Goal: Task Accomplishment & Management: Manage account settings

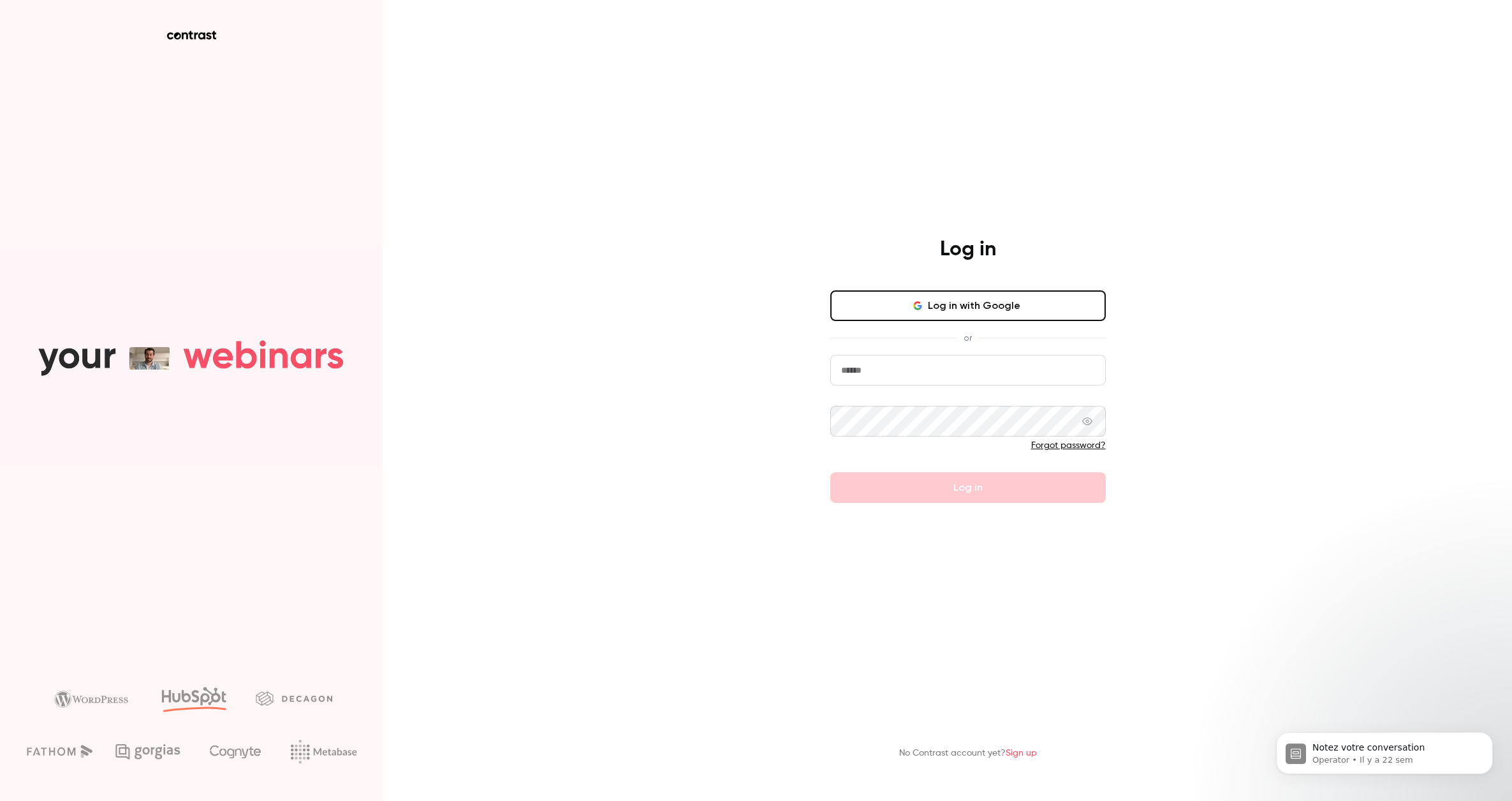
type input "**********"
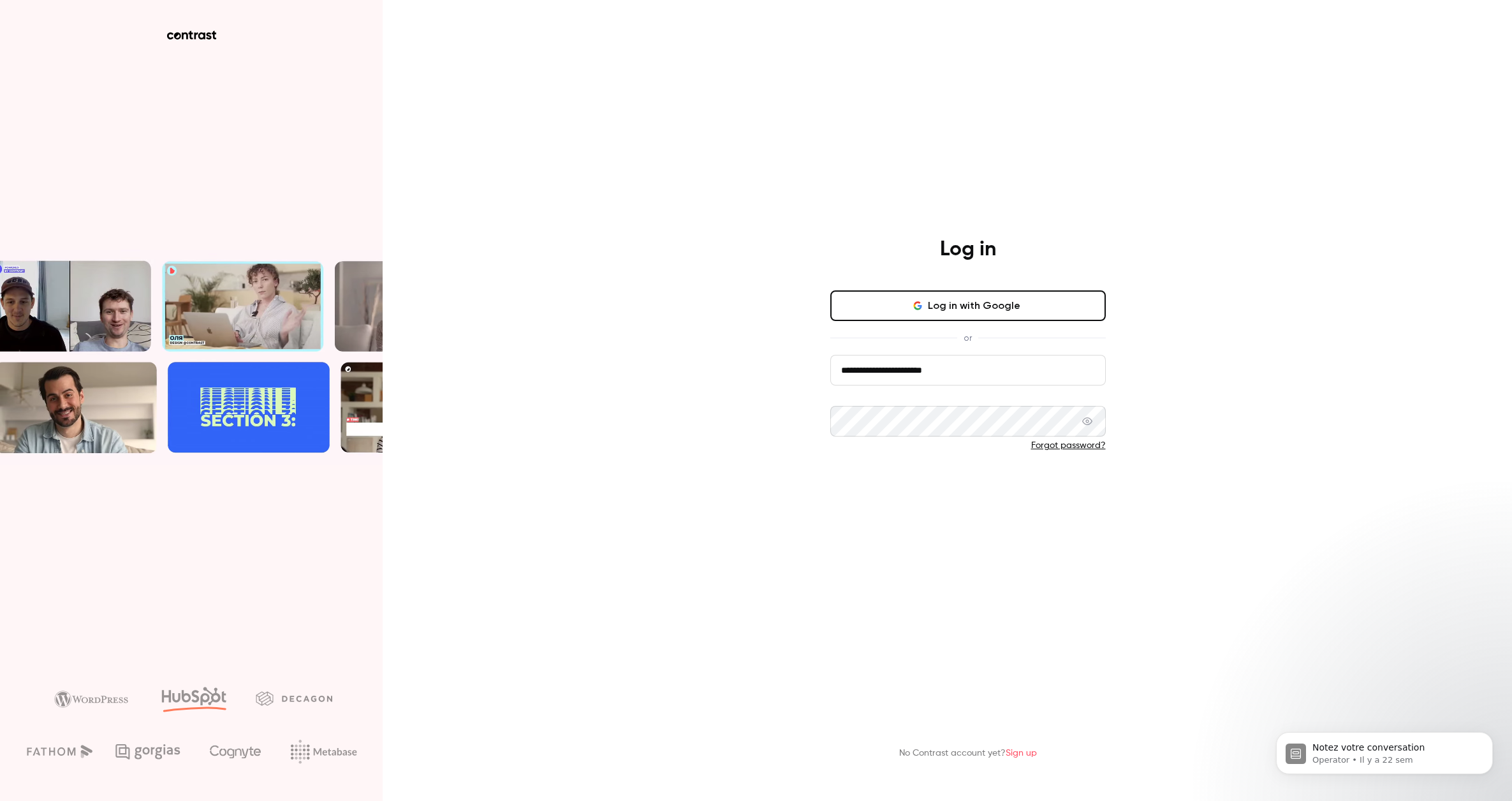
click at [864, 479] on button "Log in" at bounding box center [968, 487] width 276 height 31
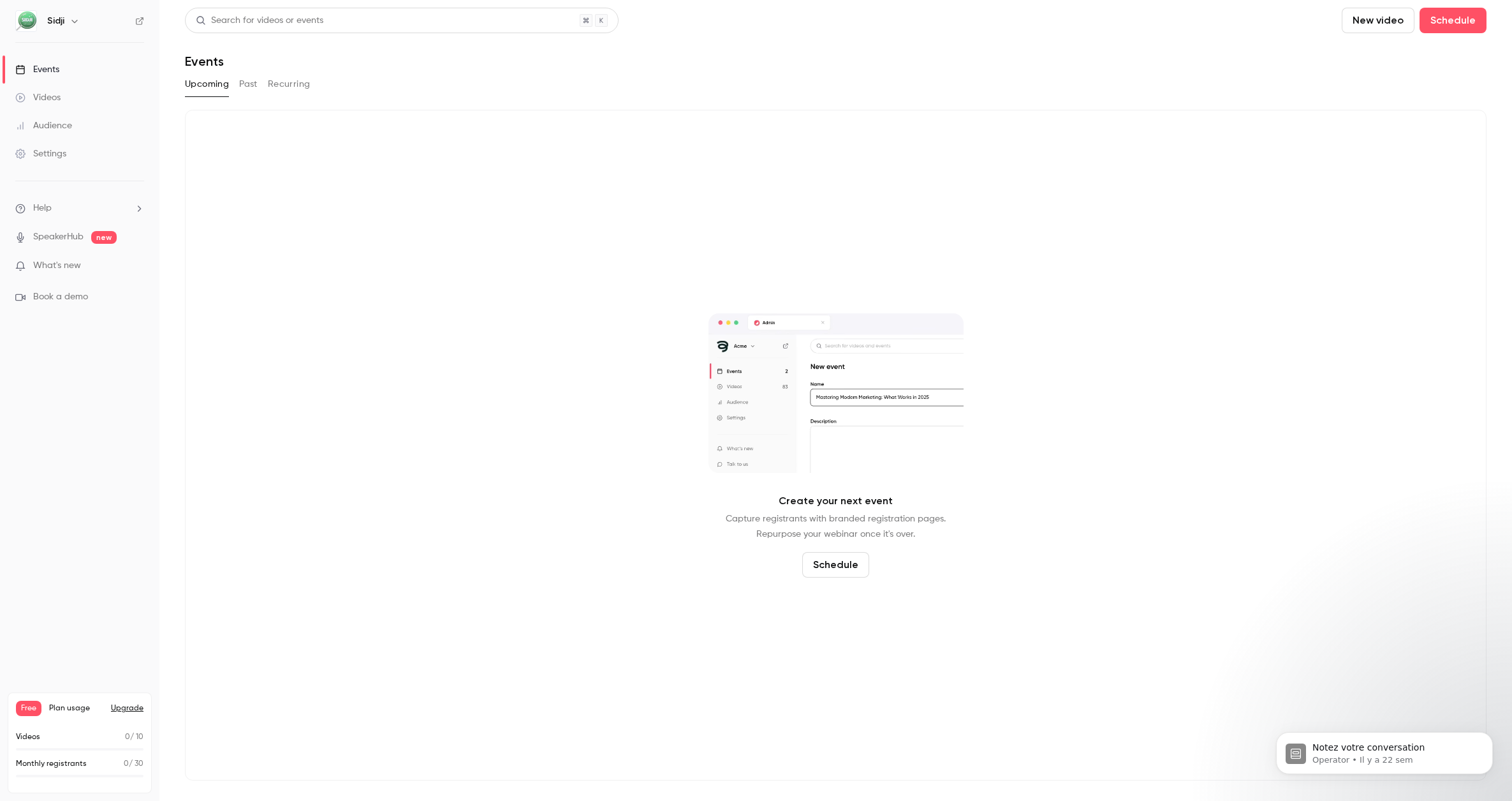
click at [1378, 22] on button "New video" at bounding box center [1378, 21] width 73 height 25
click at [1405, 60] on div "Record" at bounding box center [1424, 55] width 97 height 13
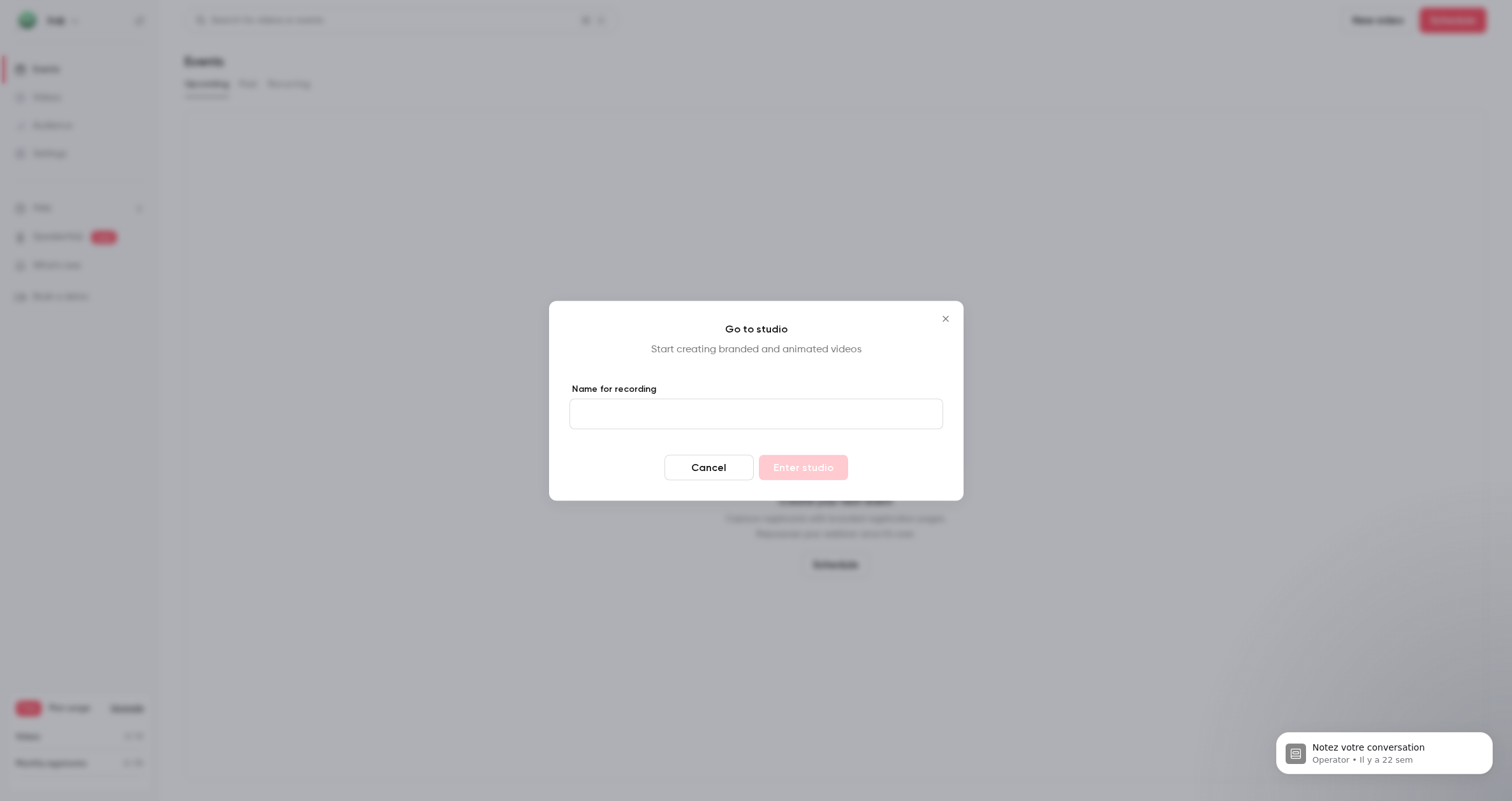
click at [957, 310] on div "Go to studio Start creating branded and animated videos Name for recording Canc…" at bounding box center [756, 400] width 415 height 200
click at [949, 317] on icon "Close" at bounding box center [945, 318] width 15 height 10
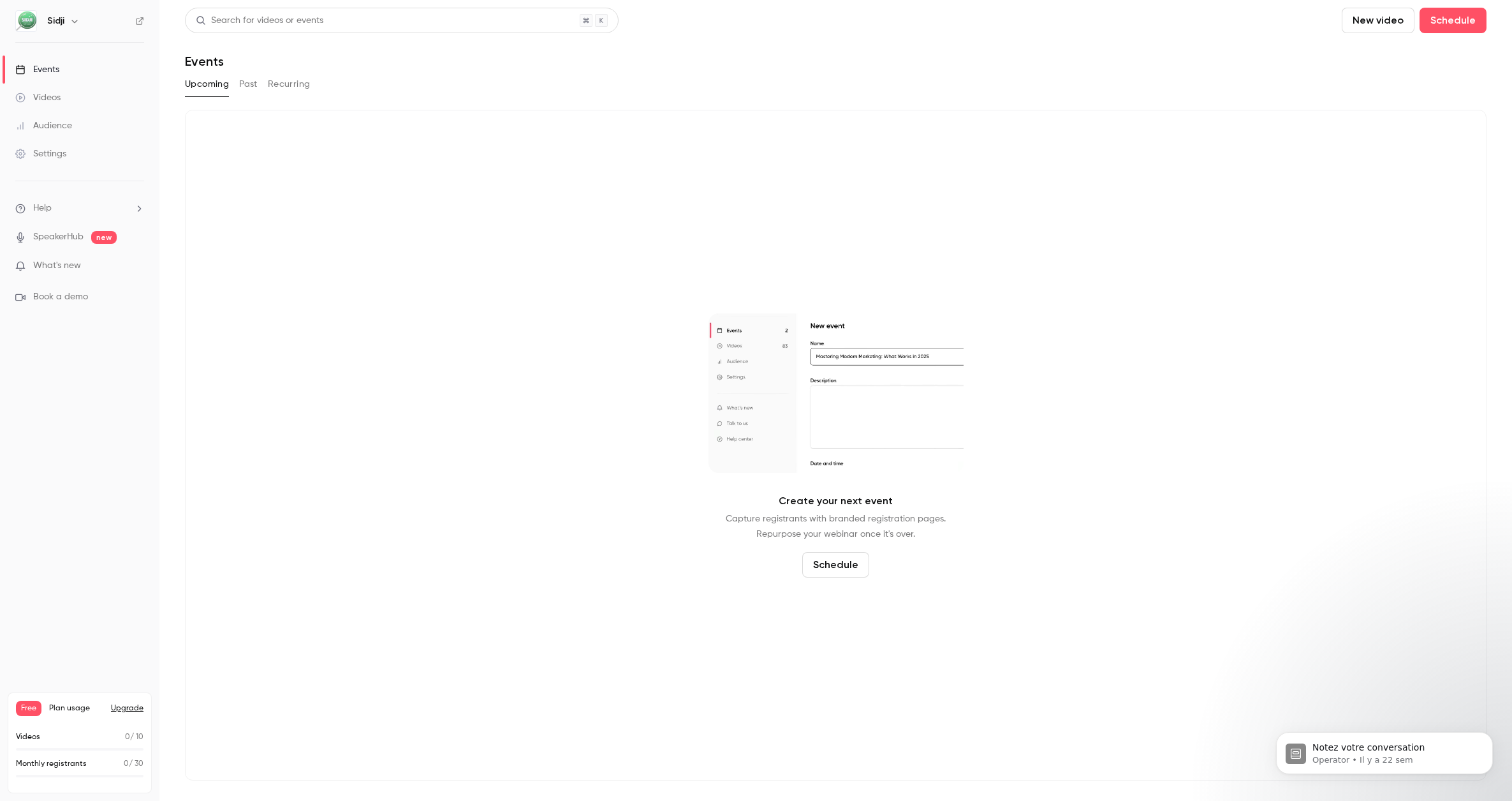
click at [73, 21] on icon "button" at bounding box center [73, 21] width 6 height 3
click at [92, 191] on div "Log out" at bounding box center [143, 186] width 193 height 13
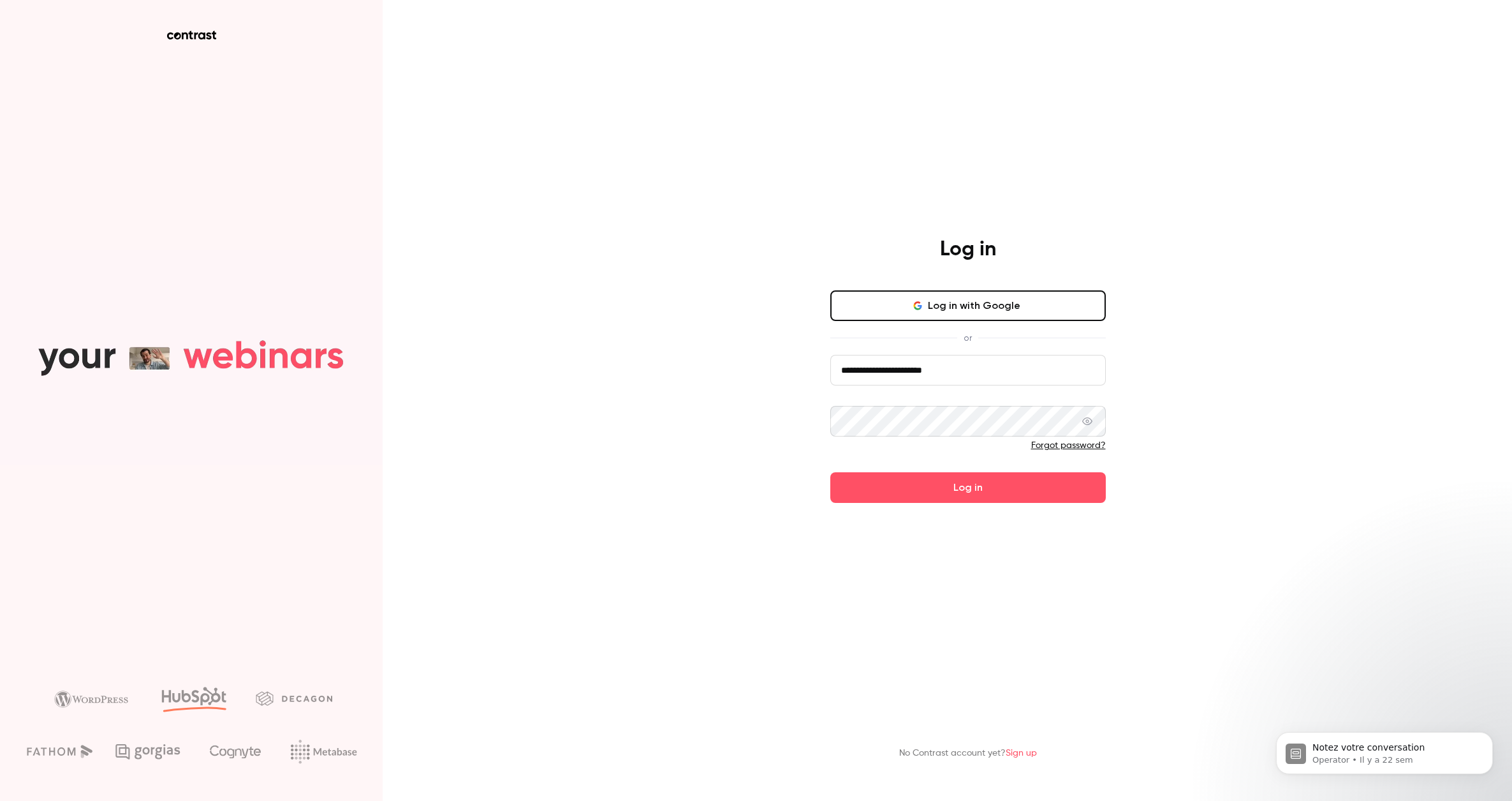
click at [990, 370] on input "**********" at bounding box center [968, 370] width 276 height 31
drag, startPoint x: 997, startPoint y: 367, endPoint x: 767, endPoint y: 376, distance: 230.2
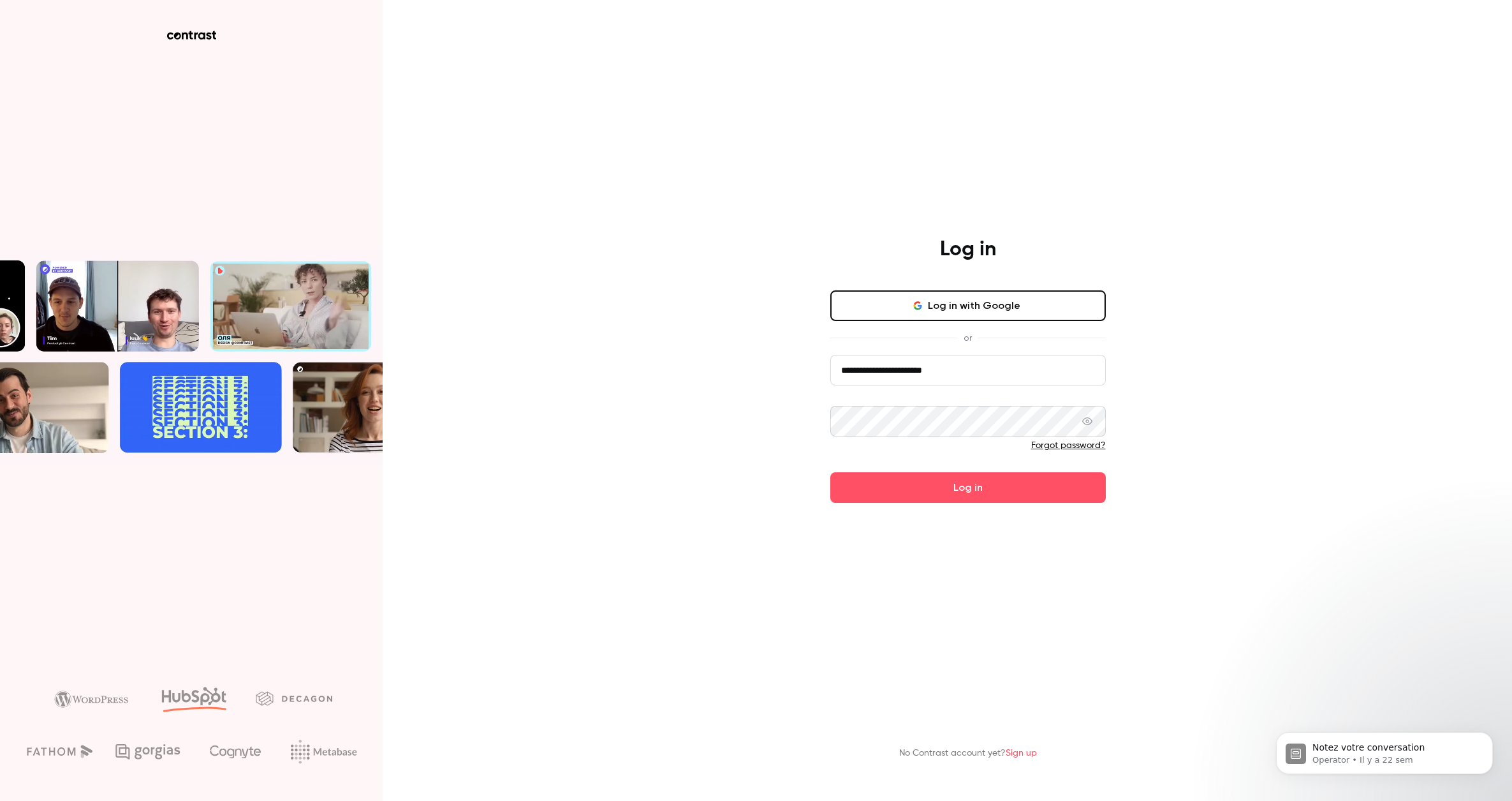
click at [767, 376] on div "**********" at bounding box center [756, 400] width 1512 height 801
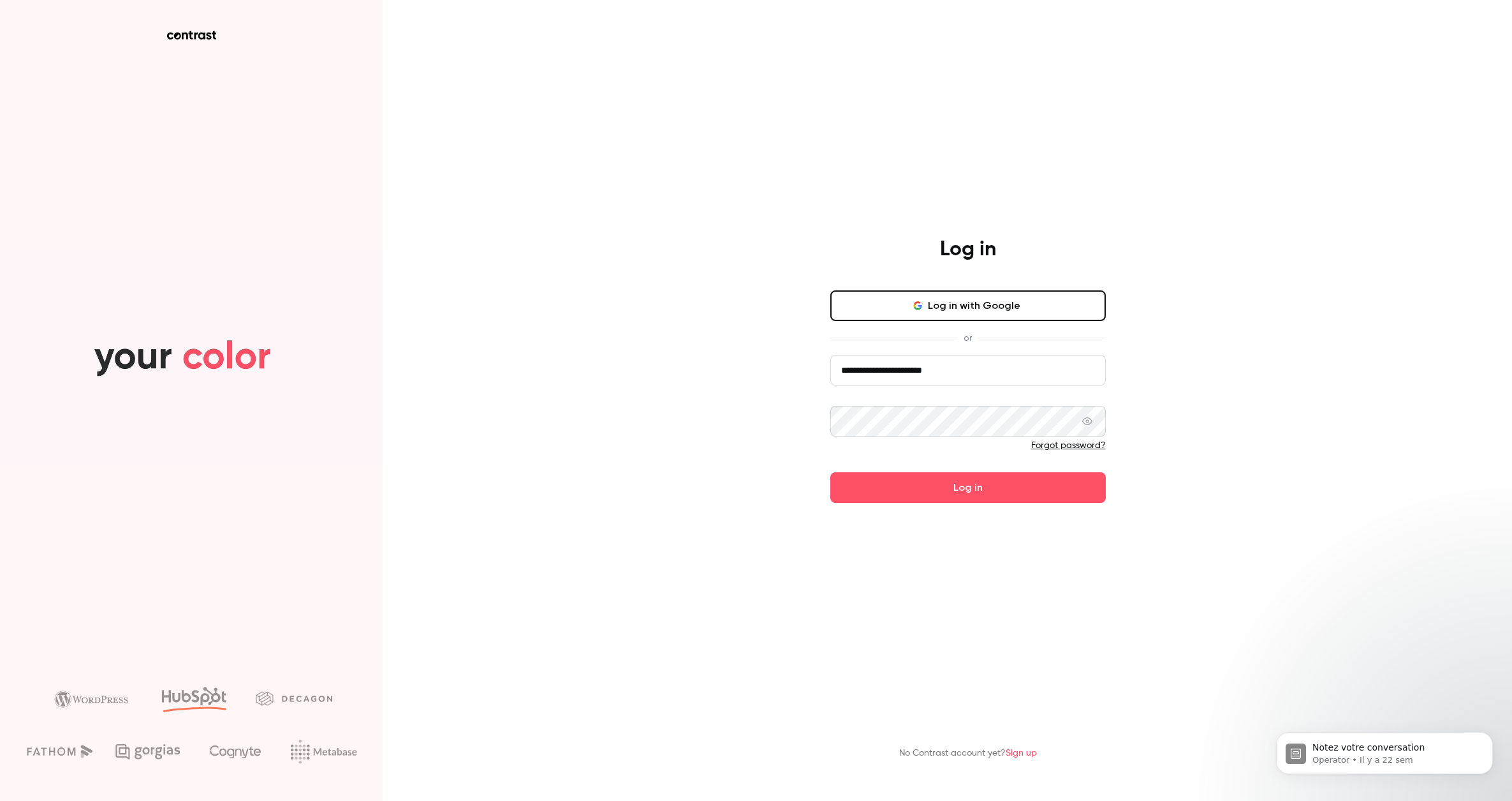
click at [1089, 421] on icon at bounding box center [1087, 421] width 10 height 10
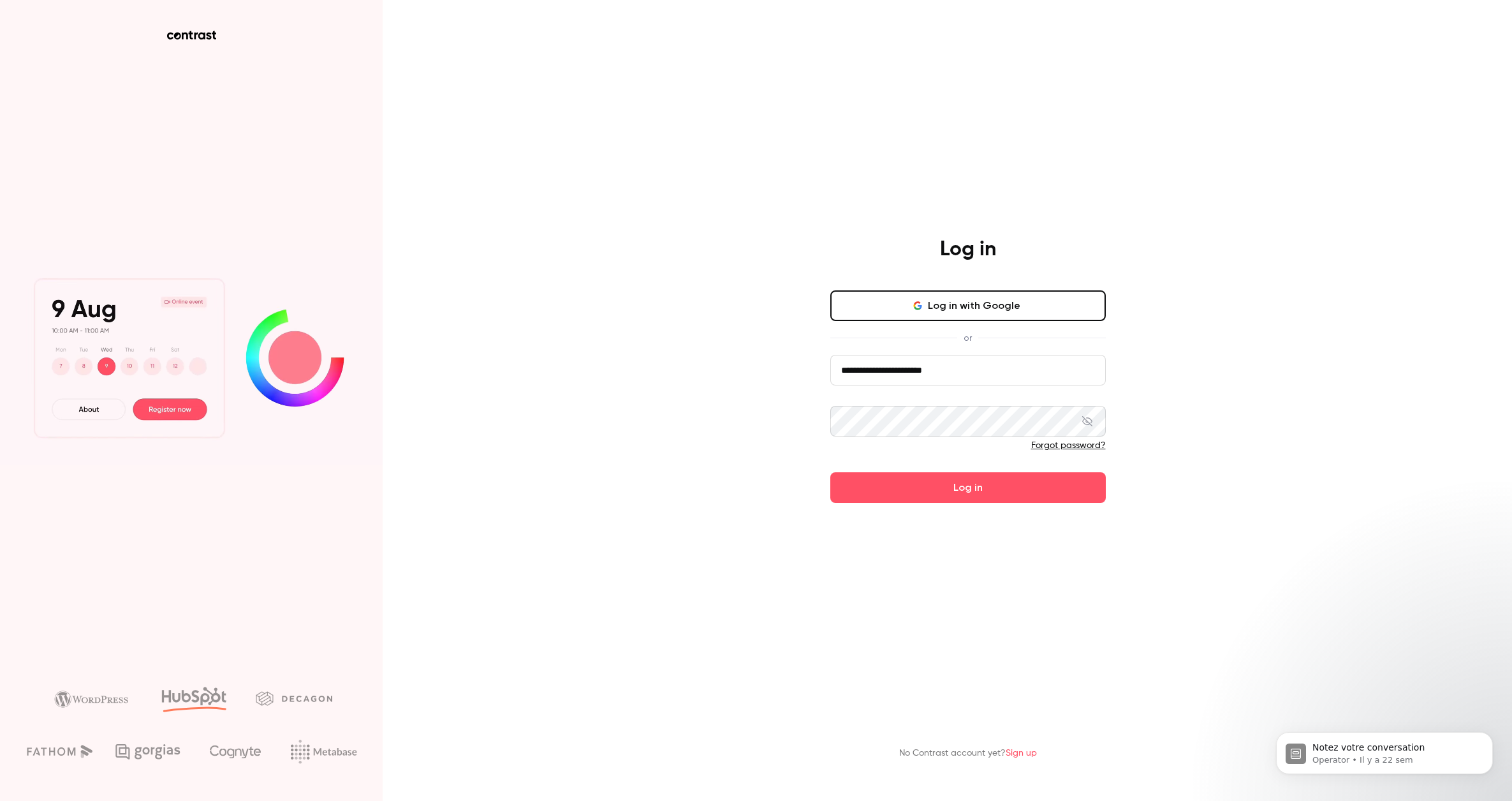
click at [808, 417] on div "**********" at bounding box center [968, 370] width 332 height 266
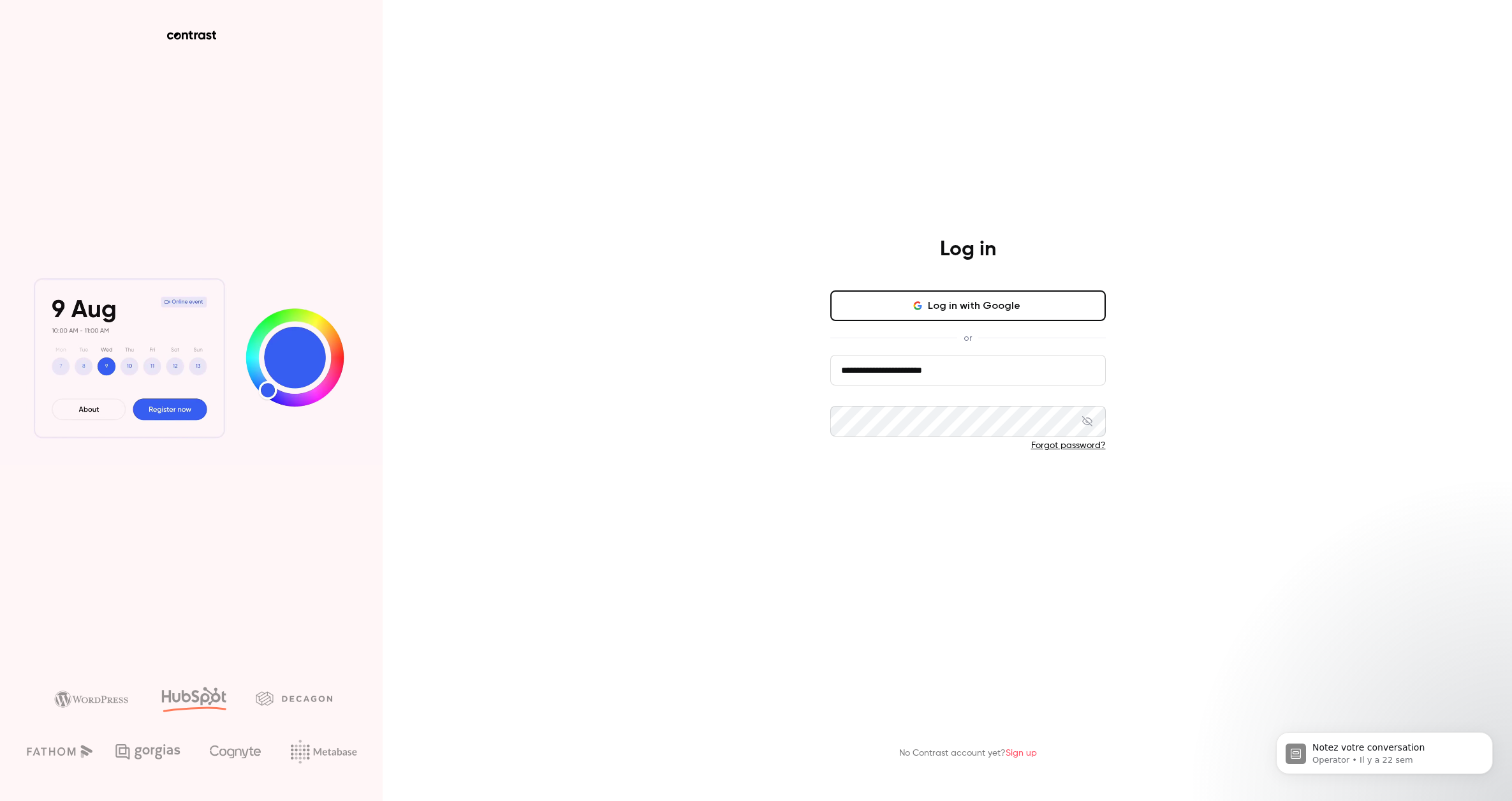
click at [945, 497] on button "Log in" at bounding box center [968, 487] width 276 height 31
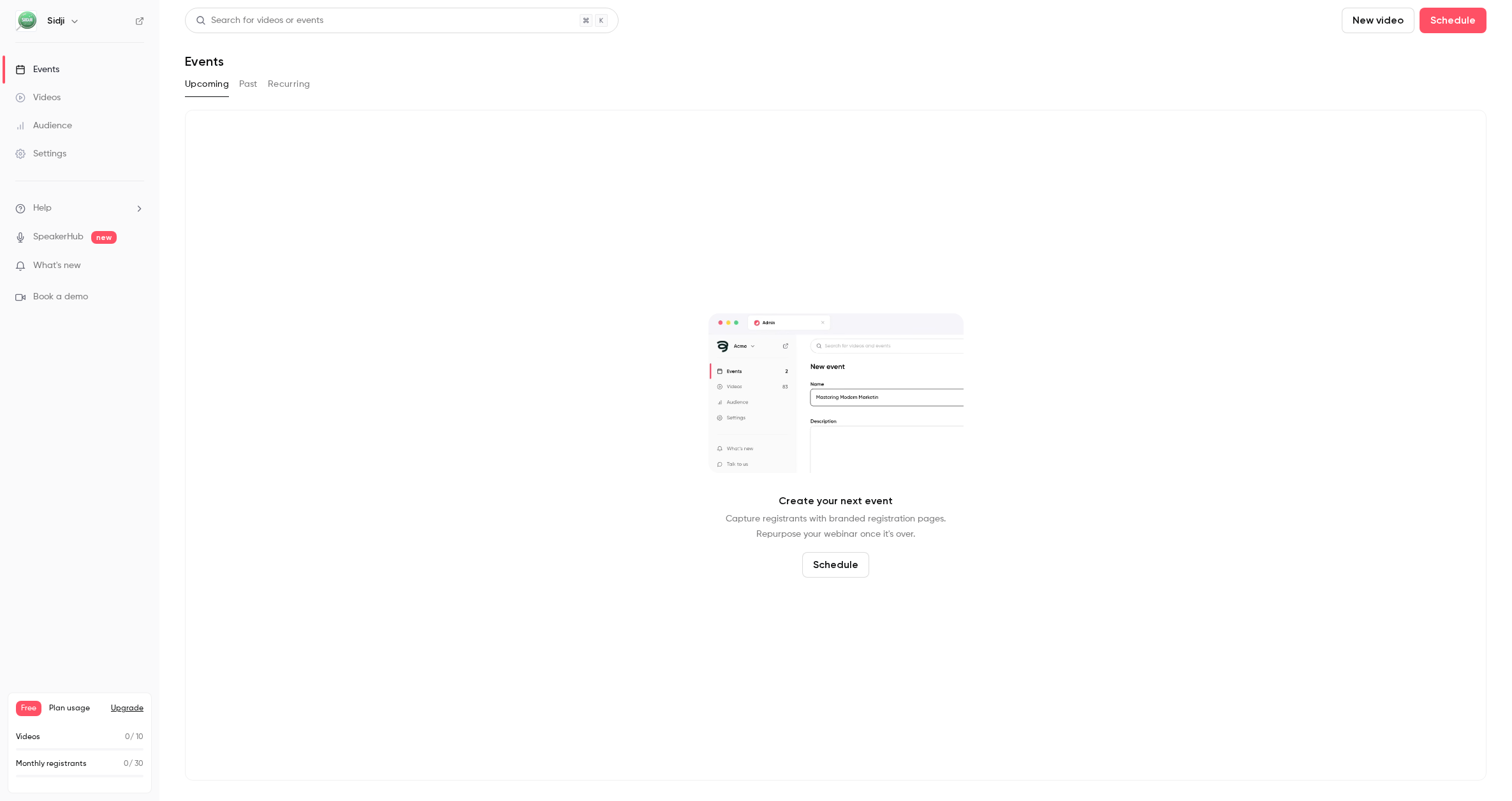
click at [35, 88] on link "Videos" at bounding box center [80, 98] width 159 height 28
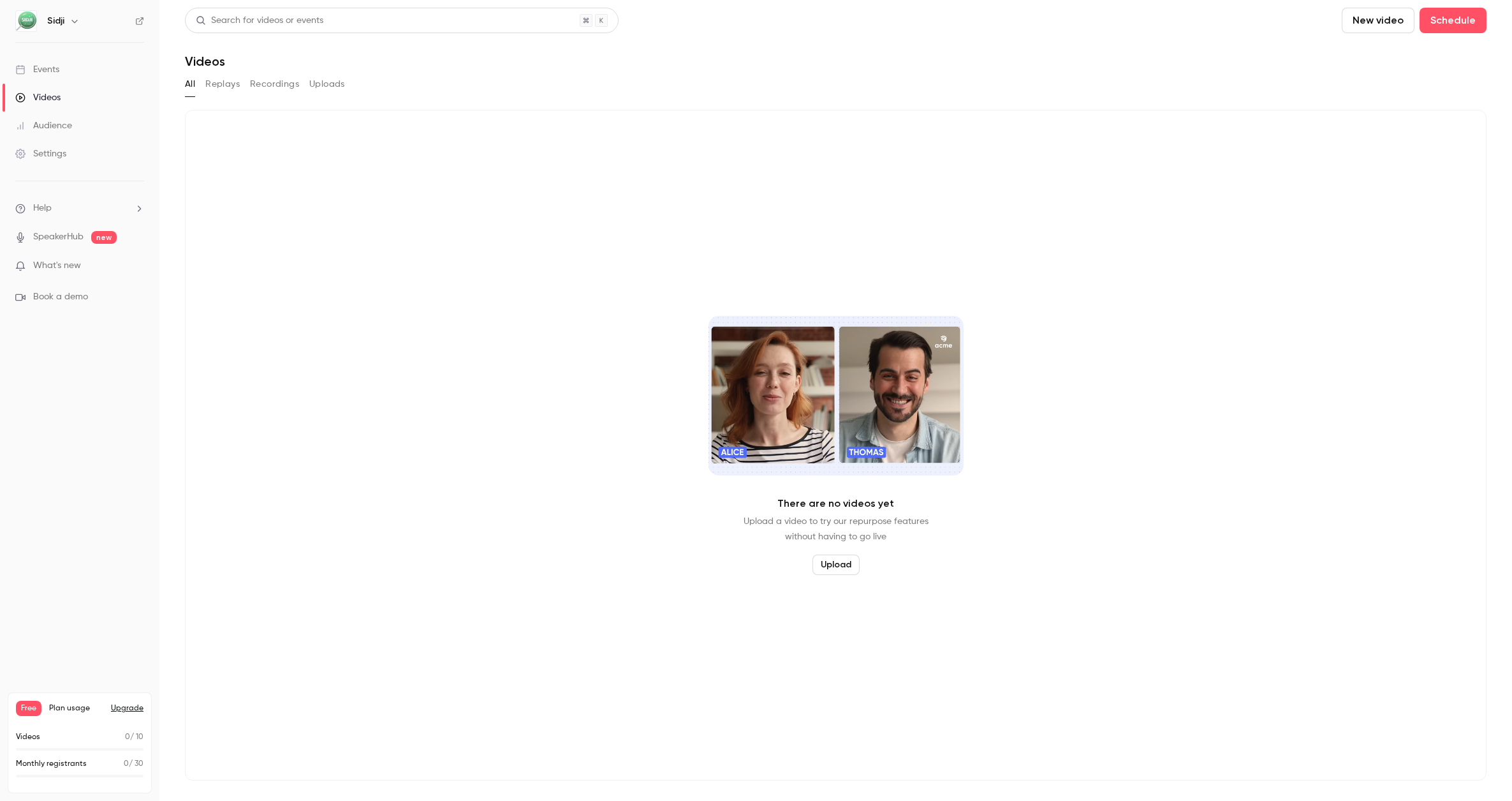
click at [1383, 2] on main "Search for videos or events New video Schedule Videos All Replays Recordings Up…" at bounding box center [835, 400] width 1353 height 801
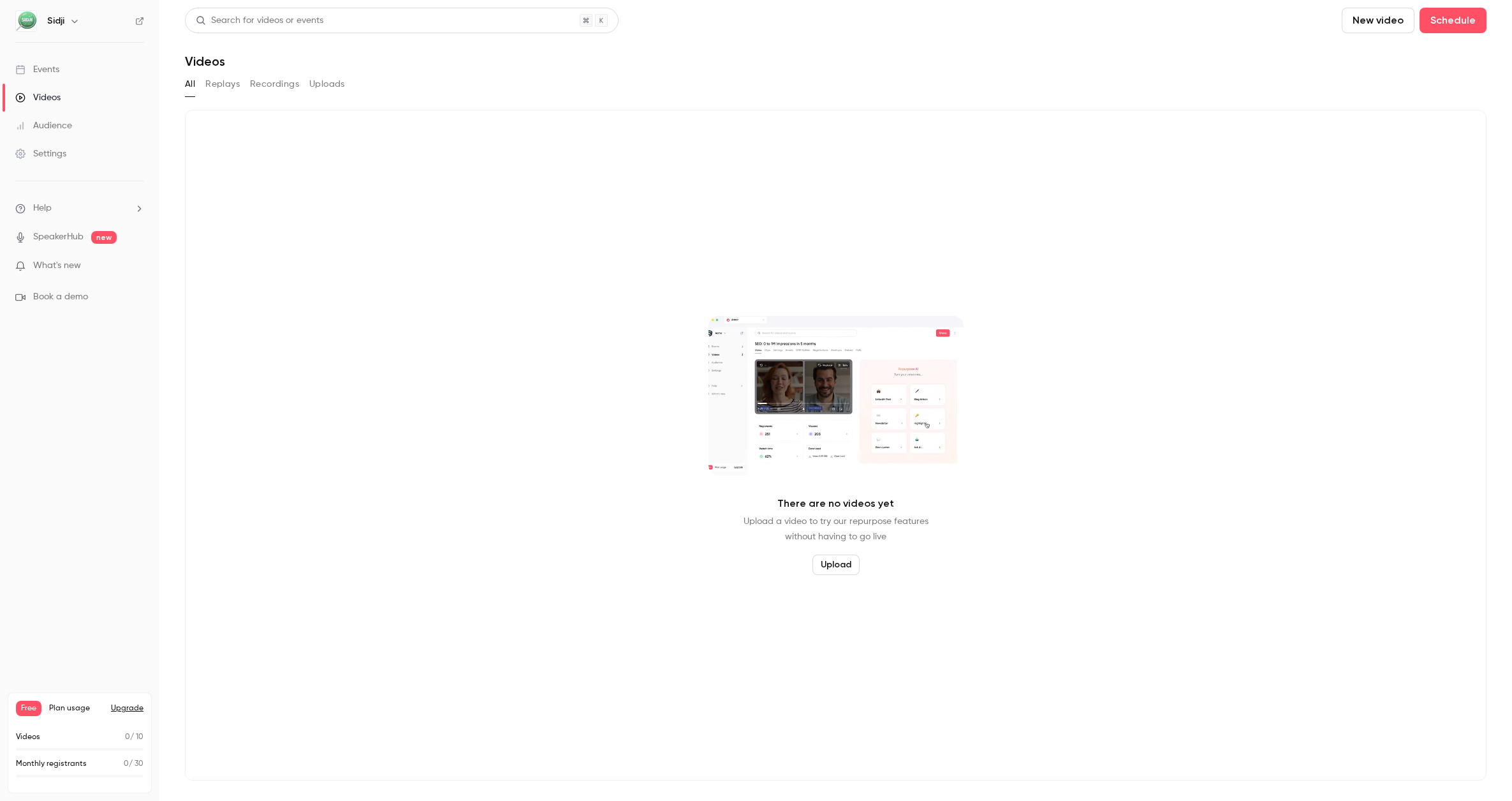
click at [1379, 11] on button "New video" at bounding box center [1378, 21] width 73 height 25
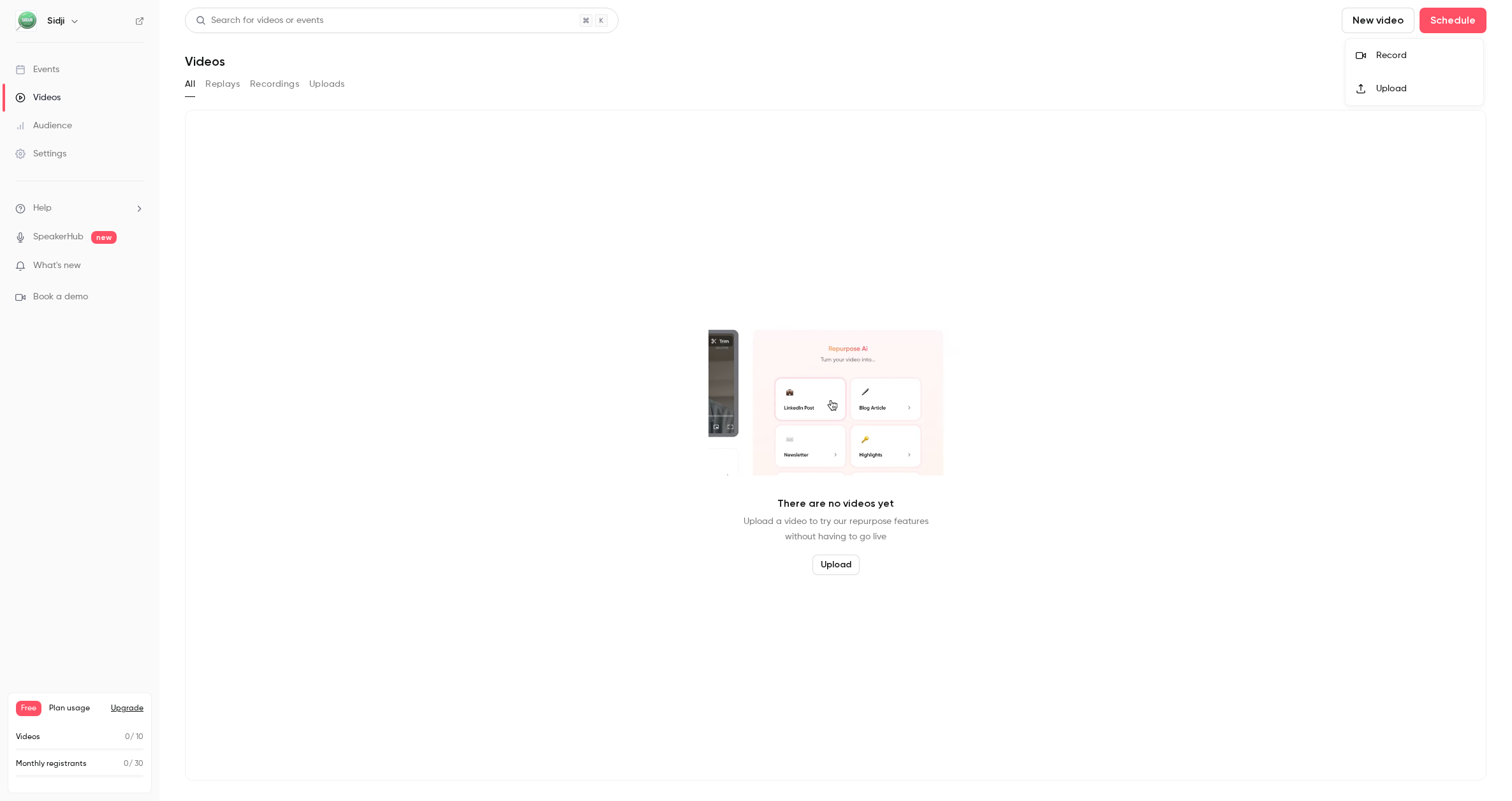
click at [1424, 21] on div at bounding box center [756, 400] width 1512 height 801
click at [1385, 25] on button "New video" at bounding box center [1378, 21] width 73 height 25
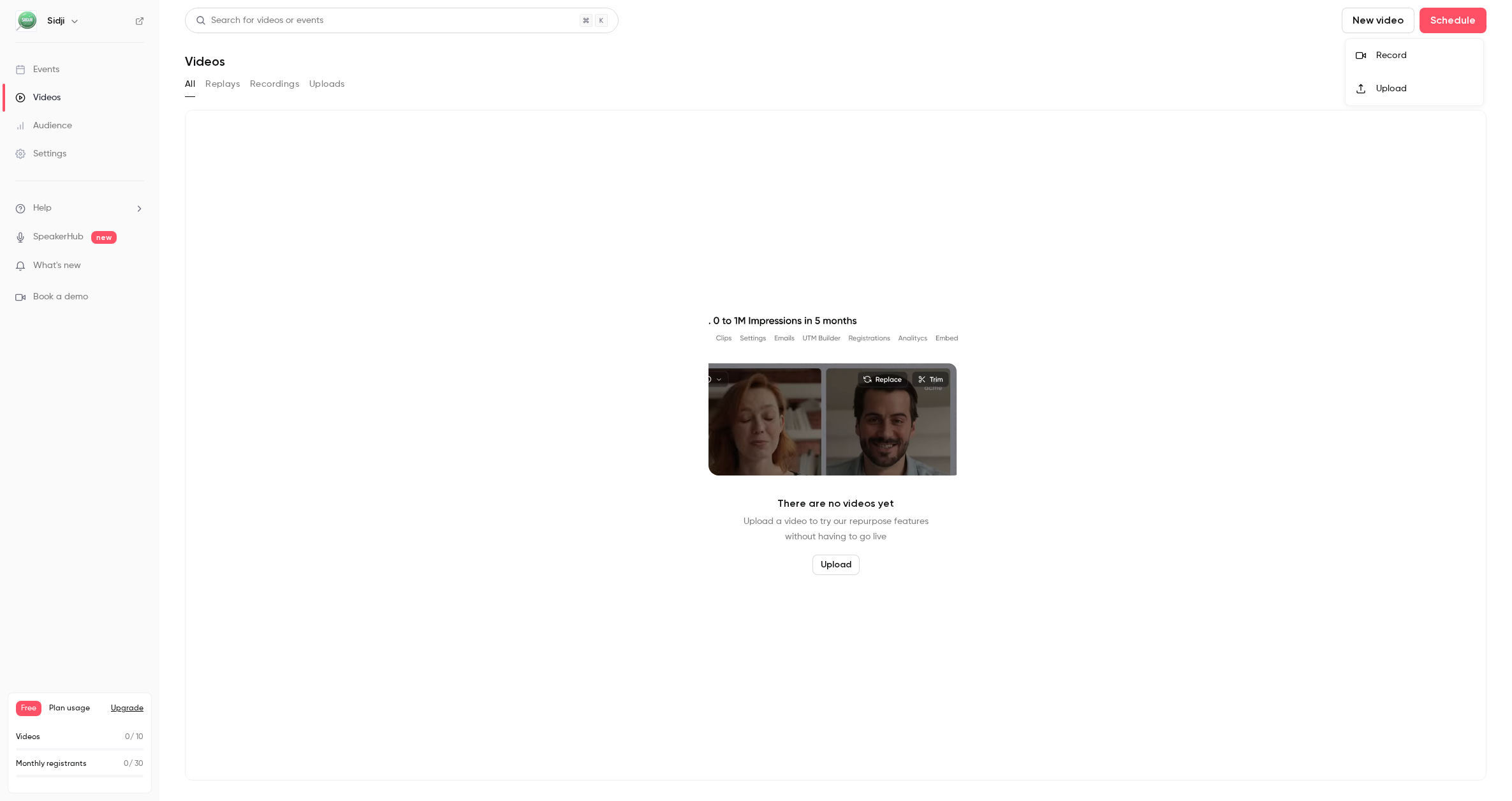
click at [1235, 39] on div at bounding box center [756, 400] width 1512 height 801
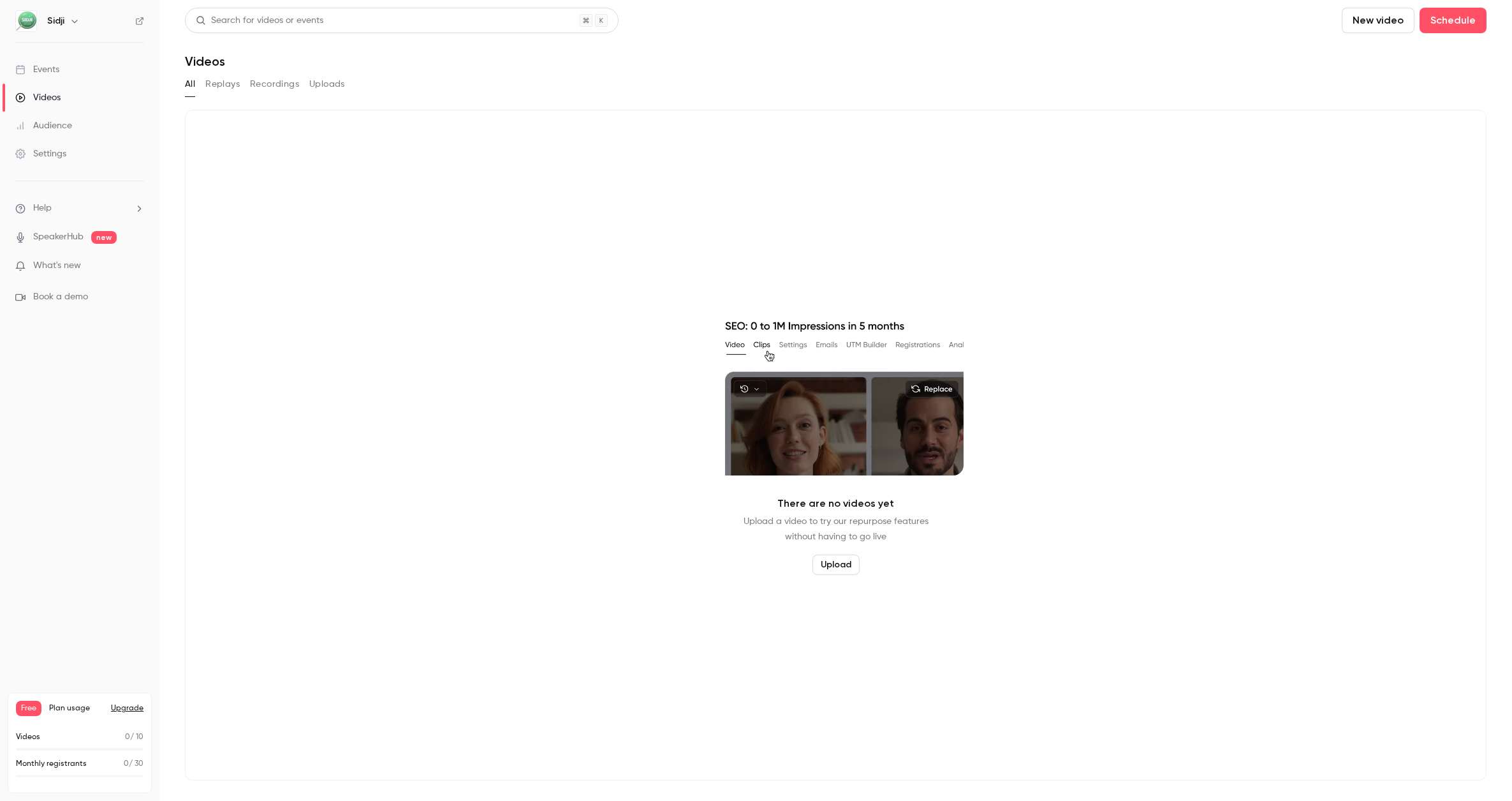
click at [72, 62] on link "Events" at bounding box center [80, 70] width 159 height 28
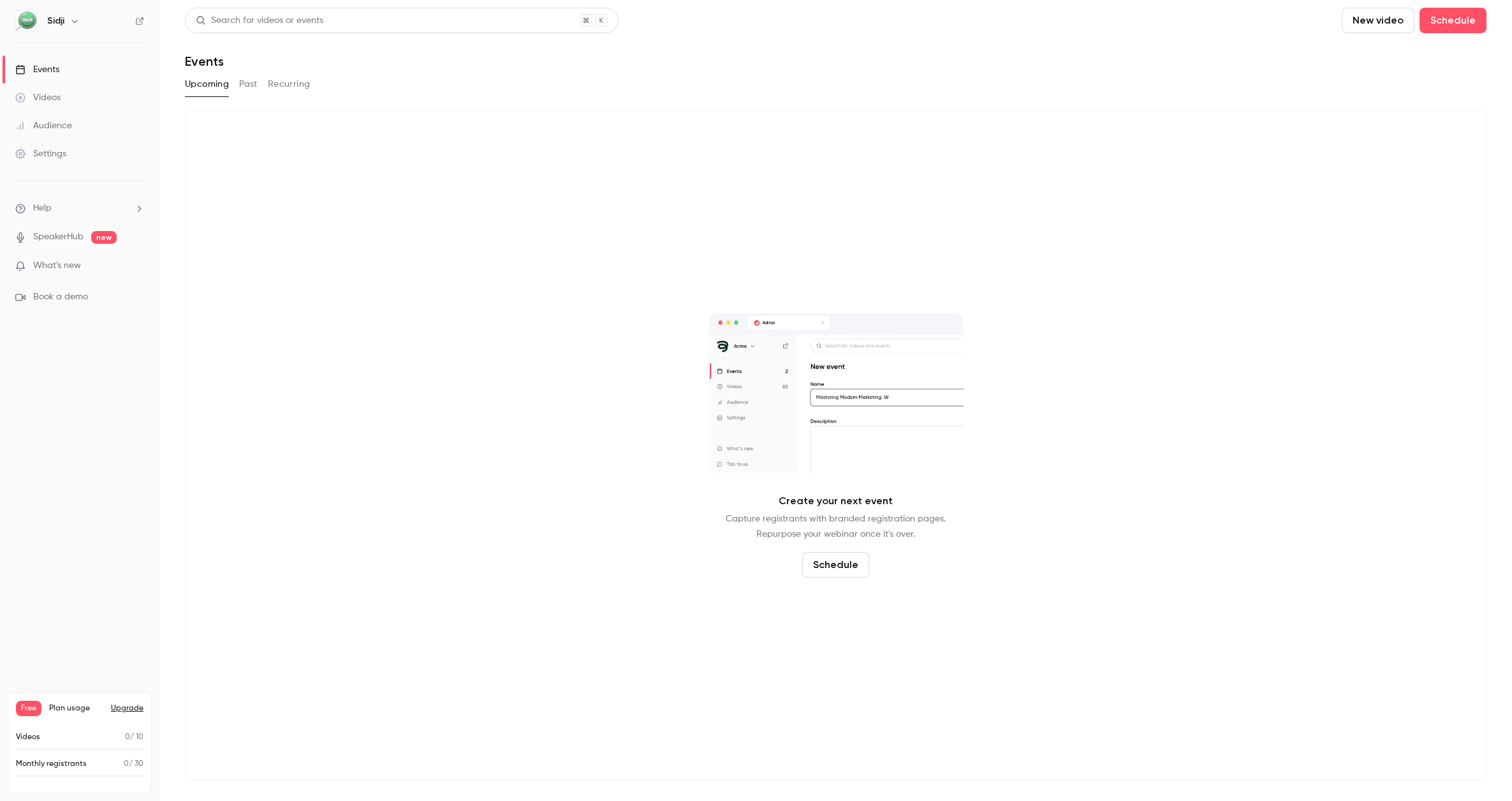
click at [850, 562] on button "Schedule" at bounding box center [835, 565] width 67 height 25
click at [854, 500] on div "One time event" at bounding box center [846, 496] width 97 height 13
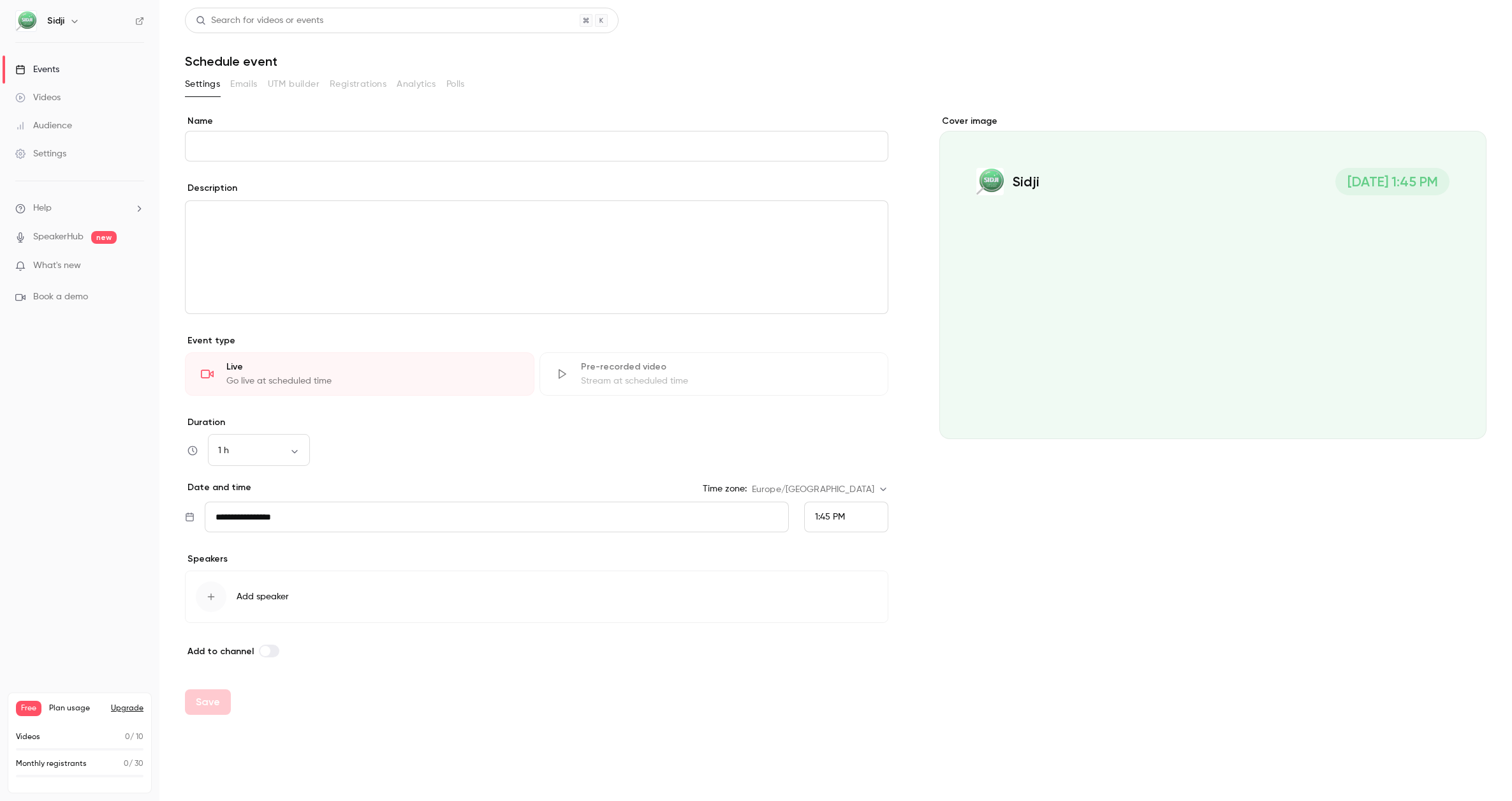
click at [246, 150] on input "Name" at bounding box center [536, 146] width 703 height 31
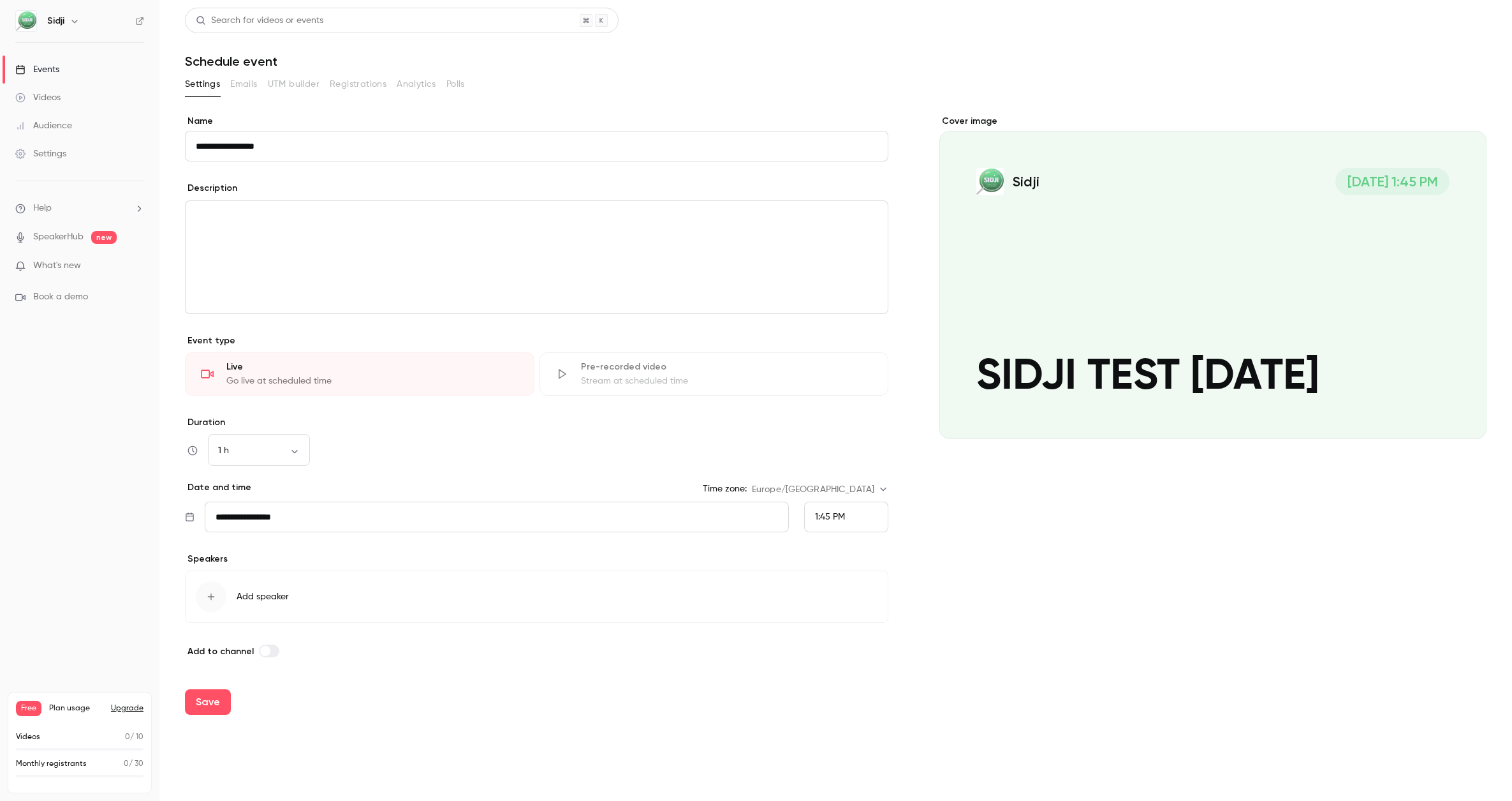
type input "**********"
click at [265, 224] on p "editor" at bounding box center [536, 216] width 681 height 15
click at [439, 431] on div "Duration 1 h ** ​" at bounding box center [536, 441] width 703 height 50
click at [306, 452] on body "**********" at bounding box center [756, 400] width 1512 height 801
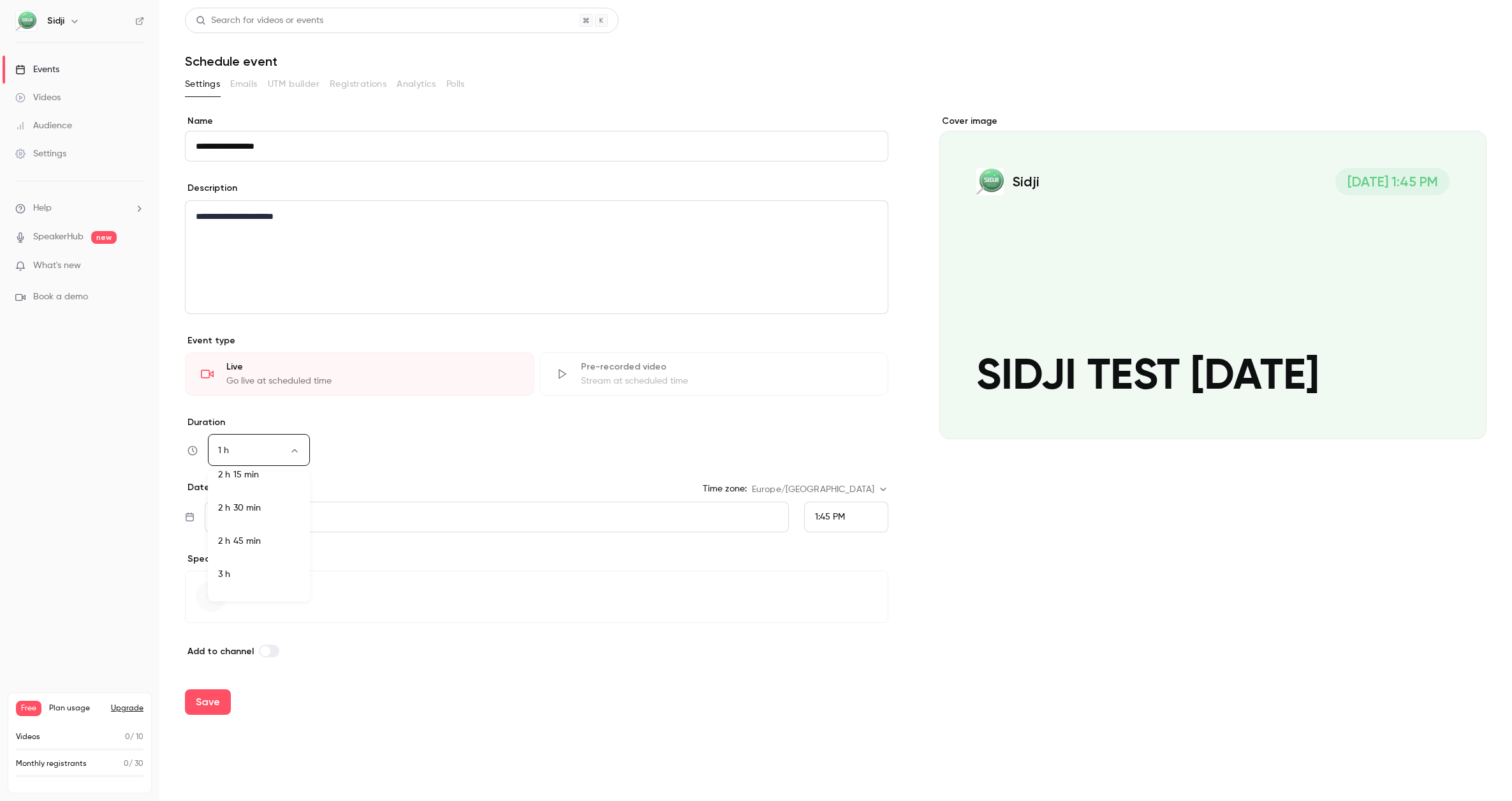
click at [264, 520] on li "2 h 30 min" at bounding box center [258, 508] width 102 height 33
type input "***"
click at [363, 453] on div "2 h 30 min *** ​" at bounding box center [536, 450] width 703 height 31
click at [836, 520] on span "1:45 PM" at bounding box center [830, 517] width 30 height 9
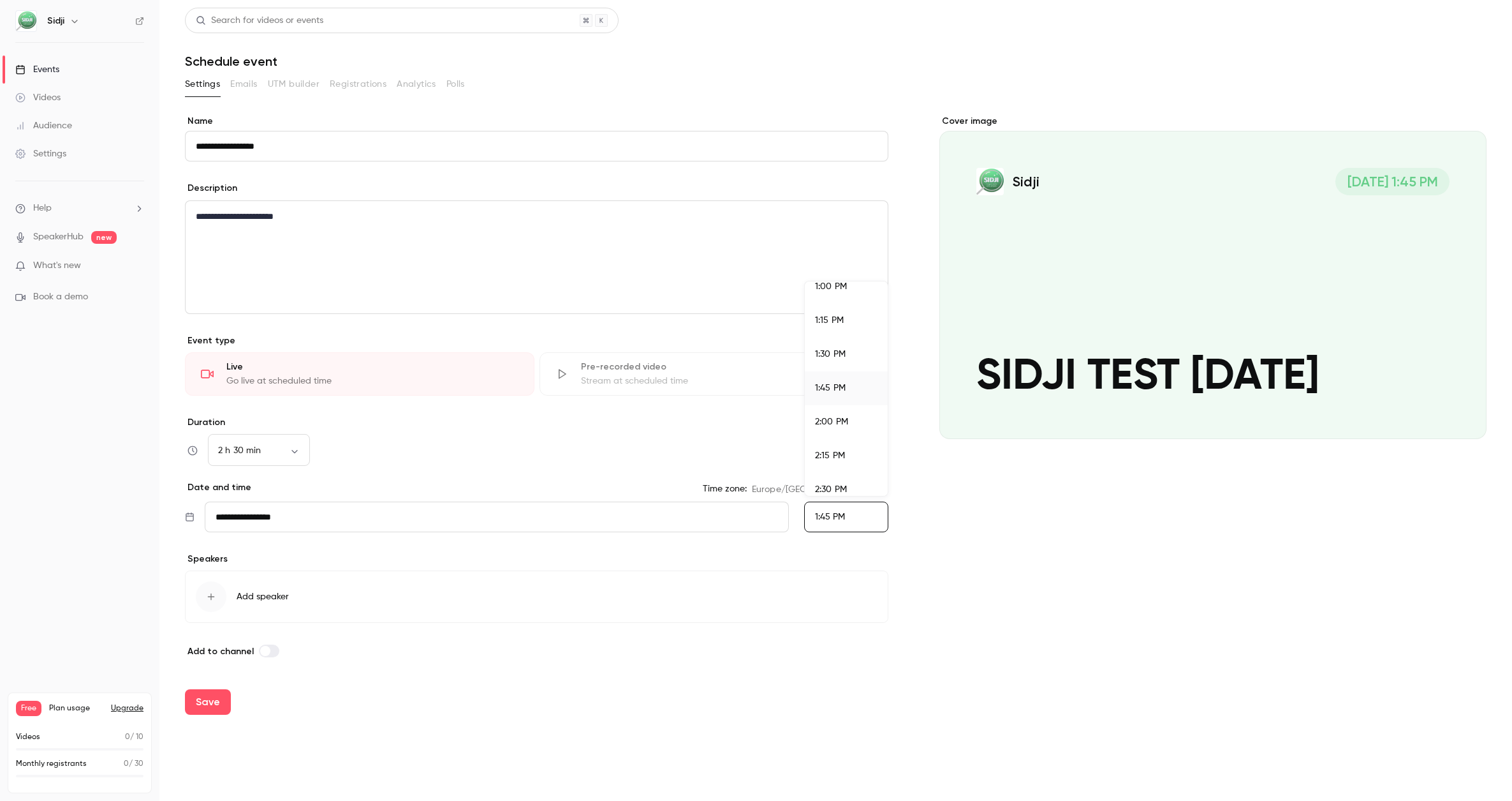
click at [834, 483] on div "2:30 PM" at bounding box center [846, 489] width 62 height 13
click at [216, 598] on div "button" at bounding box center [211, 596] width 31 height 31
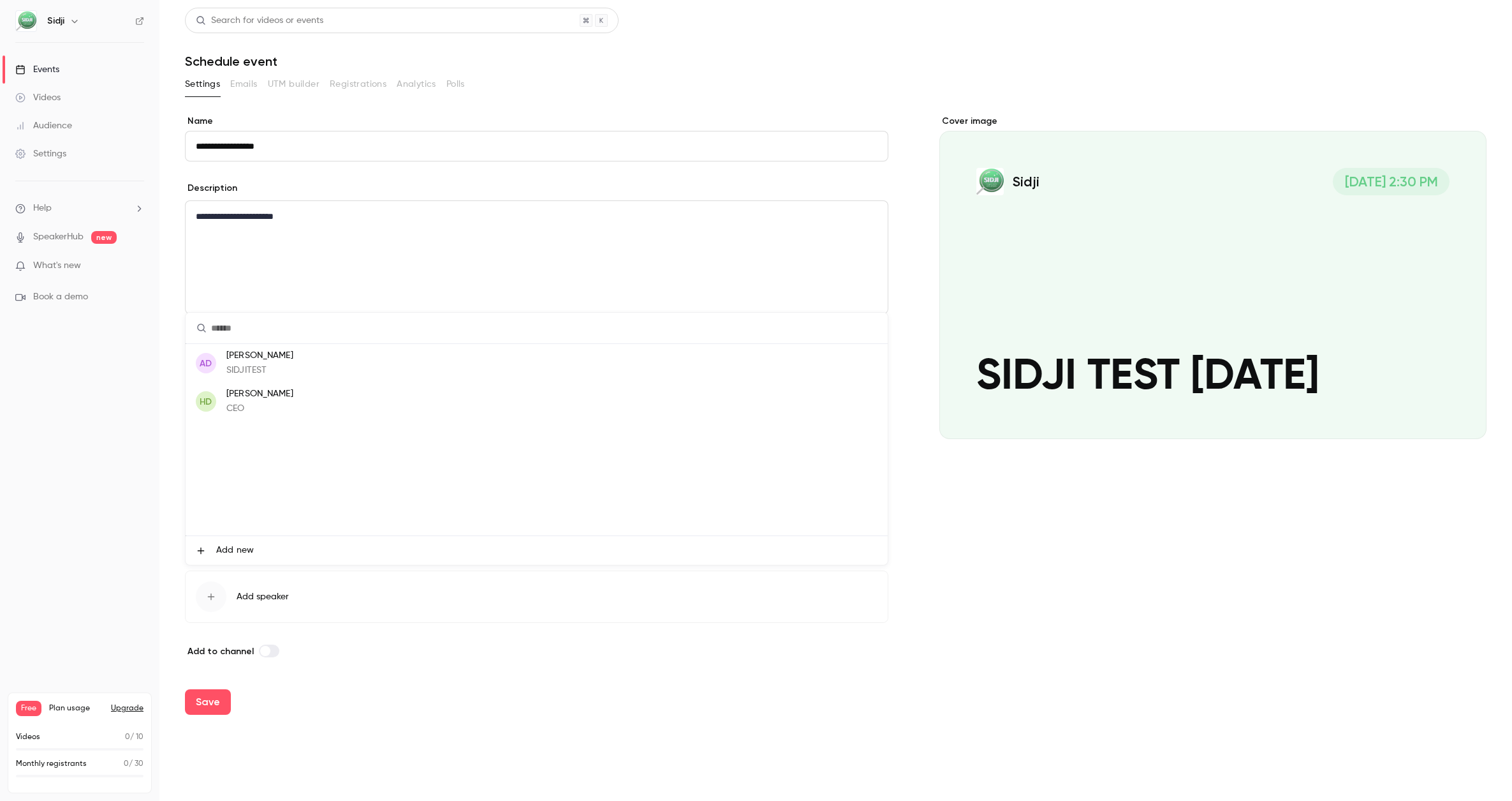
click at [283, 392] on p "HAMET DRAME" at bounding box center [260, 393] width 67 height 13
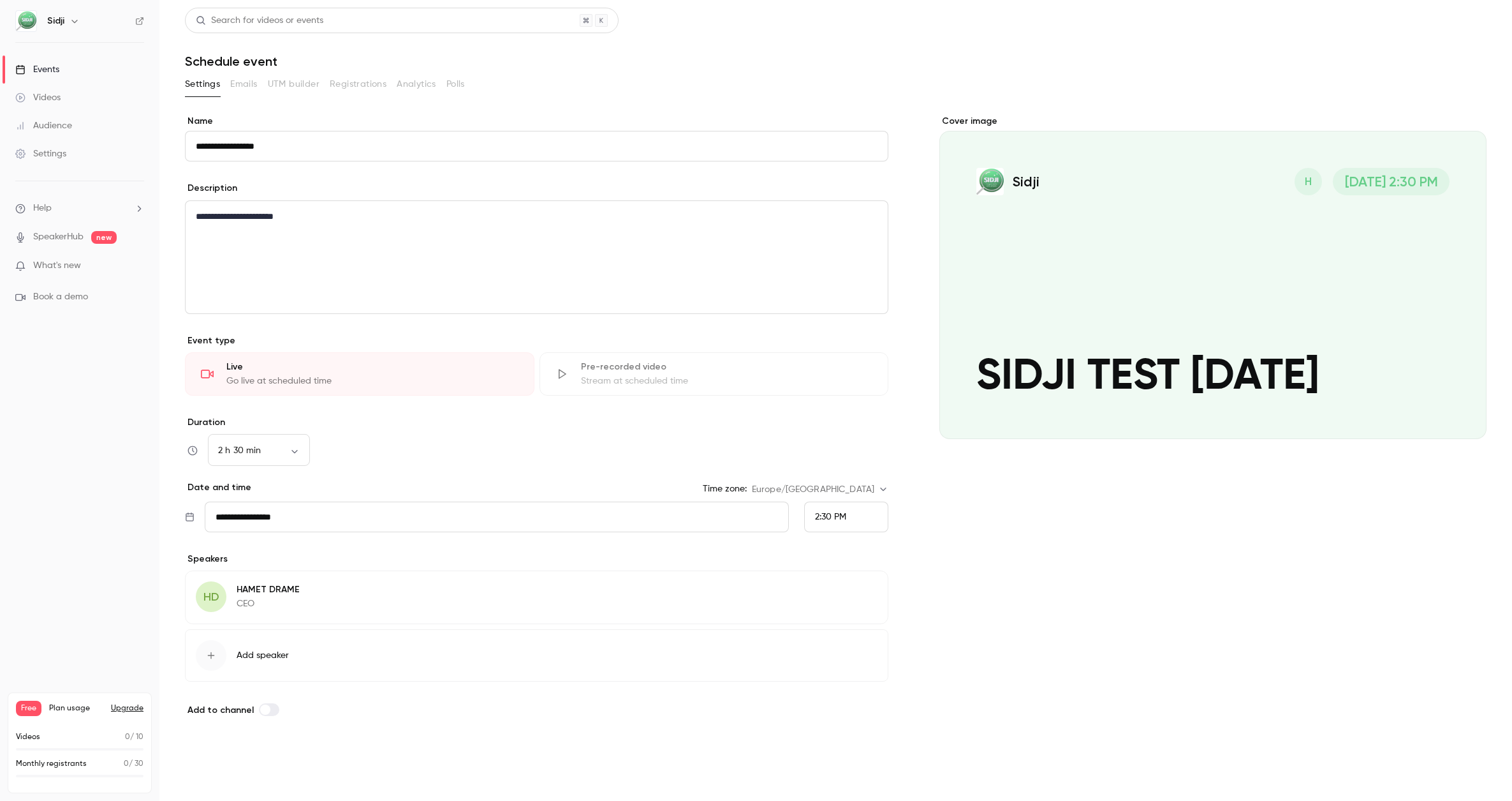
click at [216, 756] on button "Save" at bounding box center [208, 761] width 46 height 25
type input "**"
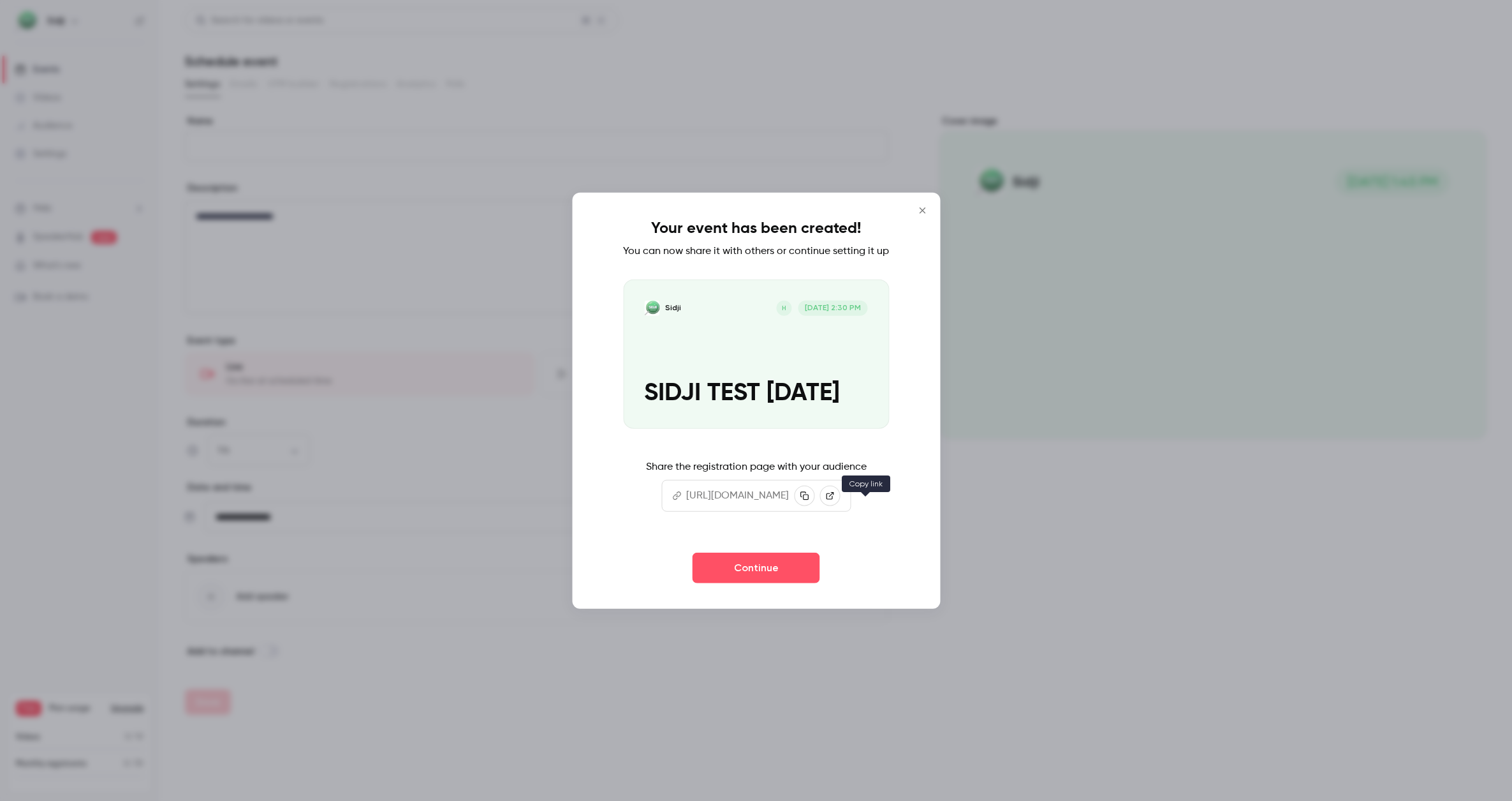
click at [809, 500] on icon "button" at bounding box center [804, 495] width 9 height 9
click at [930, 205] on icon "Close" at bounding box center [921, 209] width 15 height 10
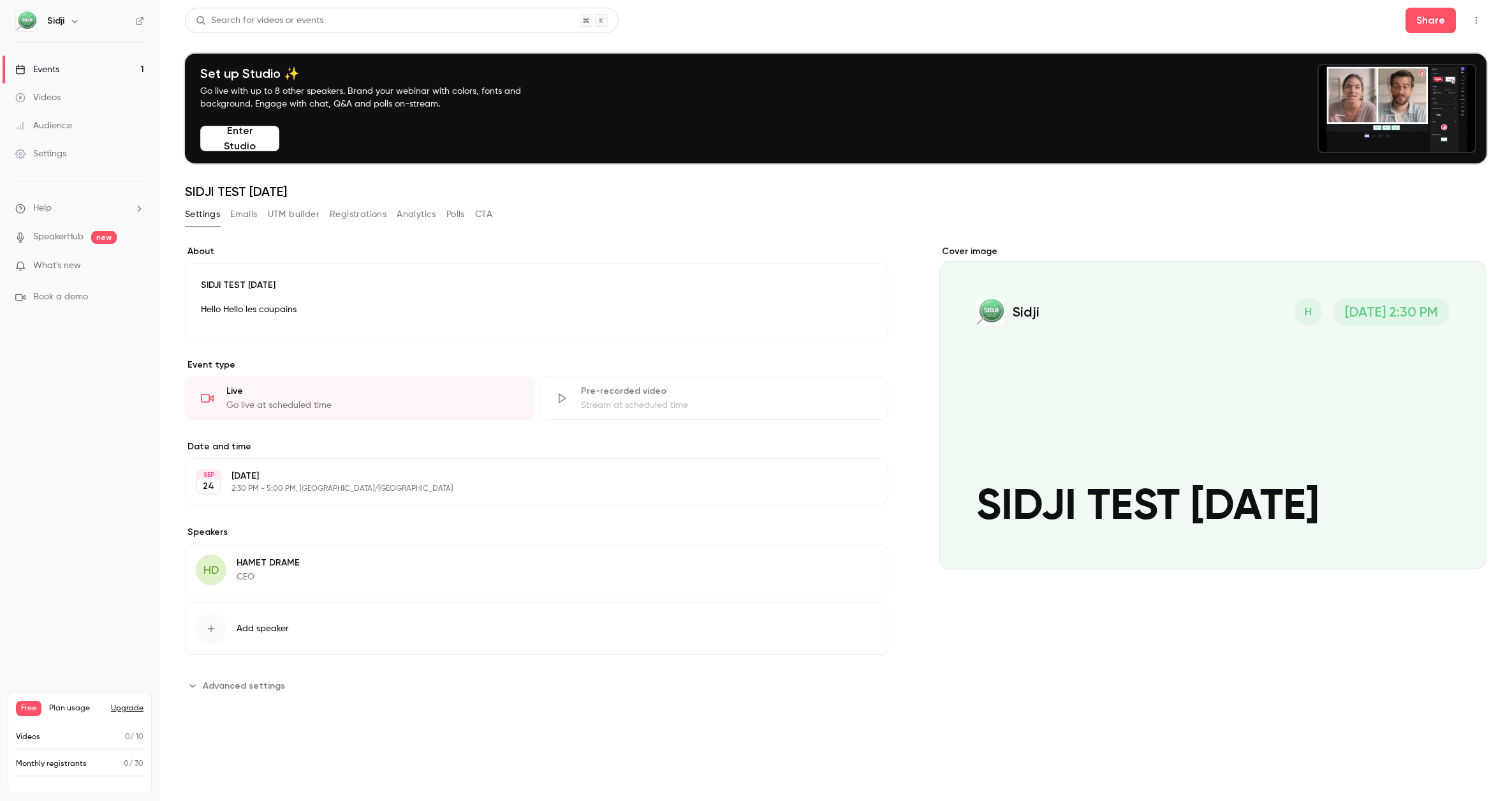
click at [257, 682] on span "Advanced settings" at bounding box center [244, 685] width 82 height 13
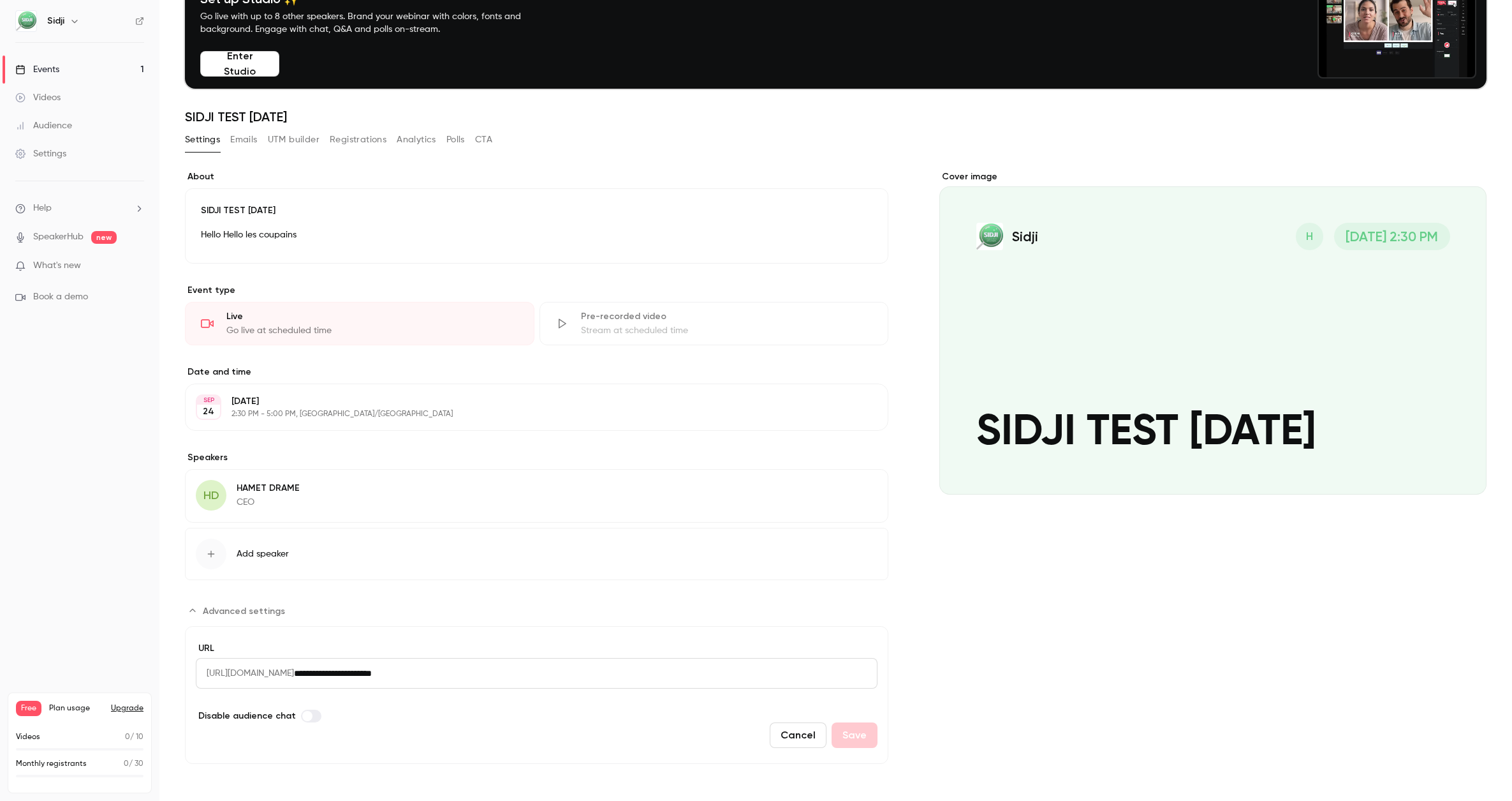
scroll to position [76, 0]
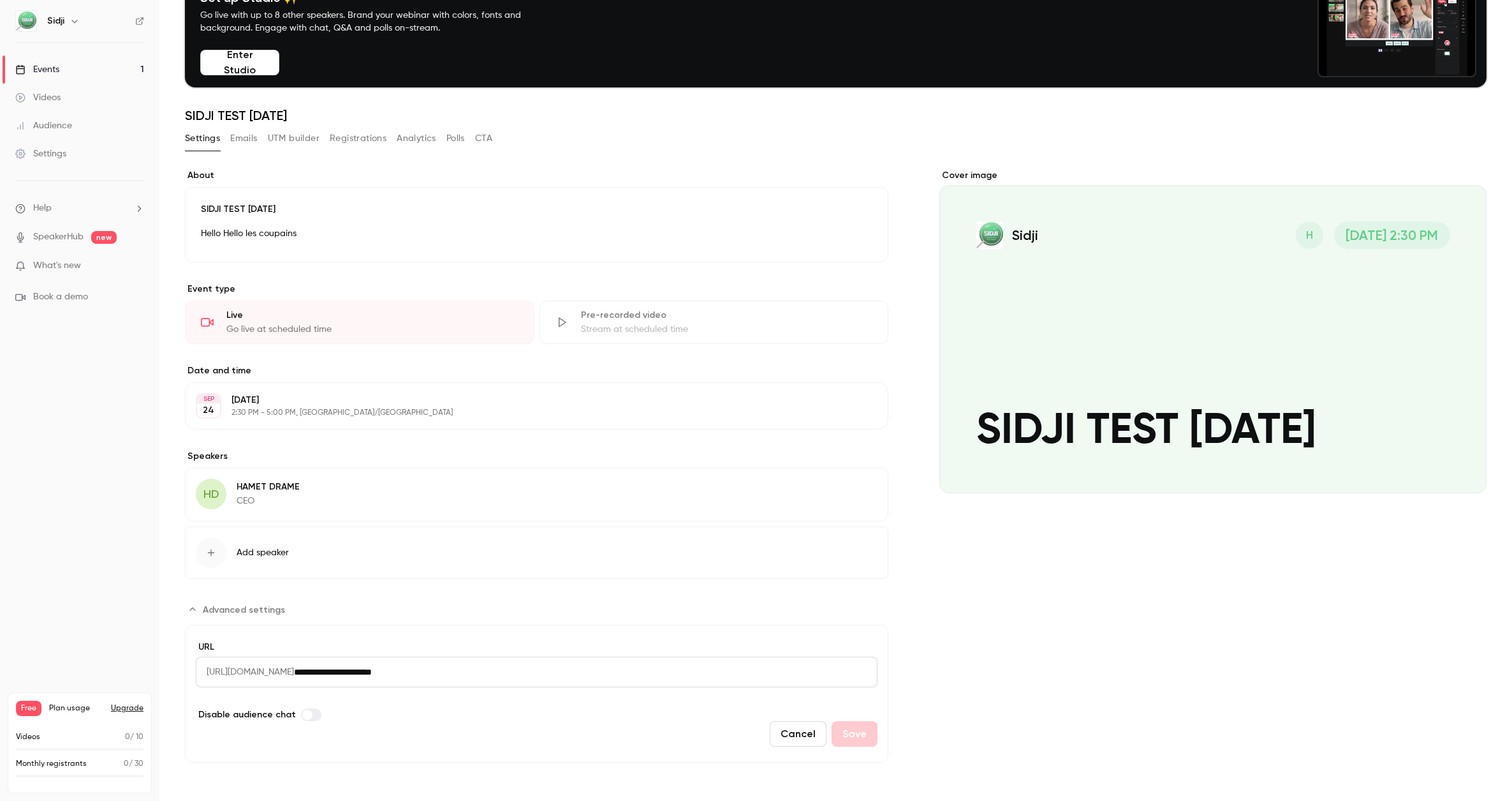
click at [302, 717] on span "Advanced settings" at bounding box center [307, 714] width 10 height 10
click at [305, 717] on label "Advanced settings" at bounding box center [311, 715] width 21 height 13
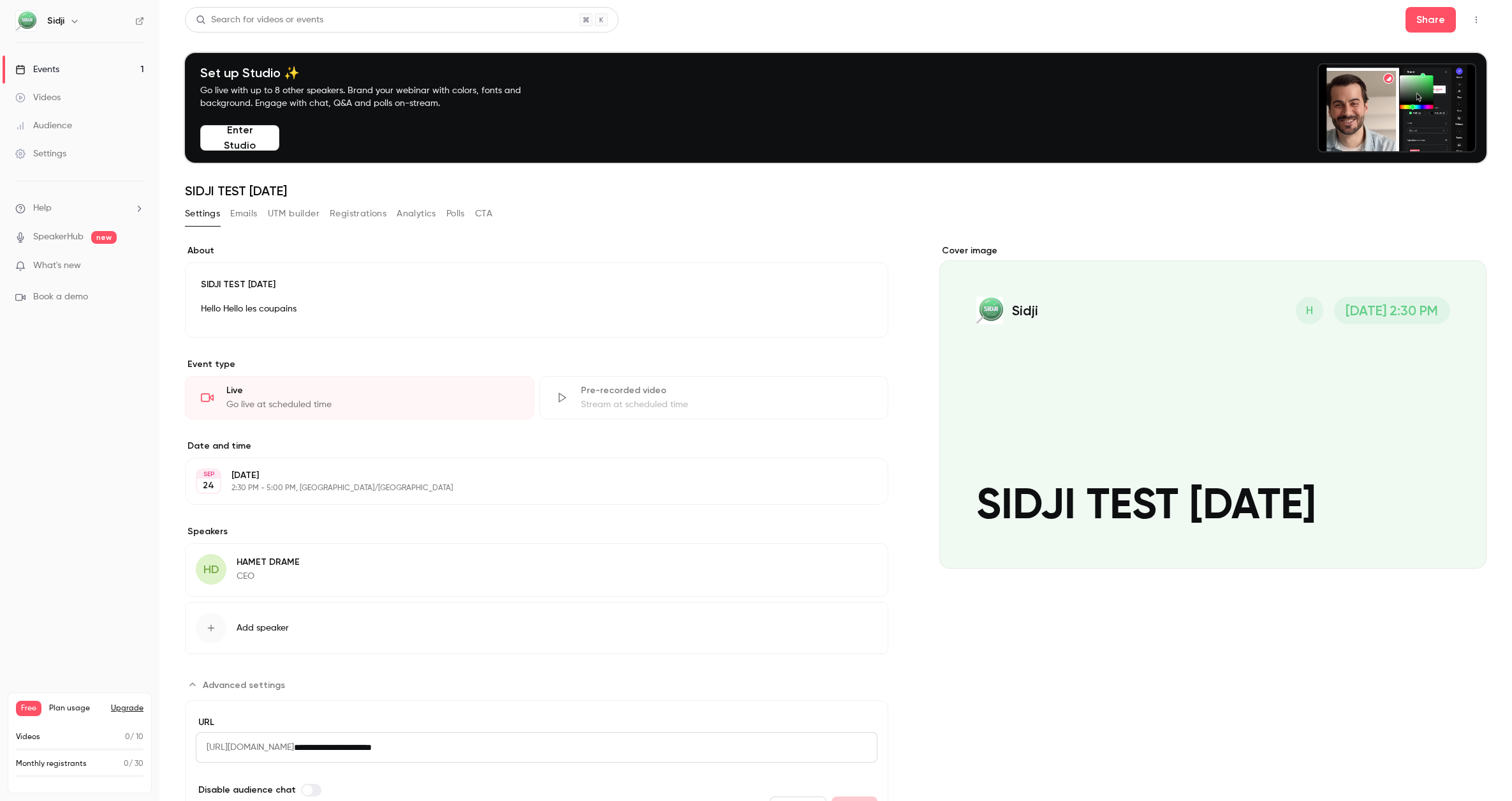
scroll to position [0, 0]
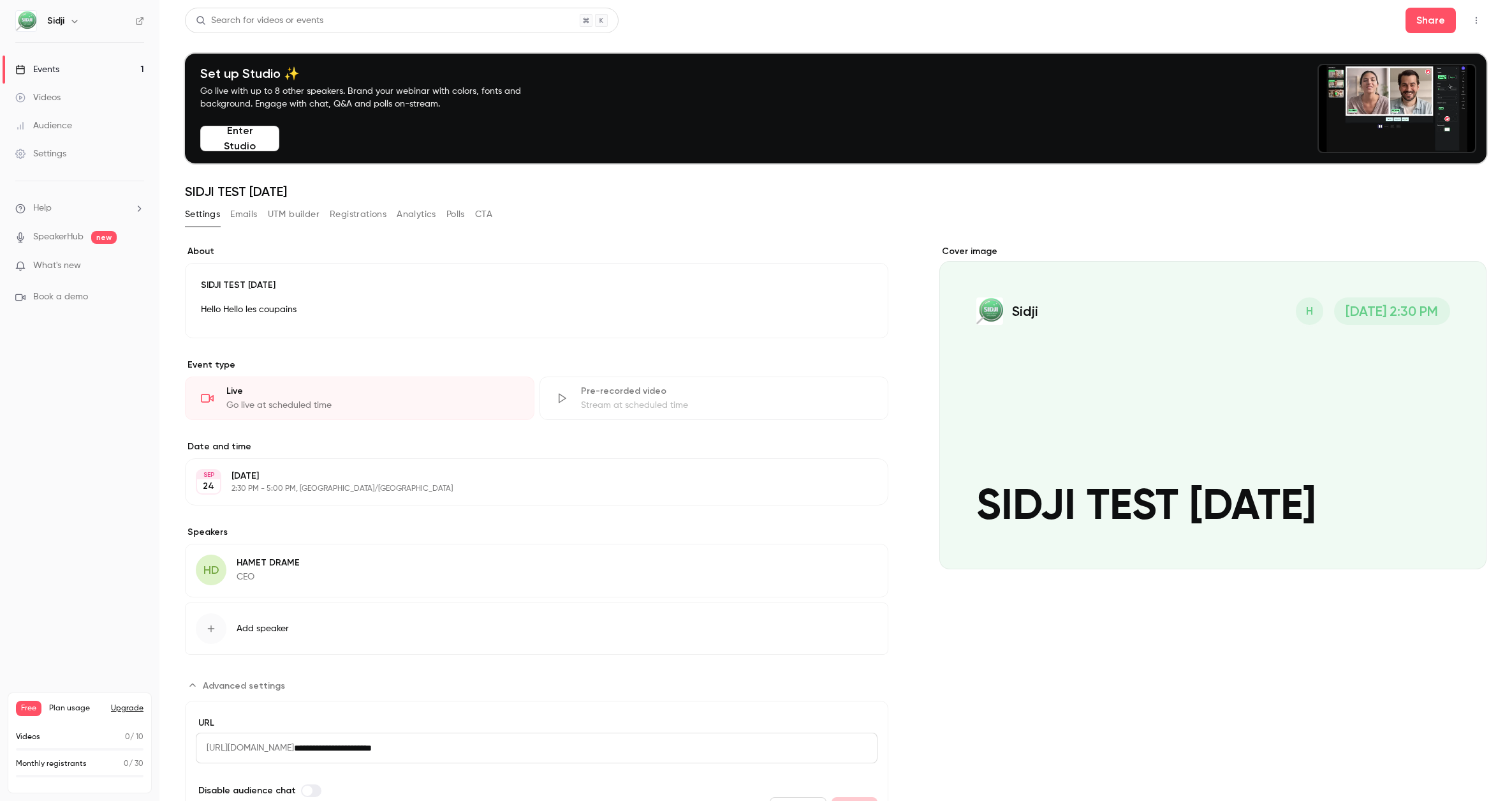
drag, startPoint x: 245, startPoint y: 137, endPoint x: 236, endPoint y: 148, distance: 14.2
click at [236, 148] on button "Enter Studio" at bounding box center [240, 138] width 79 height 25
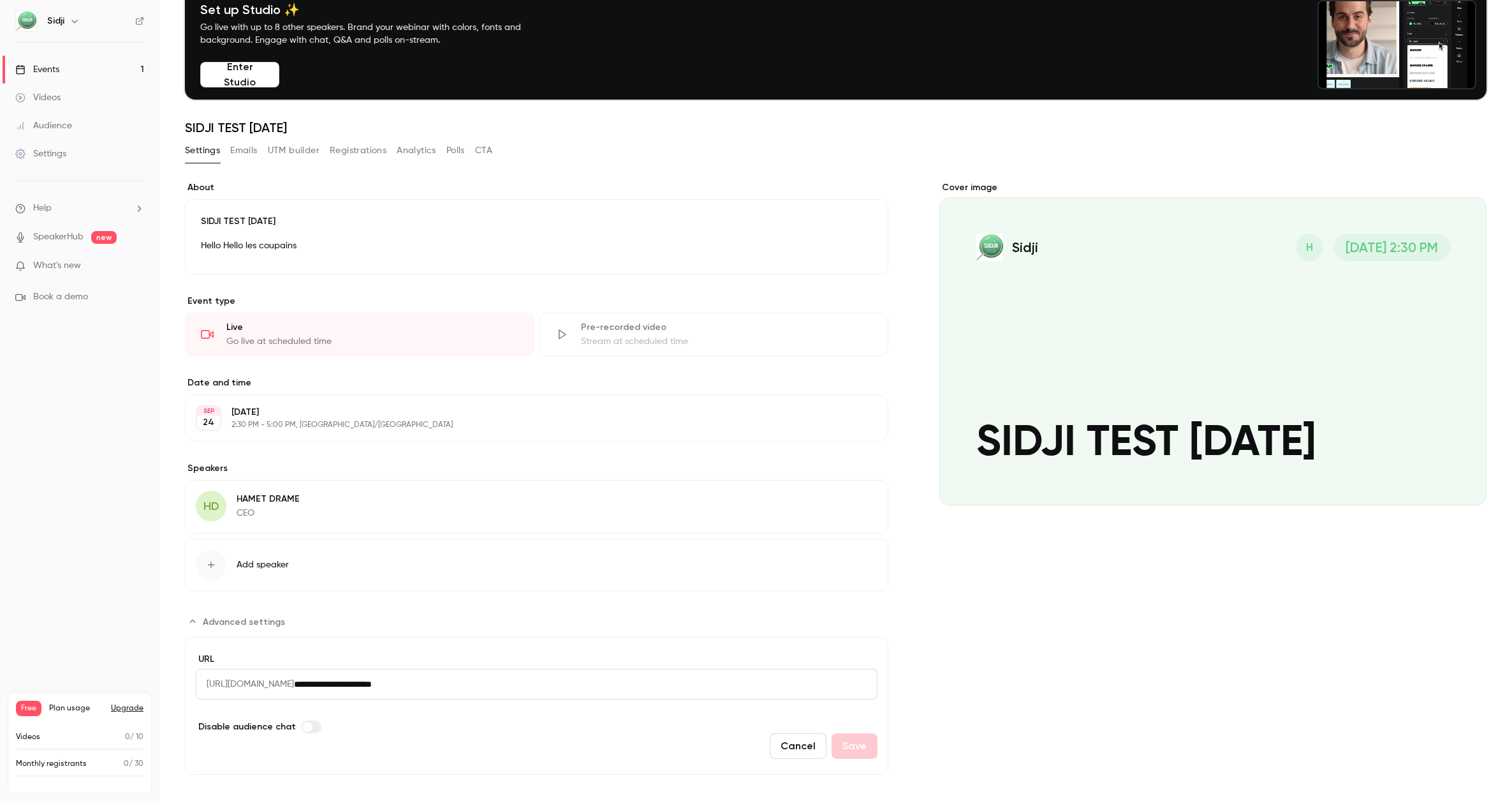
scroll to position [76, 0]
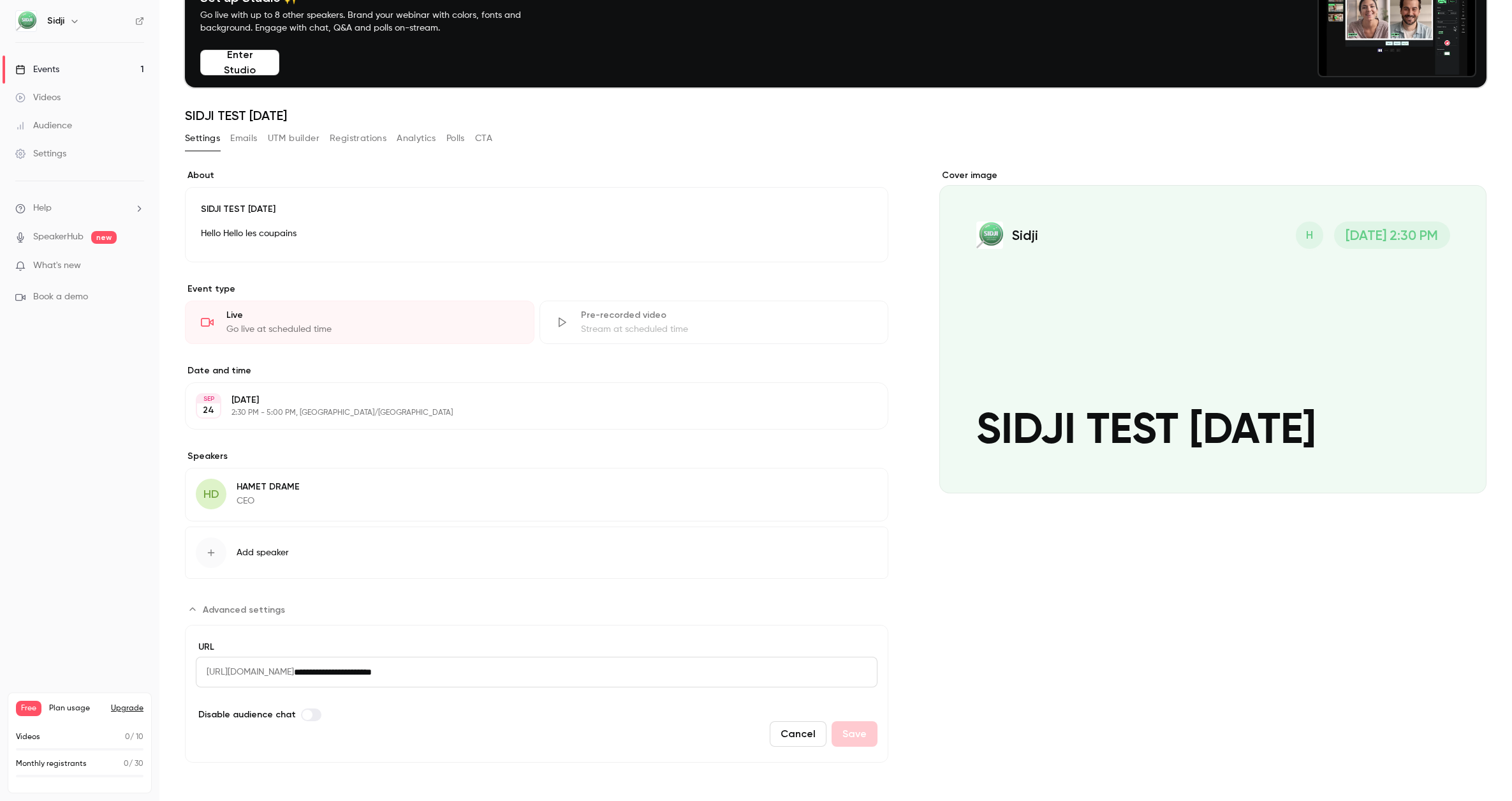
click at [237, 137] on button "Emails" at bounding box center [244, 138] width 27 height 21
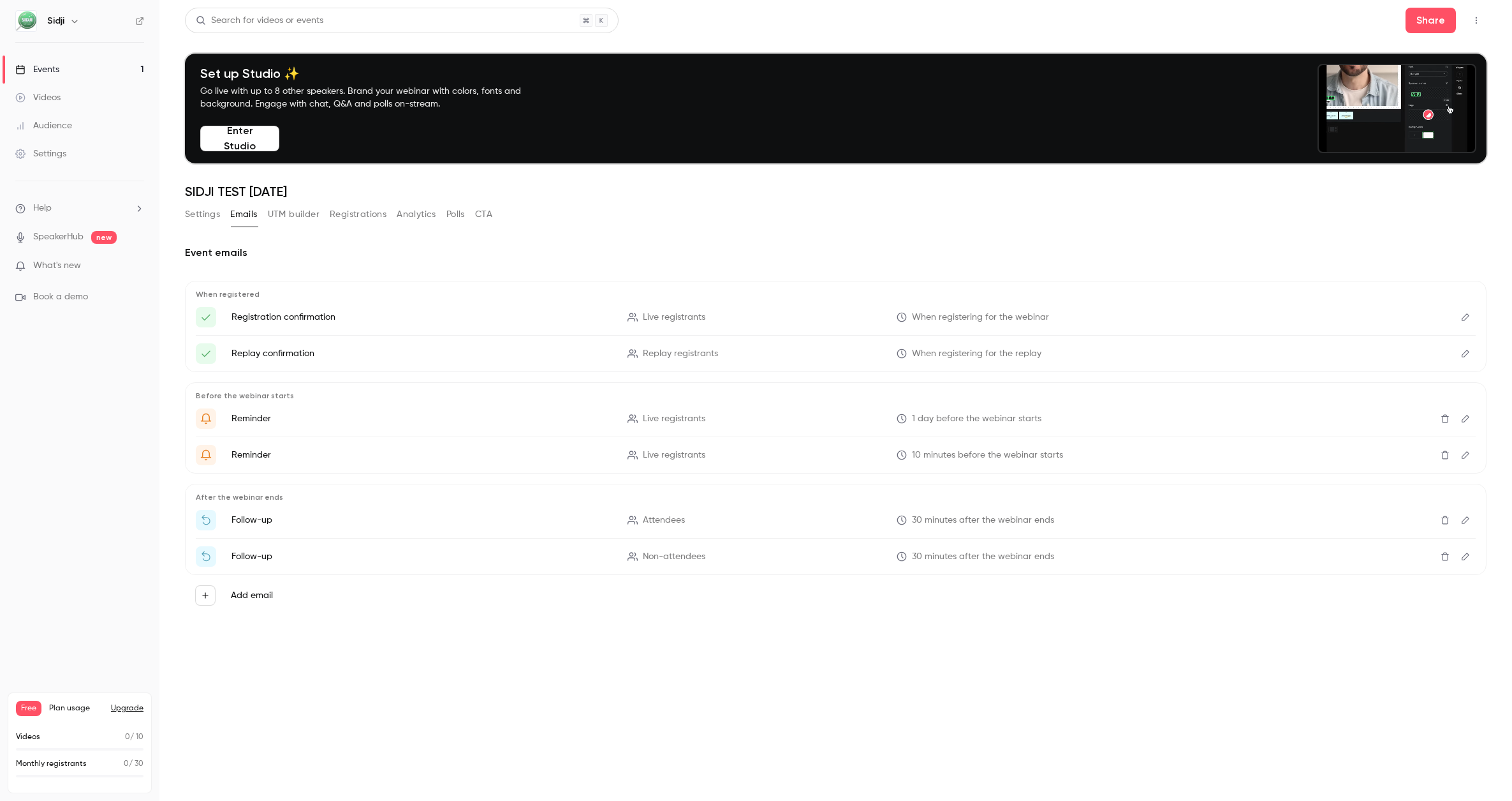
click at [208, 318] on icon "Voici votre lien d'accès {{ event_name }}!" at bounding box center [206, 317] width 12 height 12
click at [320, 220] on button "UTM builder" at bounding box center [293, 214] width 51 height 21
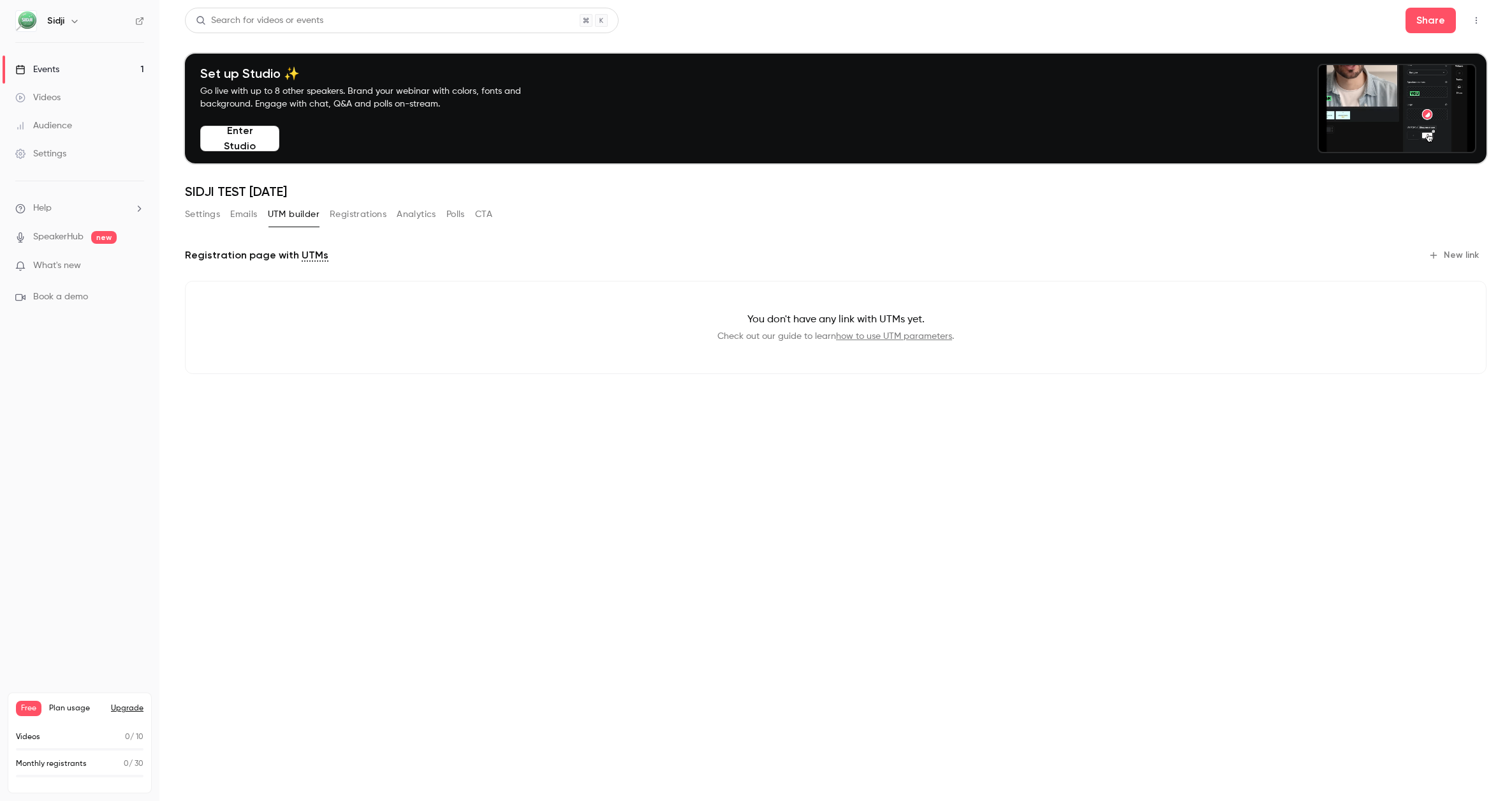
click at [369, 220] on button "Registrations" at bounding box center [358, 214] width 57 height 21
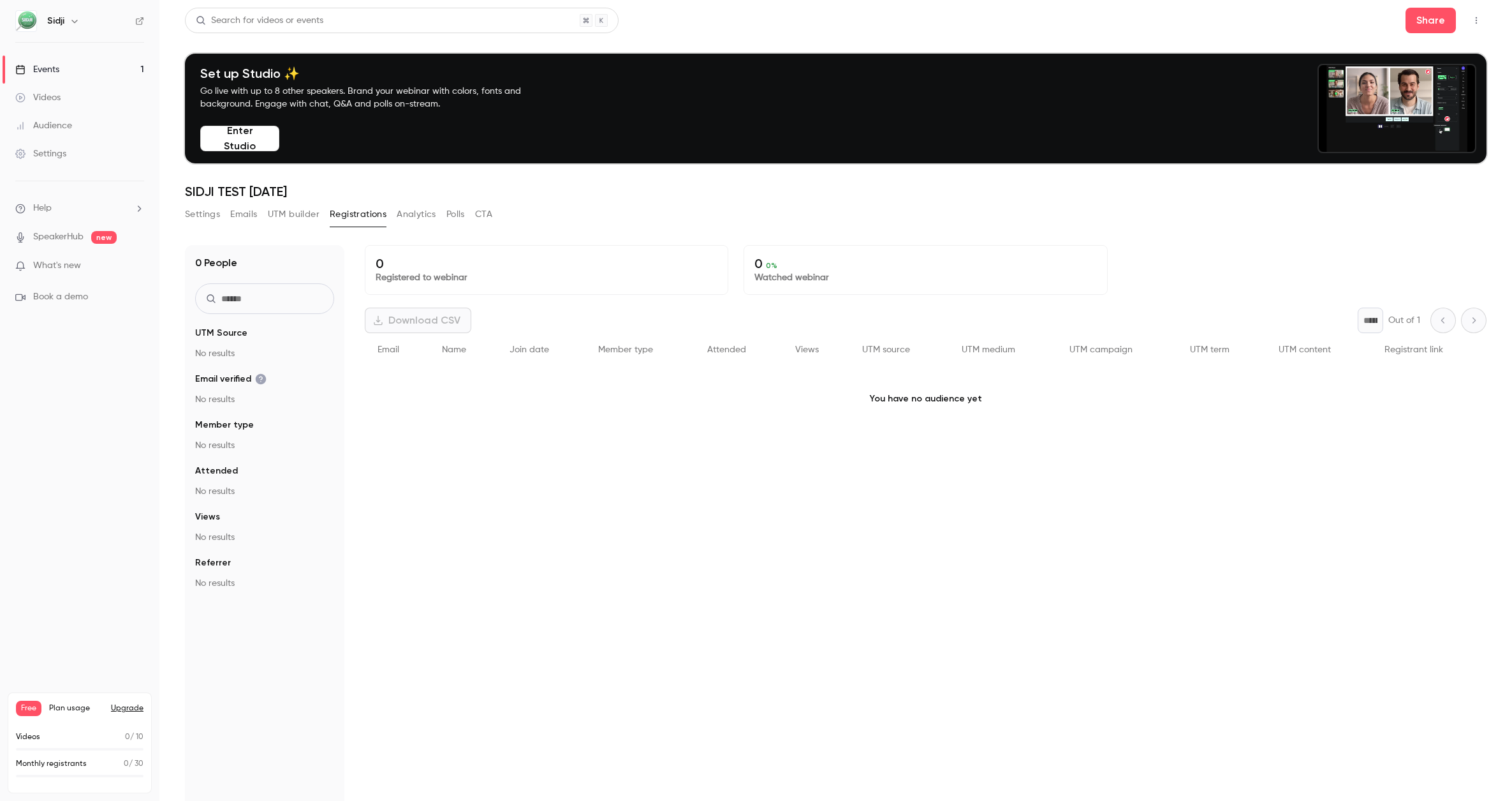
click at [249, 215] on button "Emails" at bounding box center [244, 214] width 27 height 21
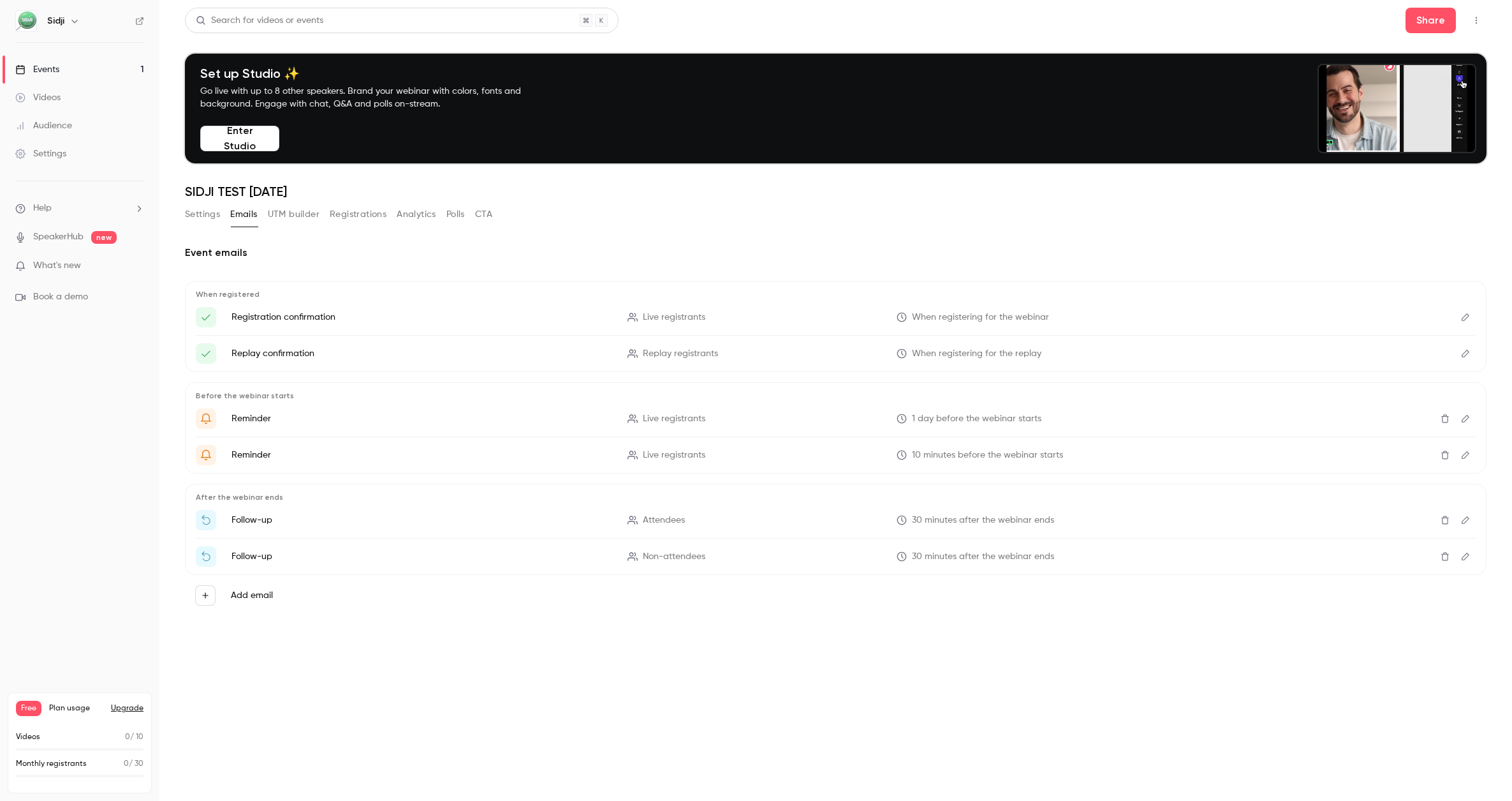
click at [207, 217] on button "Settings" at bounding box center [202, 214] width 35 height 21
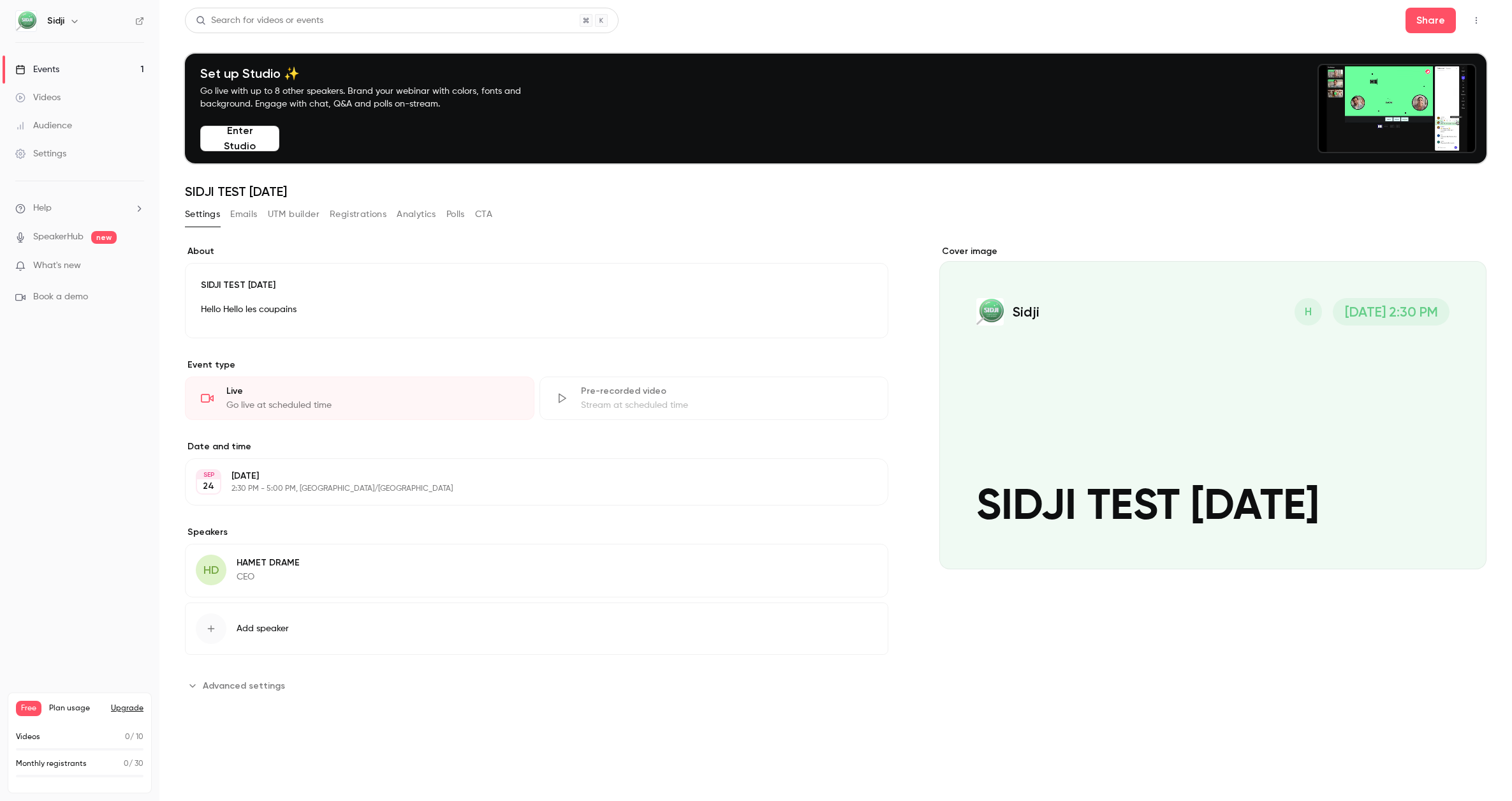
click at [281, 687] on button "Advanced settings" at bounding box center [238, 686] width 108 height 21
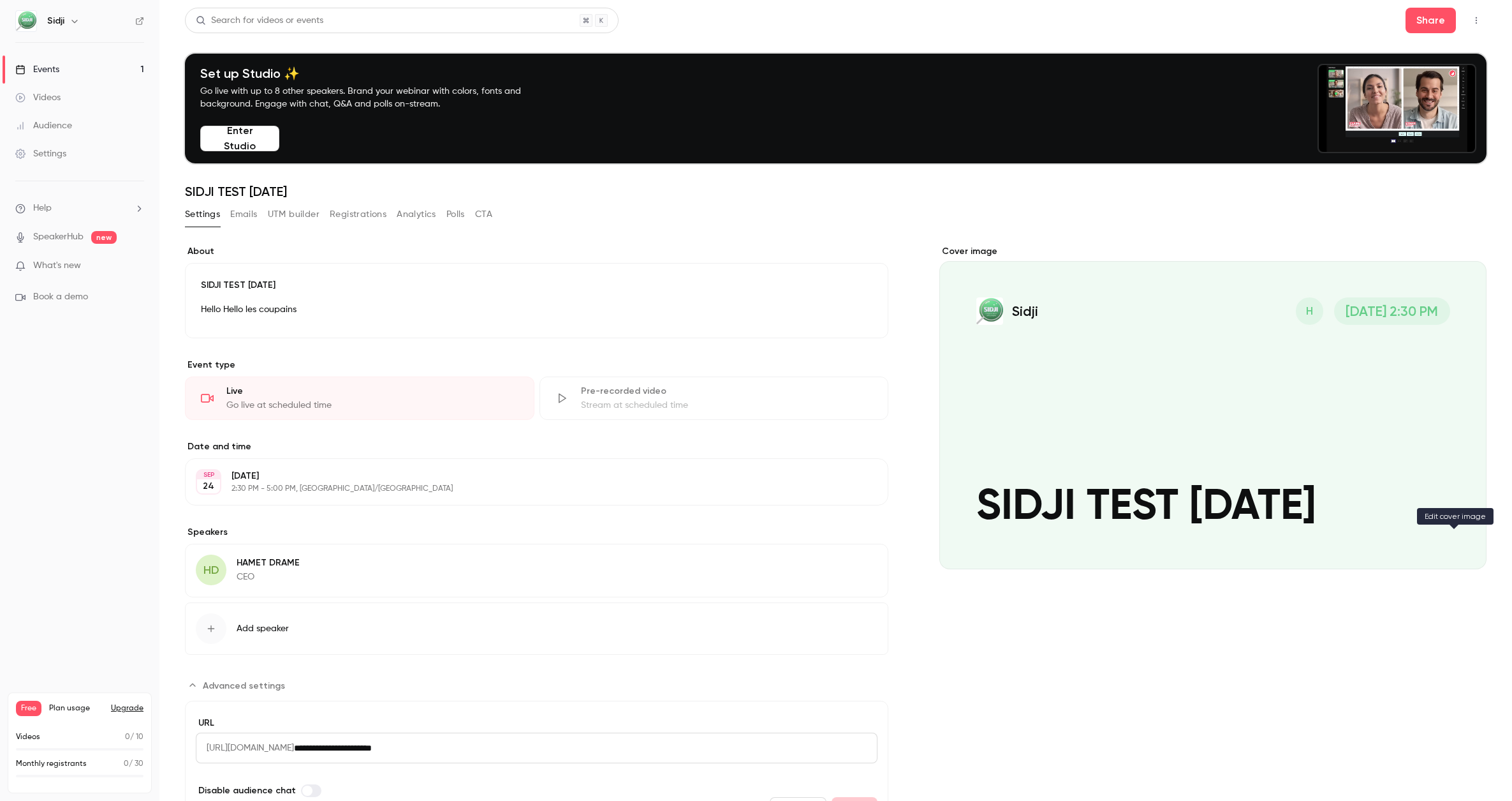
click at [1457, 546] on icon "Cover image" at bounding box center [1464, 546] width 14 height 10
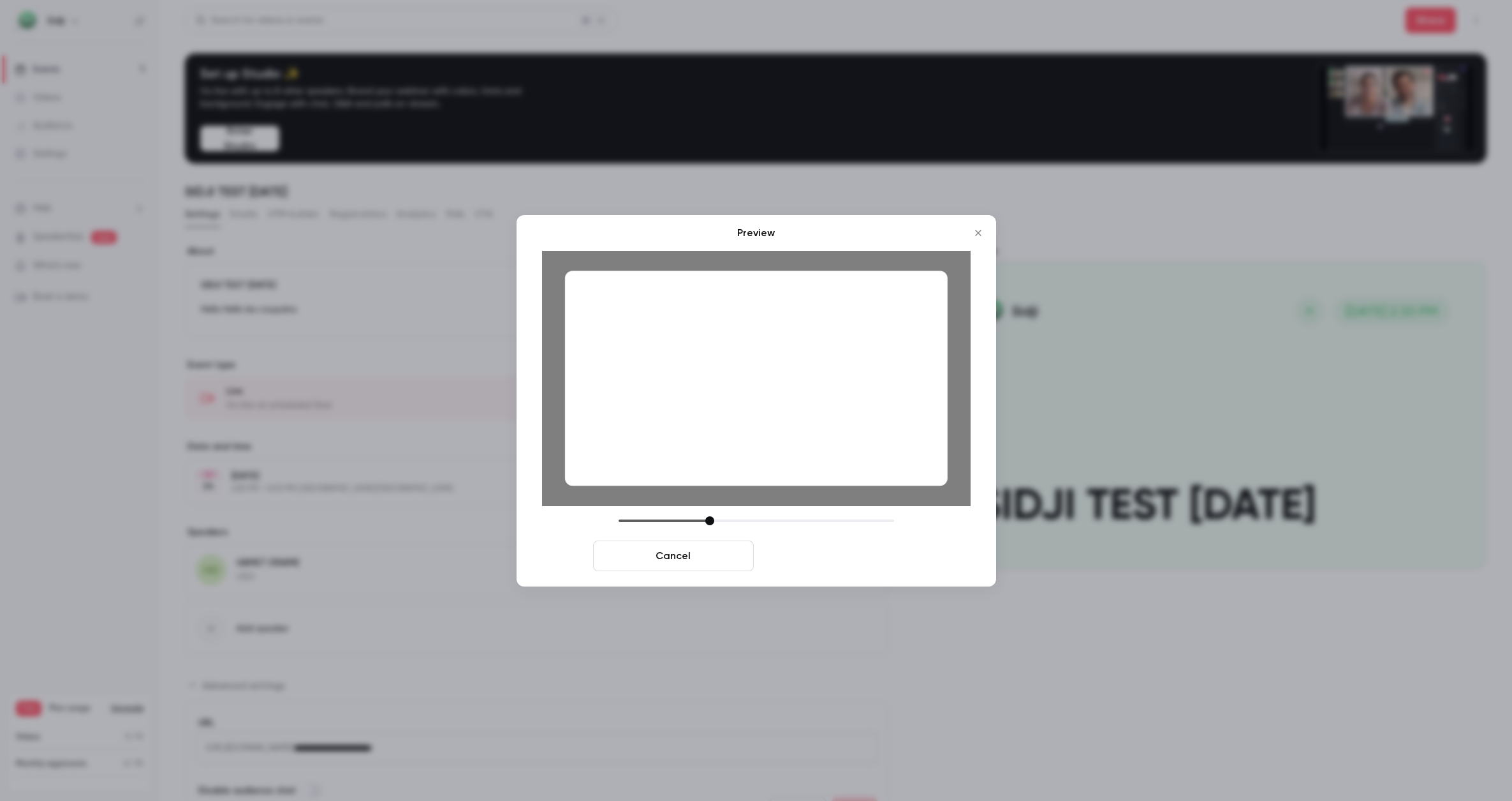
click at [831, 558] on button "Save cover" at bounding box center [839, 555] width 161 height 31
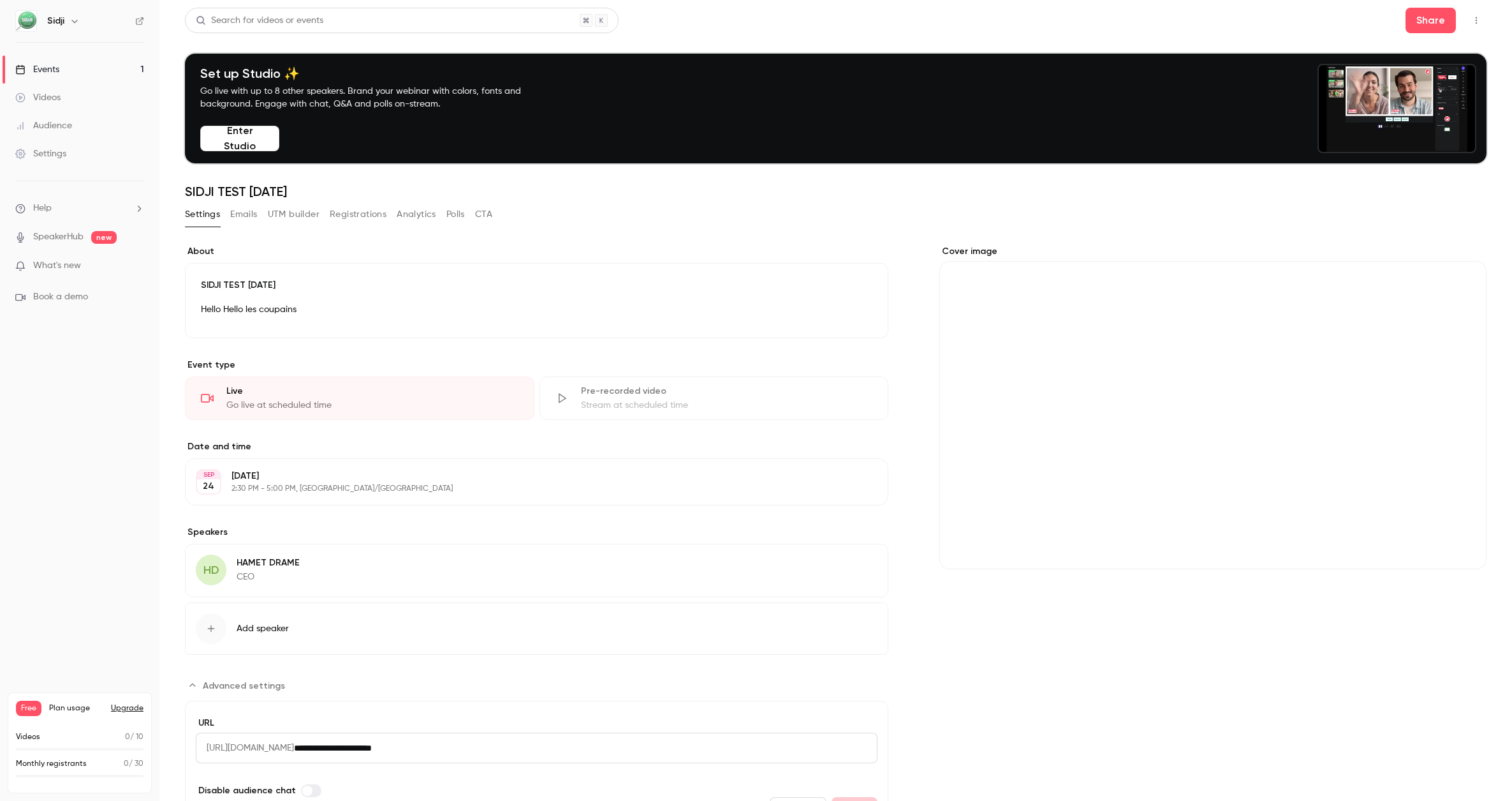
scroll to position [76, 0]
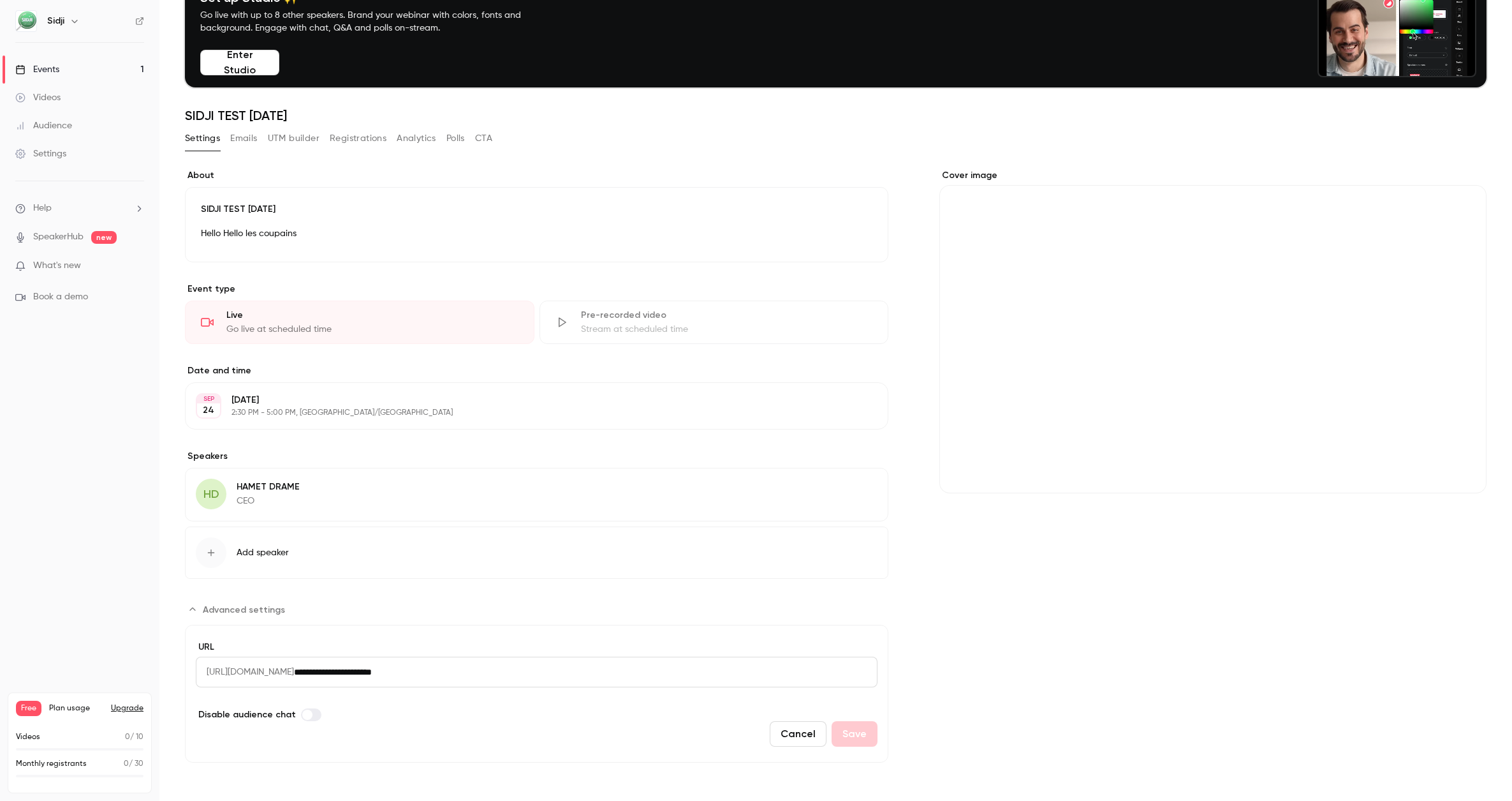
drag, startPoint x: 468, startPoint y: 671, endPoint x: 214, endPoint y: 672, distance: 254.0
click at [214, 672] on div "**********" at bounding box center [536, 671] width 681 height 31
click at [214, 672] on span "[URL][DOMAIN_NAME]" at bounding box center [245, 671] width 98 height 31
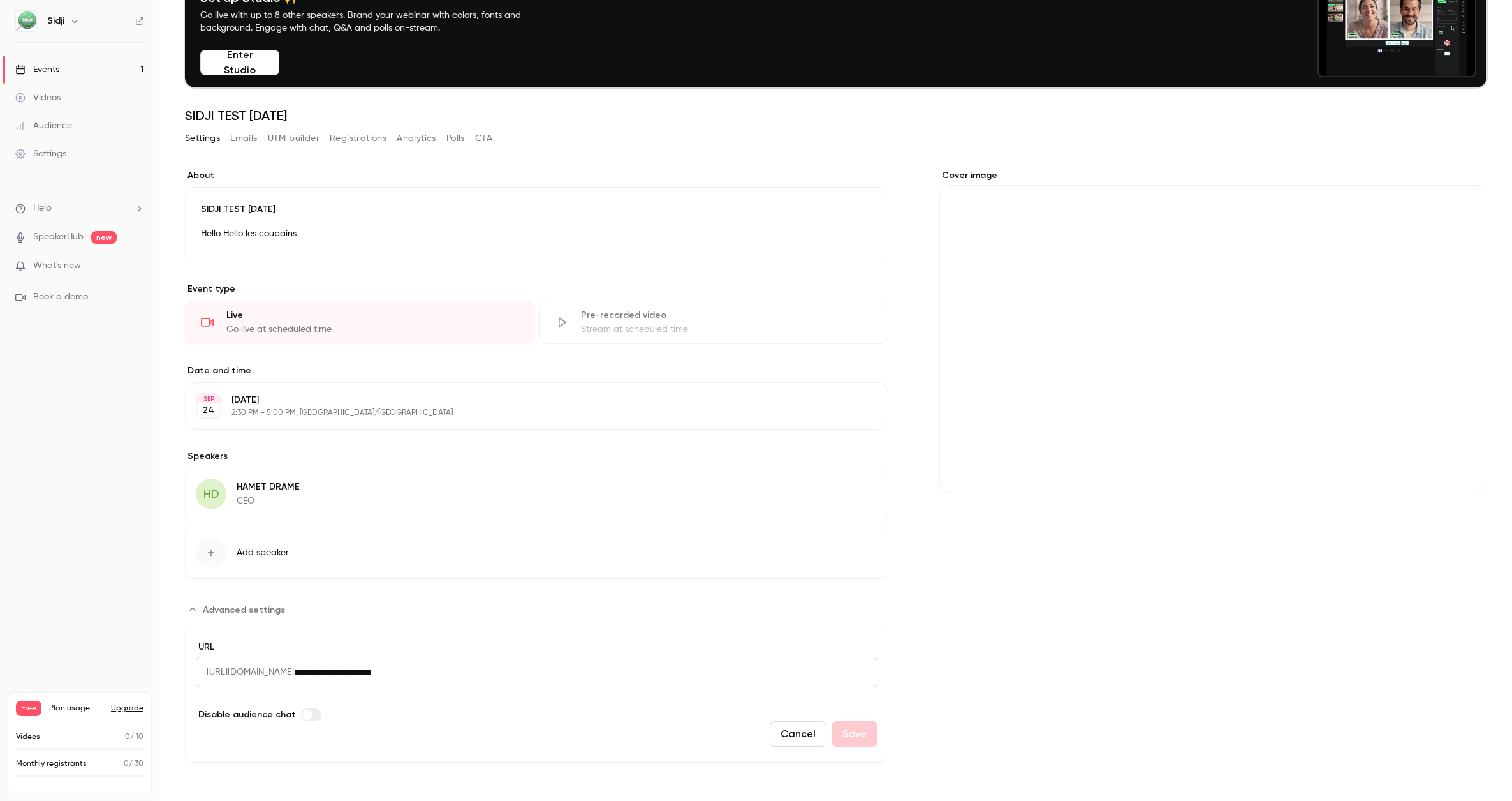
click at [214, 672] on span "[URL][DOMAIN_NAME]" at bounding box center [245, 671] width 98 height 31
drag, startPoint x: 496, startPoint y: 677, endPoint x: 211, endPoint y: 673, distance: 285.0
click at [211, 673] on div "**********" at bounding box center [536, 671] width 681 height 31
click at [211, 673] on span "[URL][DOMAIN_NAME]" at bounding box center [245, 671] width 98 height 31
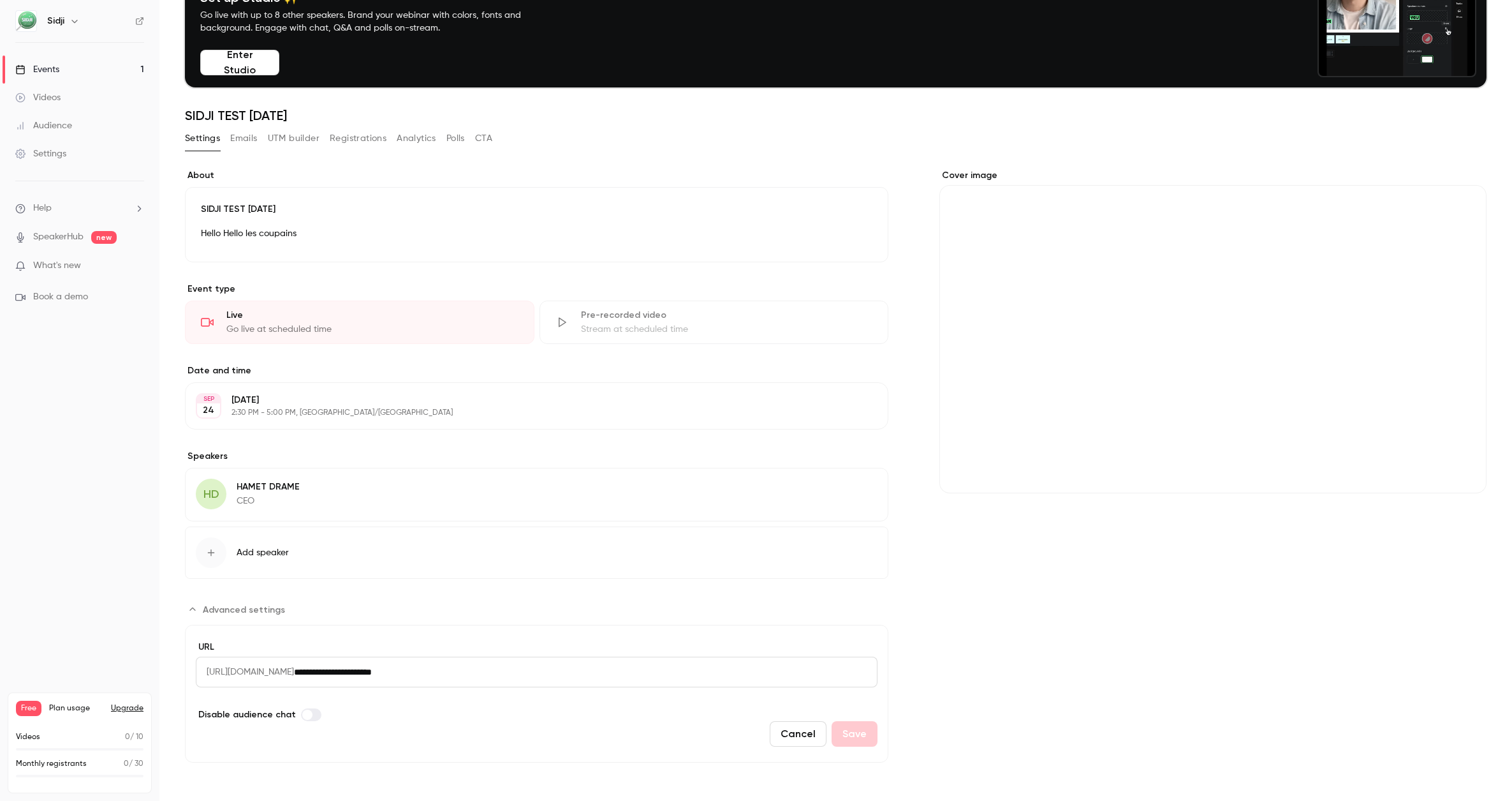
click at [211, 673] on span "[URL][DOMAIN_NAME]" at bounding box center [245, 671] width 98 height 31
click at [412, 662] on input "**********" at bounding box center [585, 671] width 583 height 31
drag, startPoint x: 482, startPoint y: 677, endPoint x: 350, endPoint y: 675, distance: 132.0
click at [350, 675] on div "**********" at bounding box center [536, 671] width 681 height 31
click at [450, 698] on div "**********" at bounding box center [536, 674] width 681 height 67
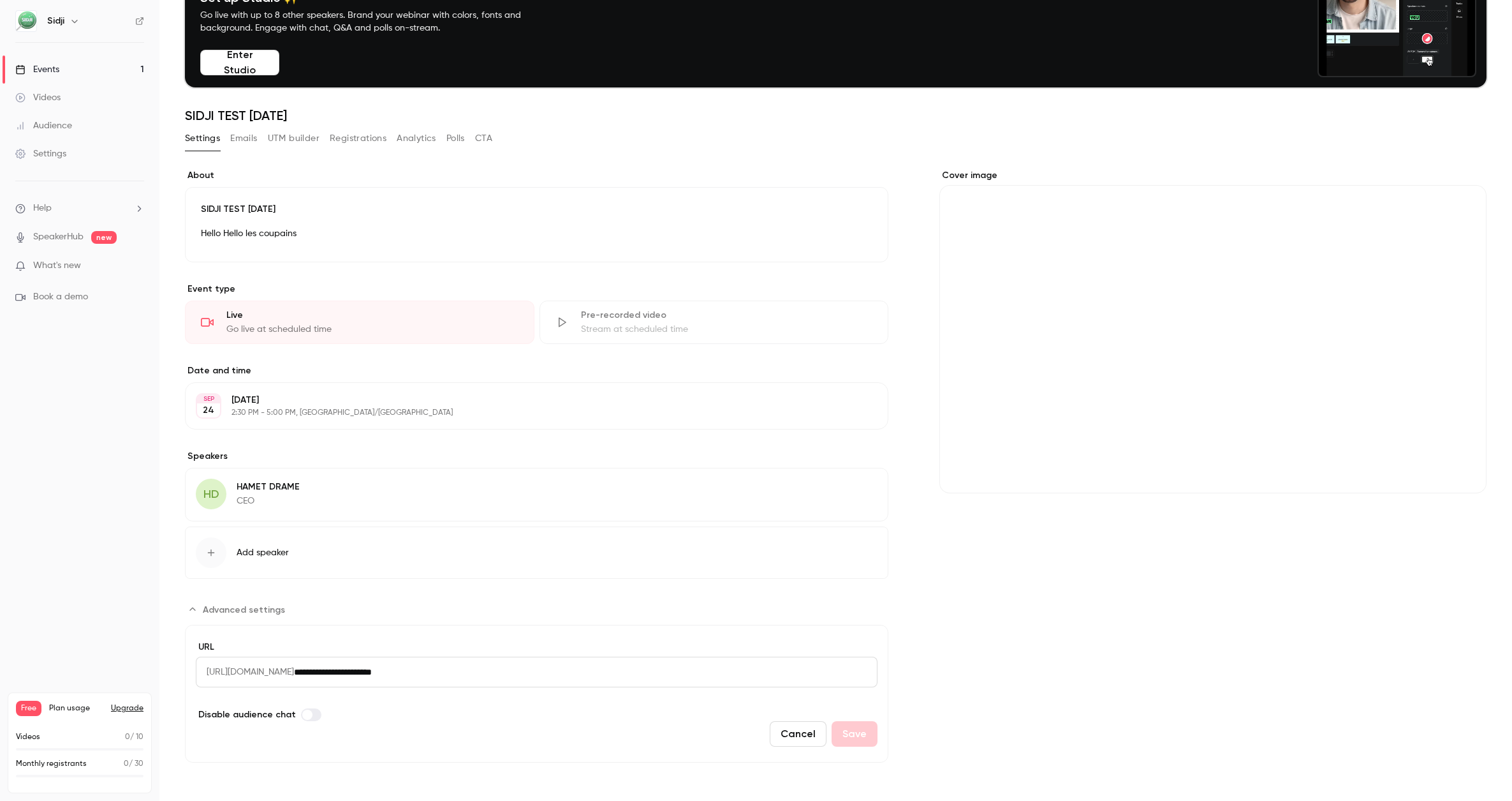
click at [257, 597] on div "**********" at bounding box center [536, 465] width 703 height 593
click at [253, 606] on span "Advanced settings" at bounding box center [244, 609] width 82 height 13
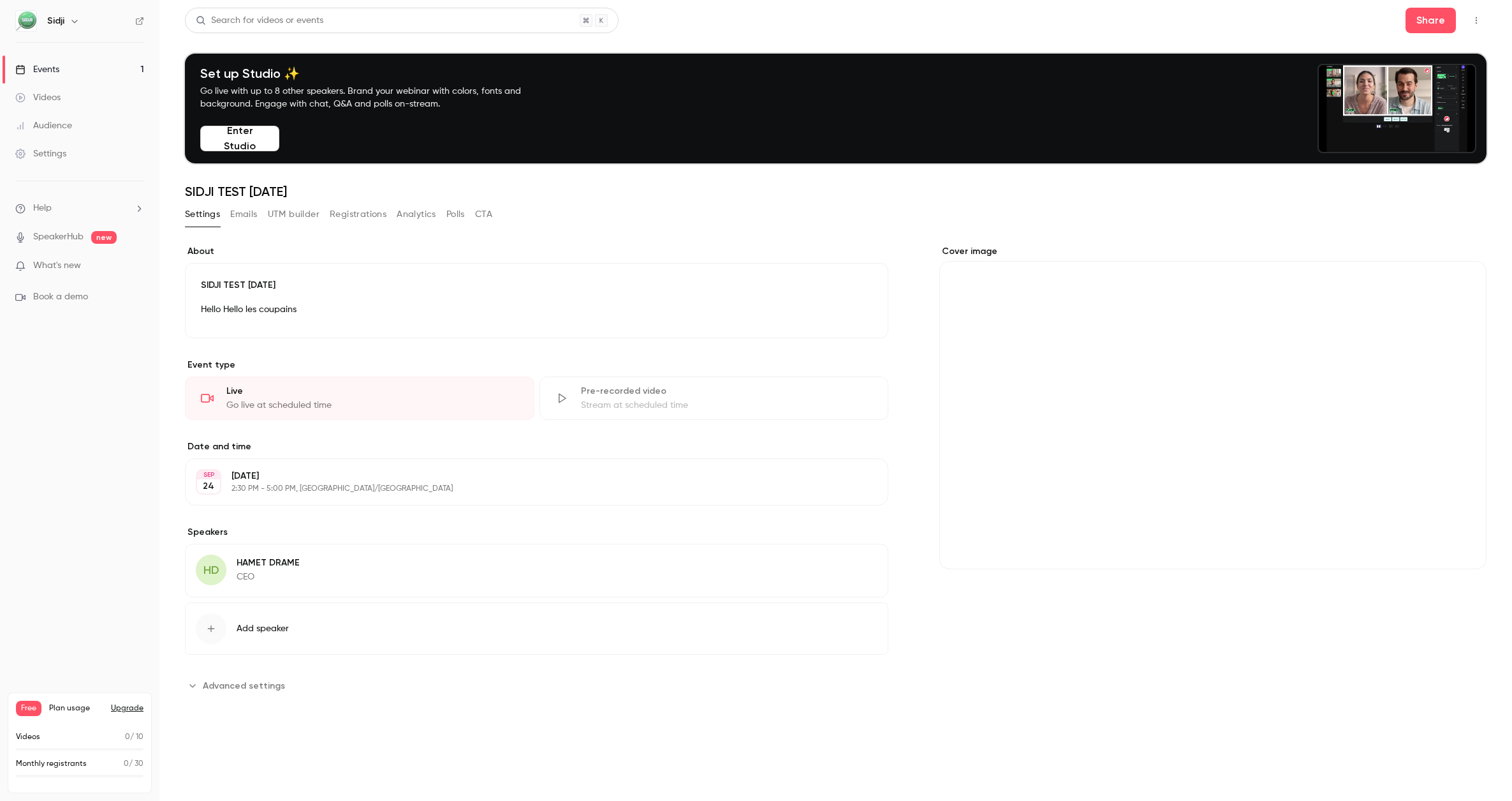
click at [1178, 397] on div "Cover image" at bounding box center [1213, 407] width 547 height 324
click at [0, 0] on input "Cover image" at bounding box center [0, 0] width 0 height 0
click at [1461, 543] on icon "Cover image" at bounding box center [1464, 546] width 14 height 10
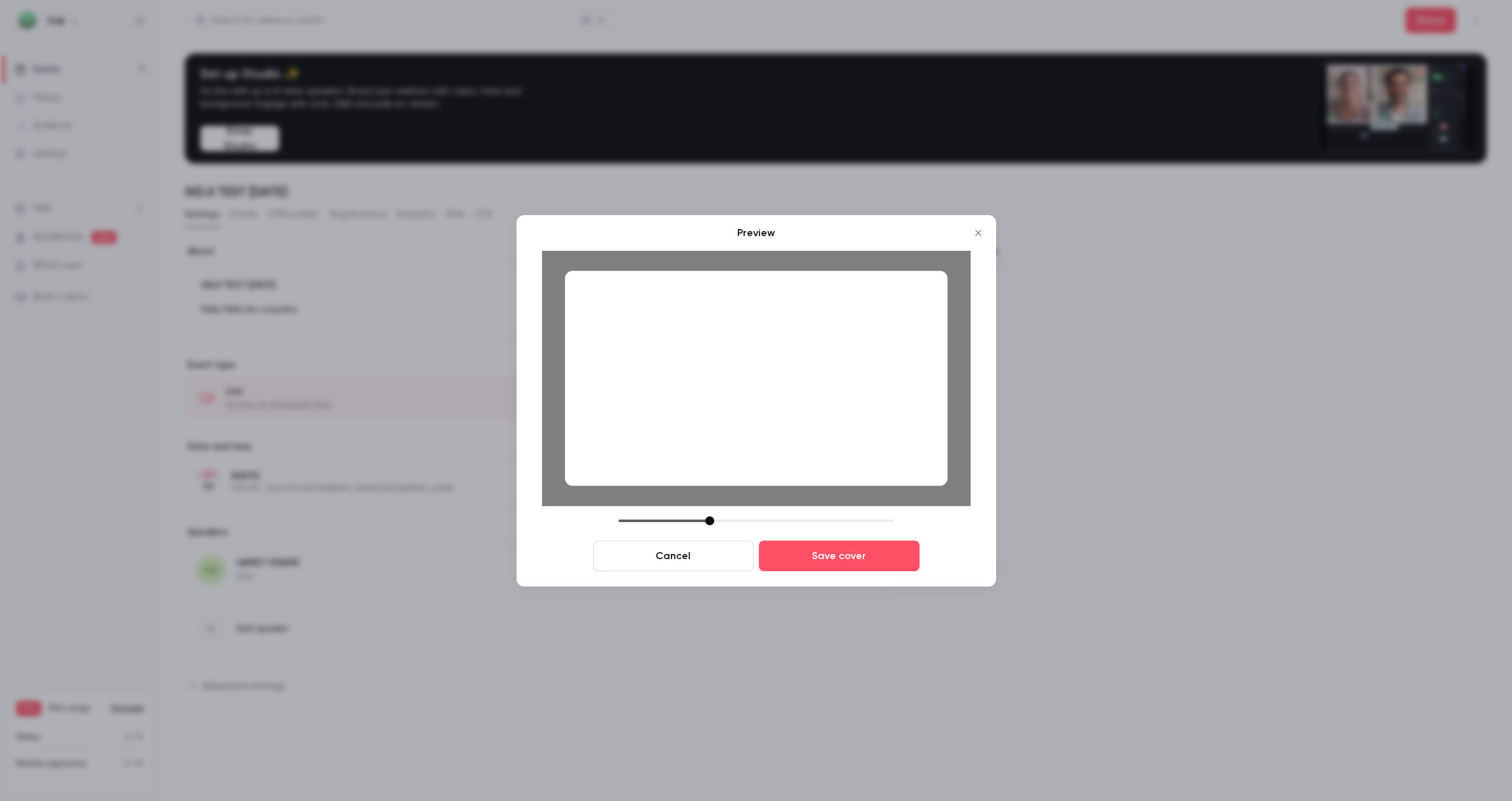
drag, startPoint x: 617, startPoint y: 296, endPoint x: 715, endPoint y: 495, distance: 221.8
click at [715, 495] on div at bounding box center [756, 378] width 429 height 255
drag, startPoint x: 711, startPoint y: 521, endPoint x: 734, endPoint y: 512, distance: 24.7
click at [734, 512] on div "Preview Cancel Save cover" at bounding box center [756, 398] width 429 height 346
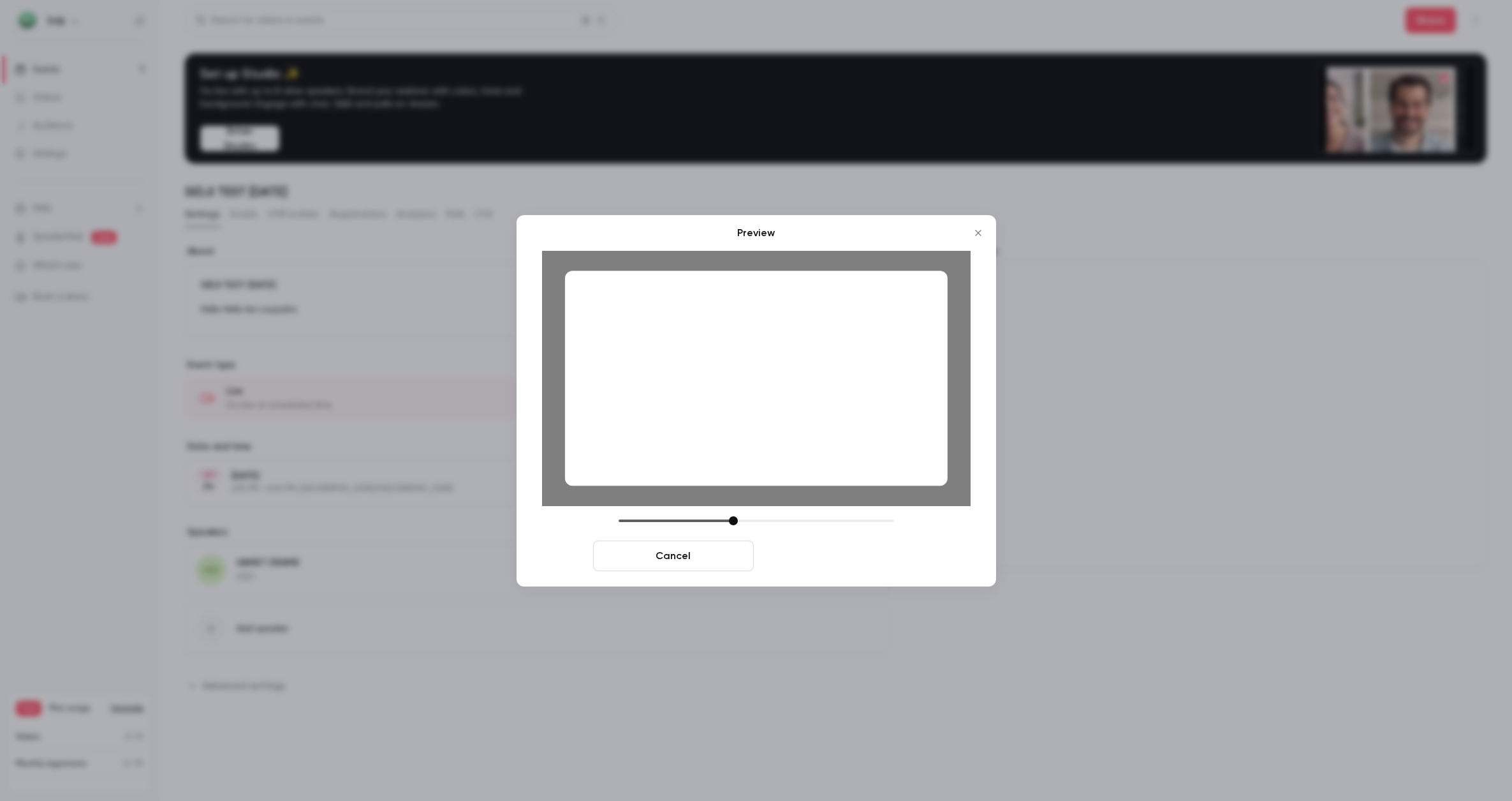
click at [821, 547] on button "Save cover" at bounding box center [839, 555] width 161 height 31
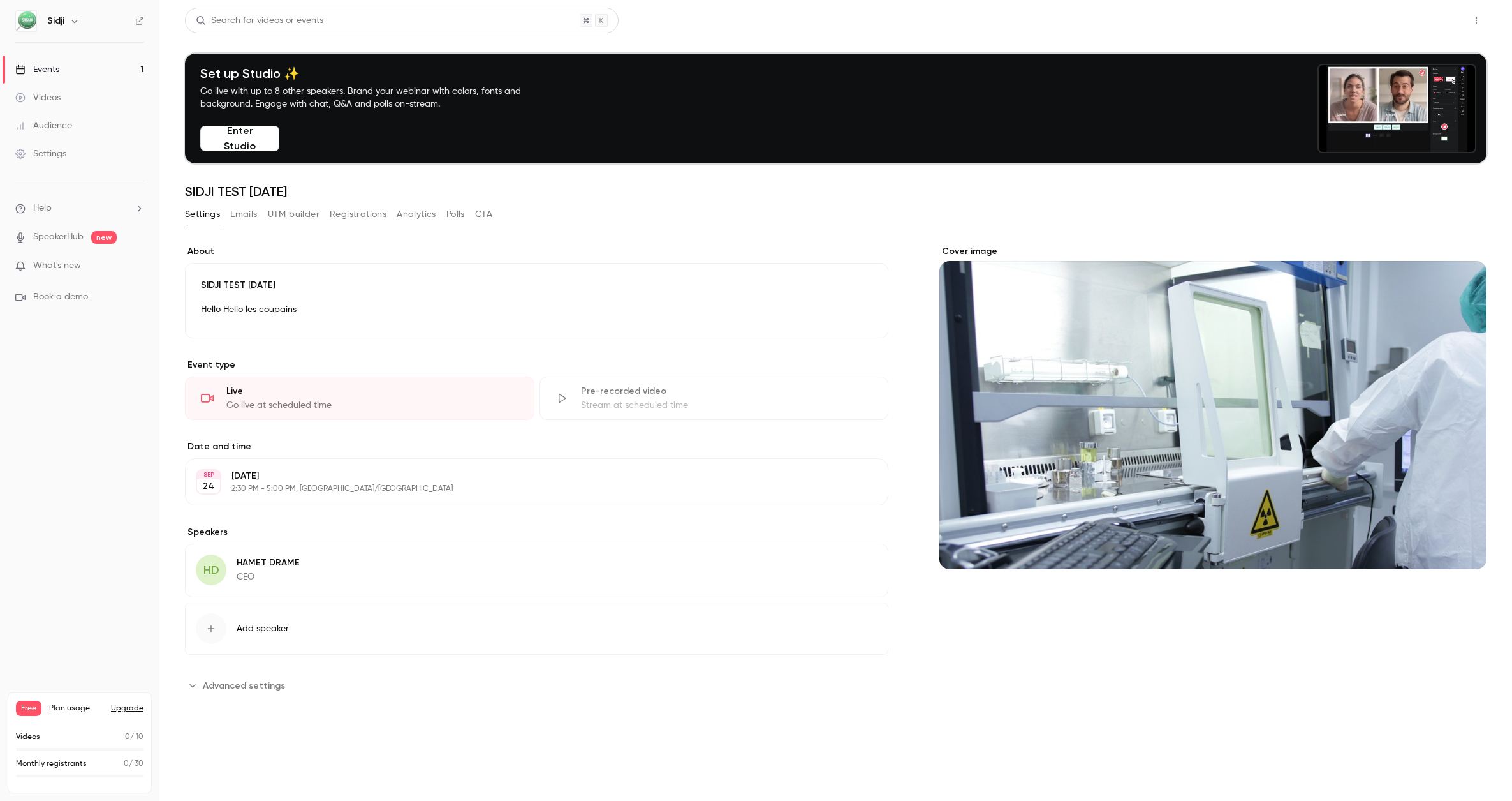
click at [1435, 24] on button "Share" at bounding box center [1431, 21] width 51 height 25
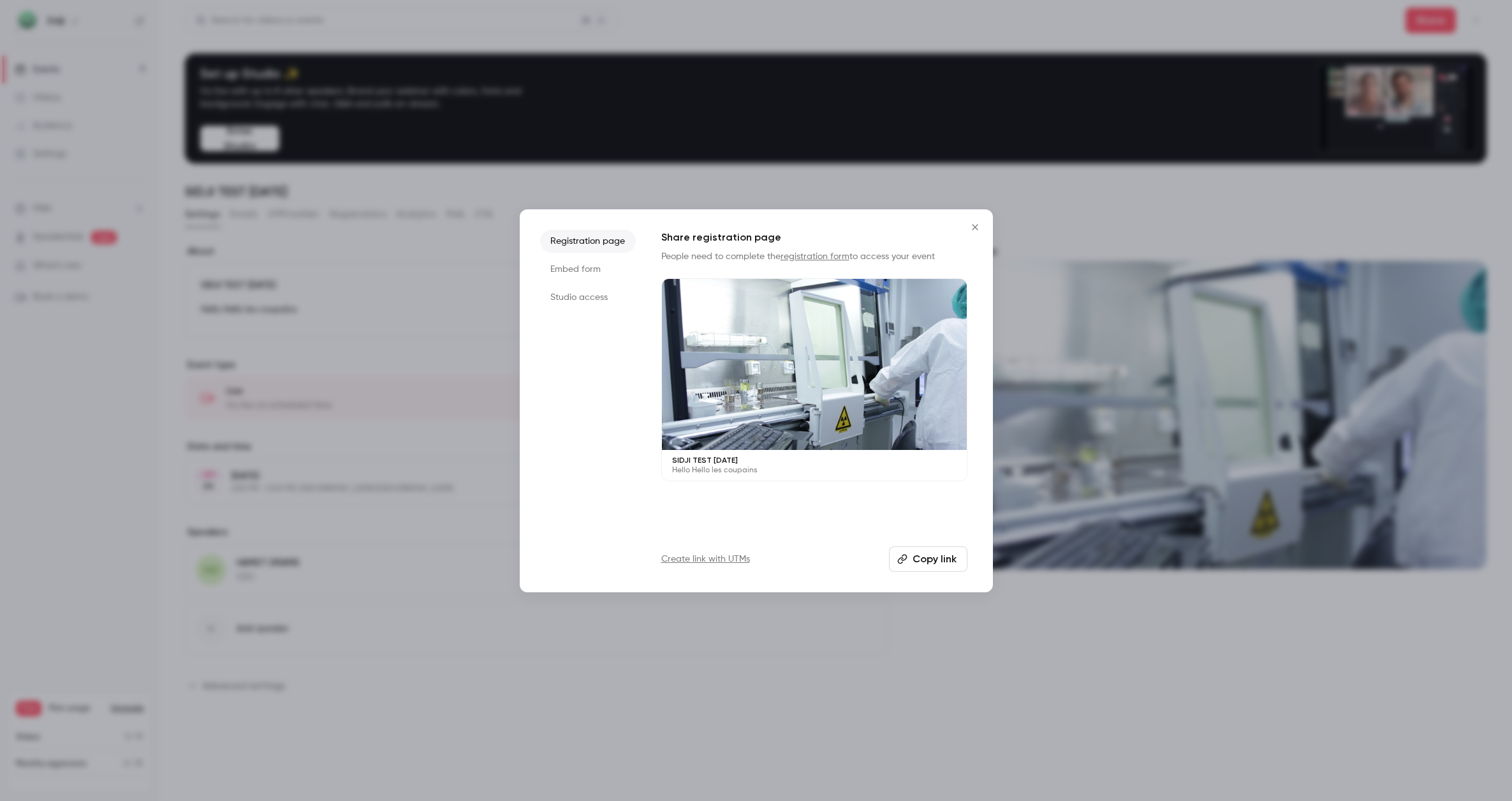
click at [937, 562] on button "Copy link" at bounding box center [928, 558] width 78 height 25
click at [596, 268] on li "Embed form" at bounding box center [587, 269] width 96 height 23
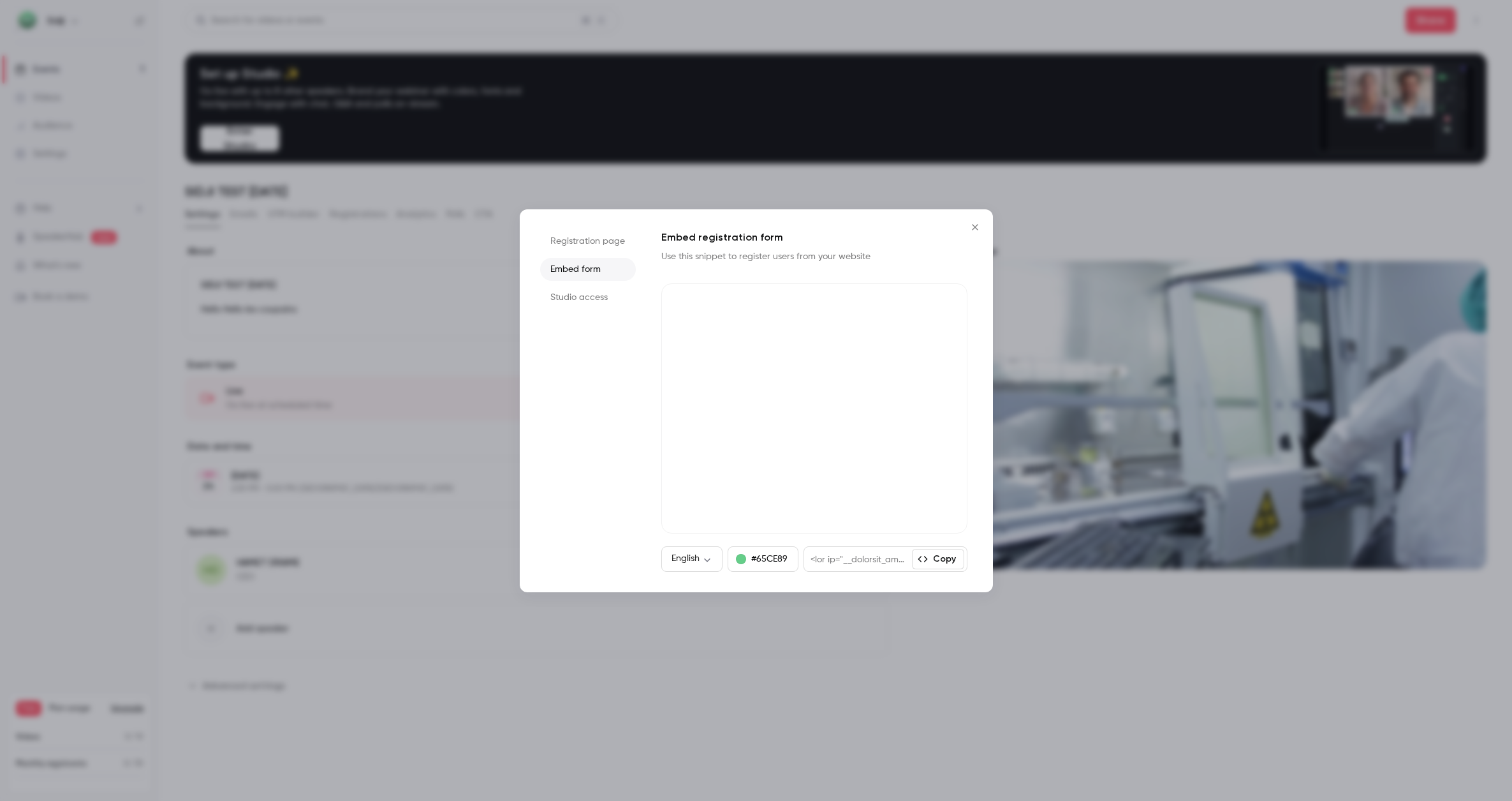
click at [592, 291] on li "Studio access" at bounding box center [587, 297] width 96 height 23
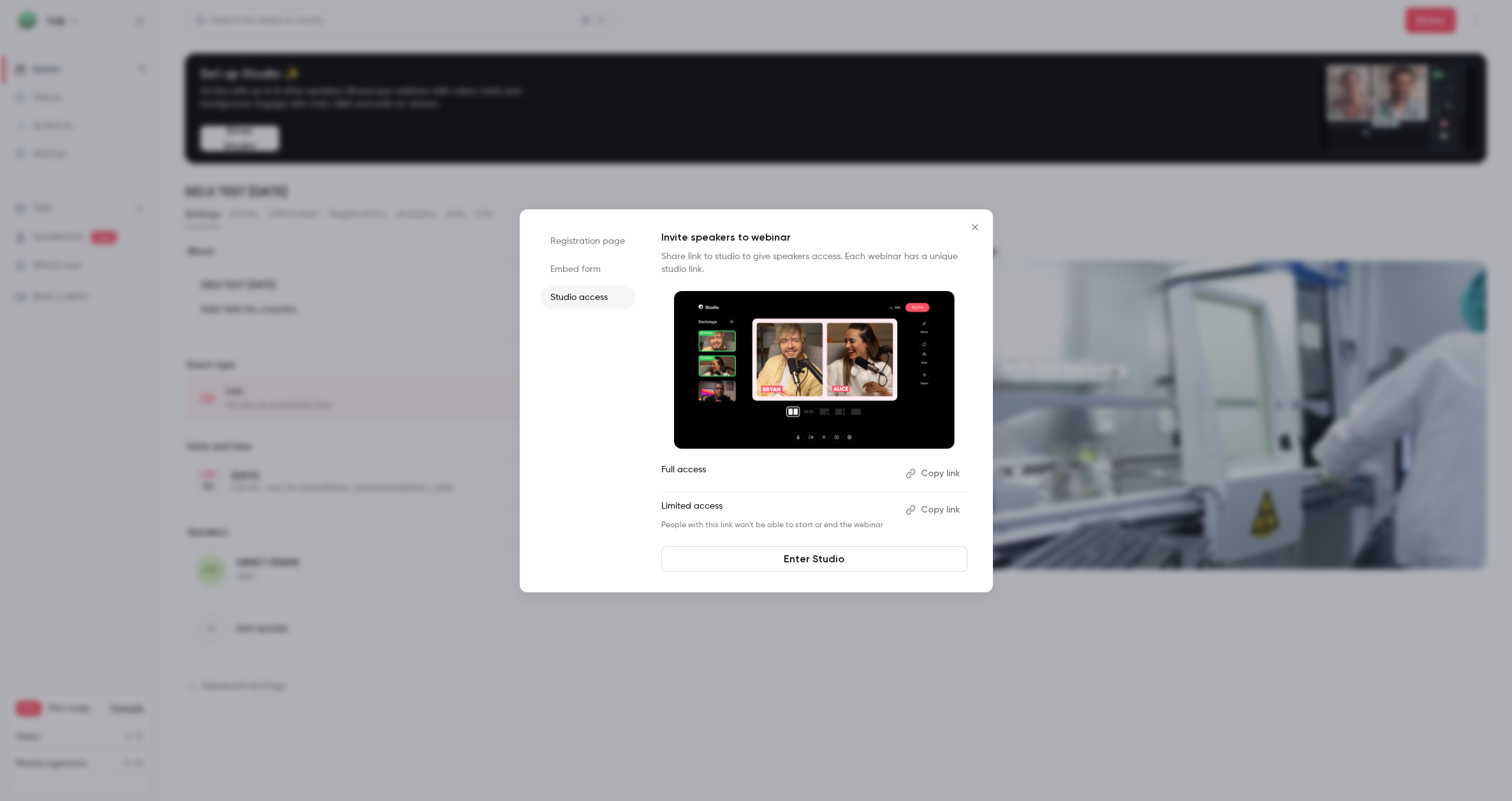
click at [942, 472] on button "Copy link" at bounding box center [933, 473] width 67 height 21
click at [929, 510] on button "Copy link" at bounding box center [933, 510] width 67 height 21
click at [981, 222] on icon "Close" at bounding box center [974, 227] width 15 height 10
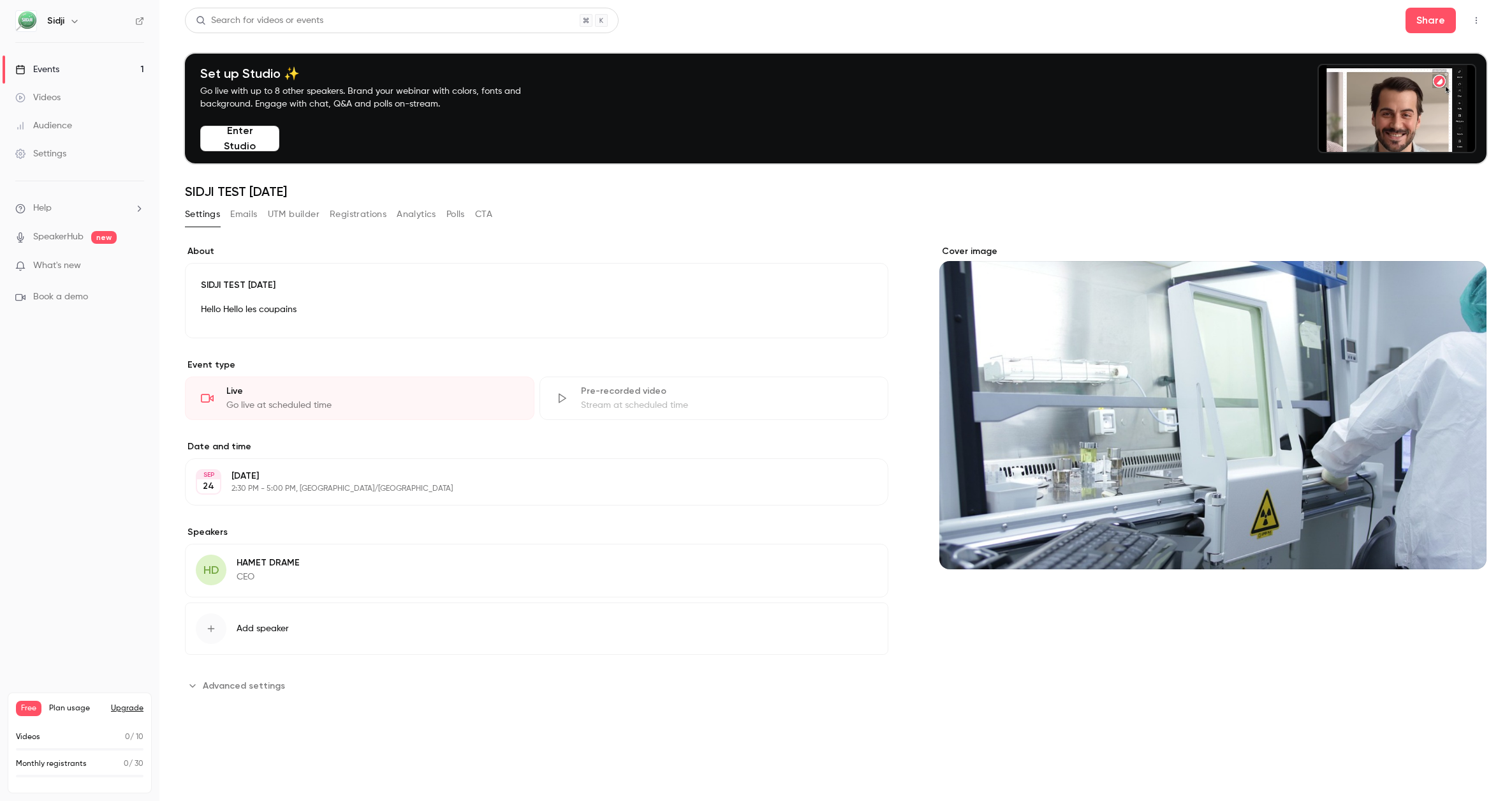
click at [243, 221] on button "Emails" at bounding box center [244, 214] width 27 height 21
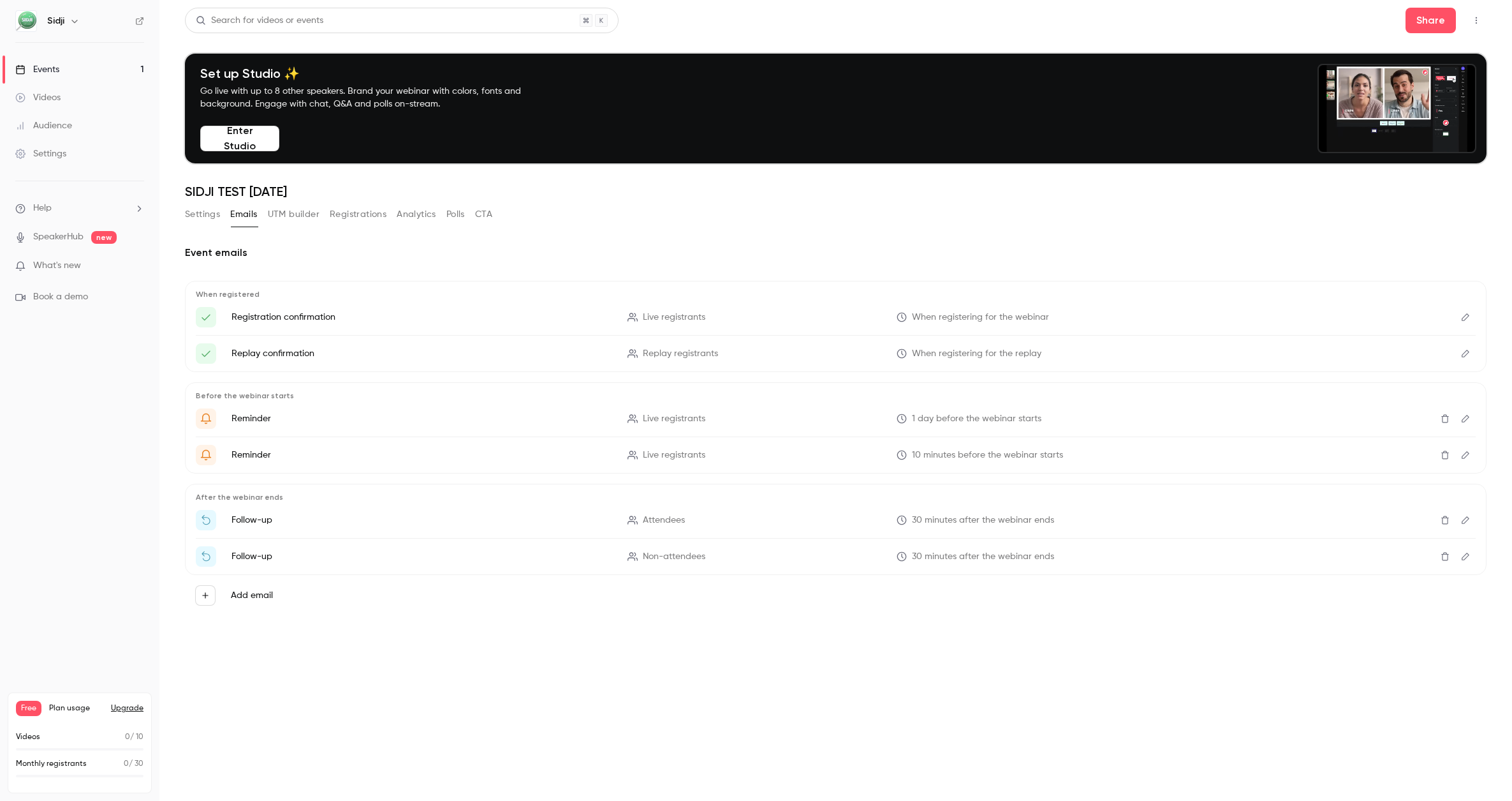
click at [206, 316] on icon "Voici votre lien d'accès {{ event_name }}!" at bounding box center [206, 317] width 12 height 12
click at [288, 327] on li "Registration confirmation Live registrants When registering for the webinar" at bounding box center [835, 318] width 1280 height 21
click at [1471, 318] on button "Edit" at bounding box center [1465, 318] width 21 height 21
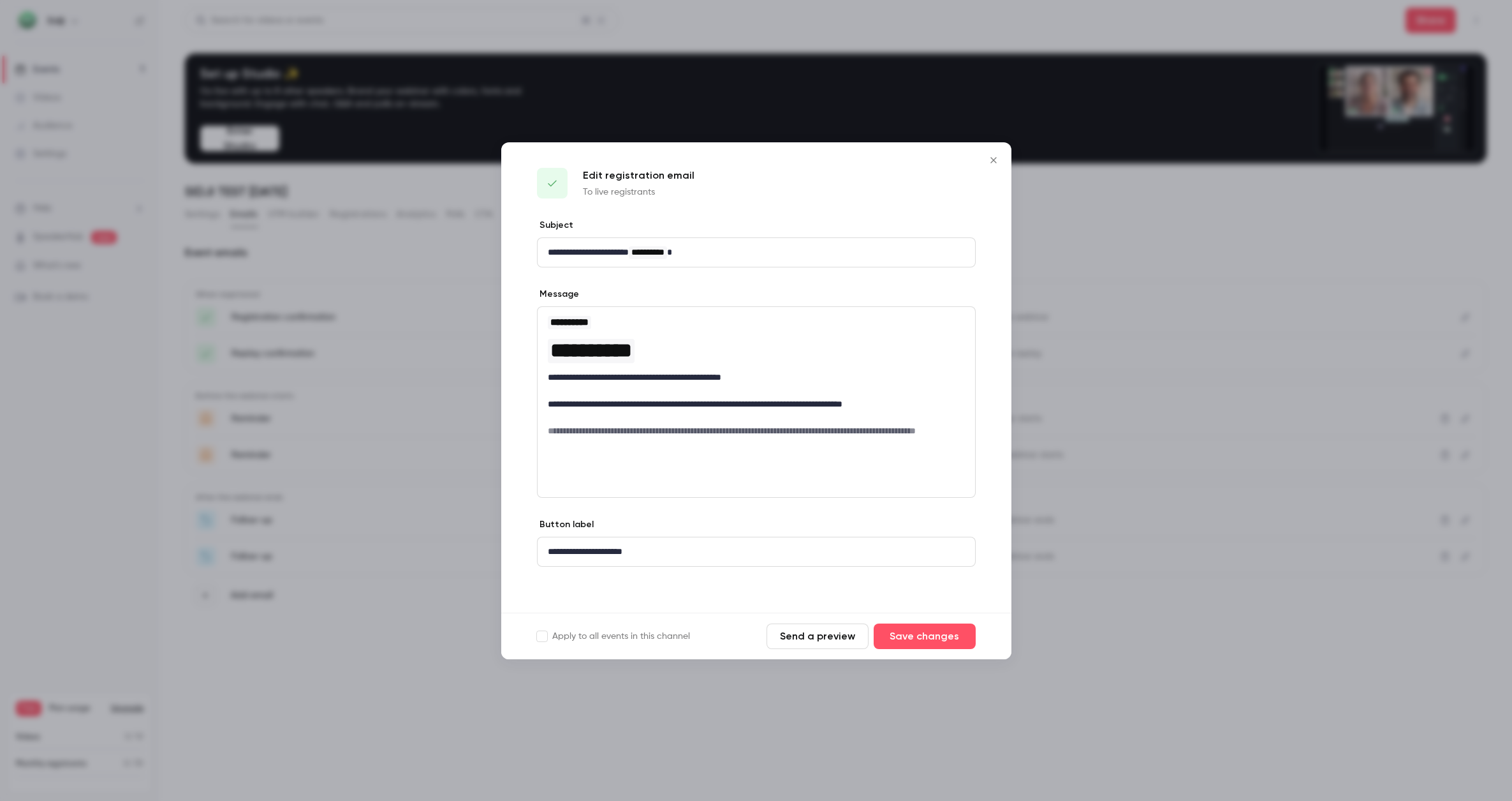
click at [993, 156] on icon "Close" at bounding box center [993, 160] width 15 height 10
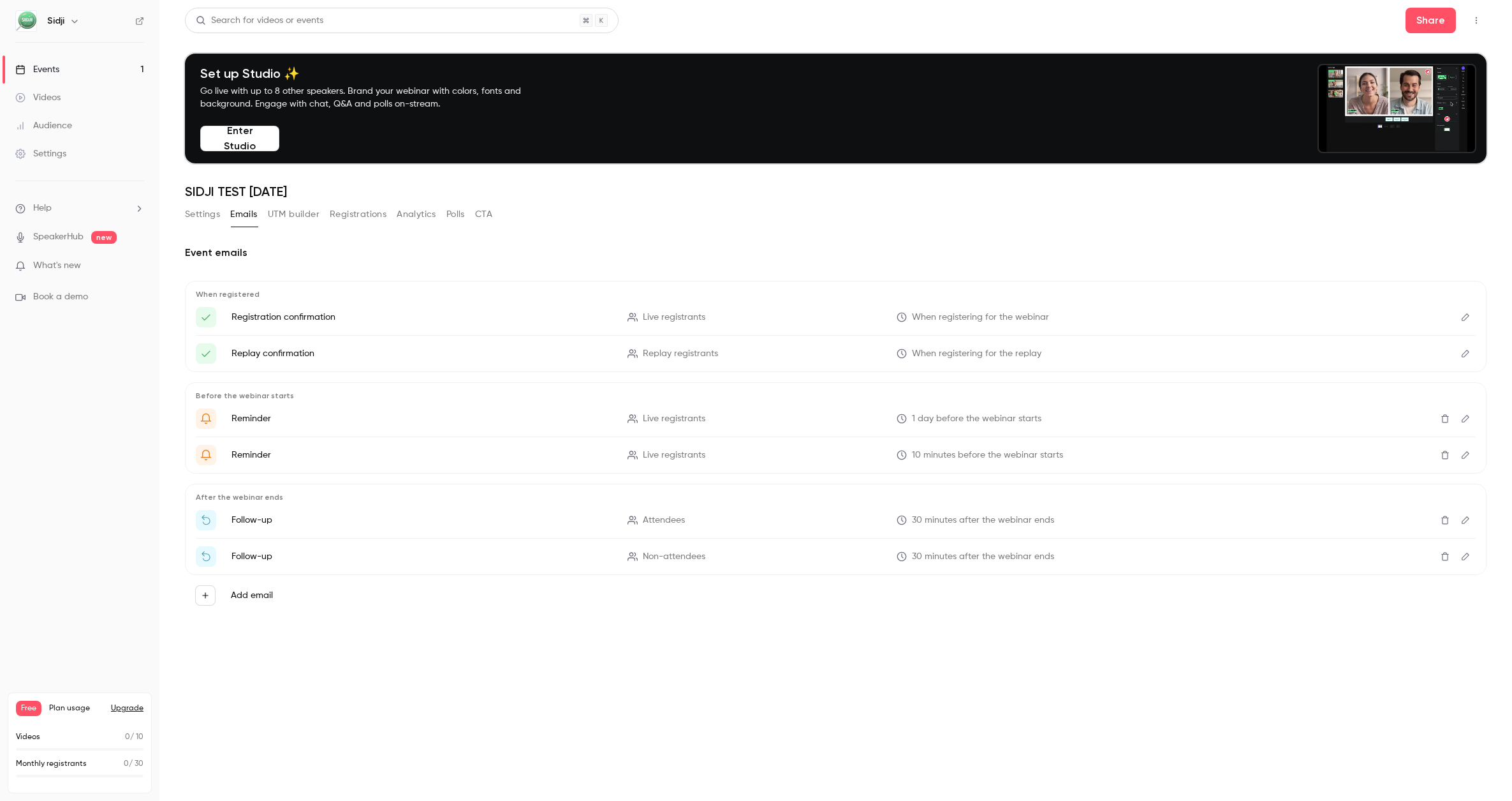
click at [306, 218] on button "UTM builder" at bounding box center [293, 214] width 51 height 21
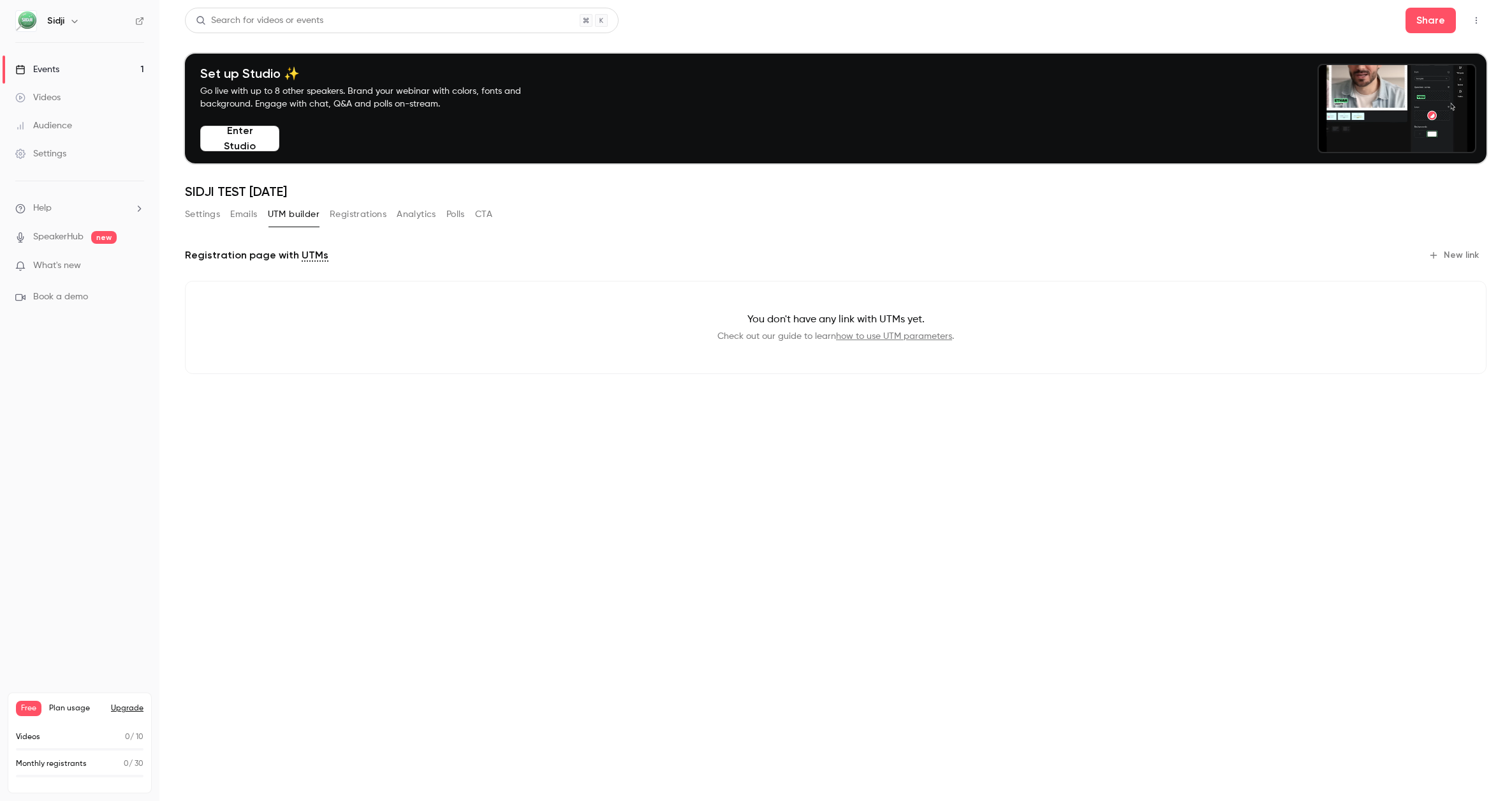
click at [335, 218] on button "Registrations" at bounding box center [358, 214] width 57 height 21
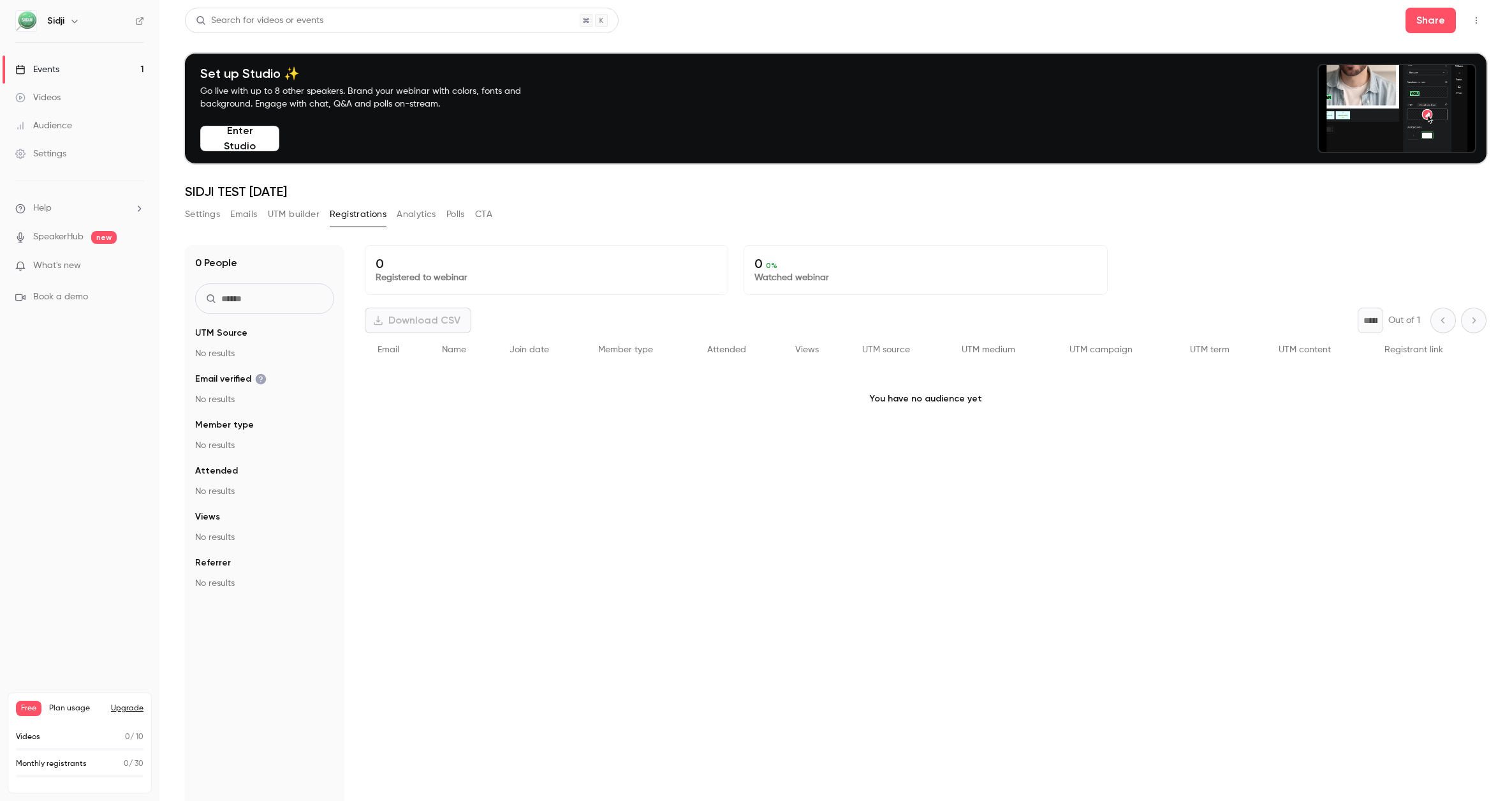
click at [405, 221] on button "Analytics" at bounding box center [416, 214] width 39 height 21
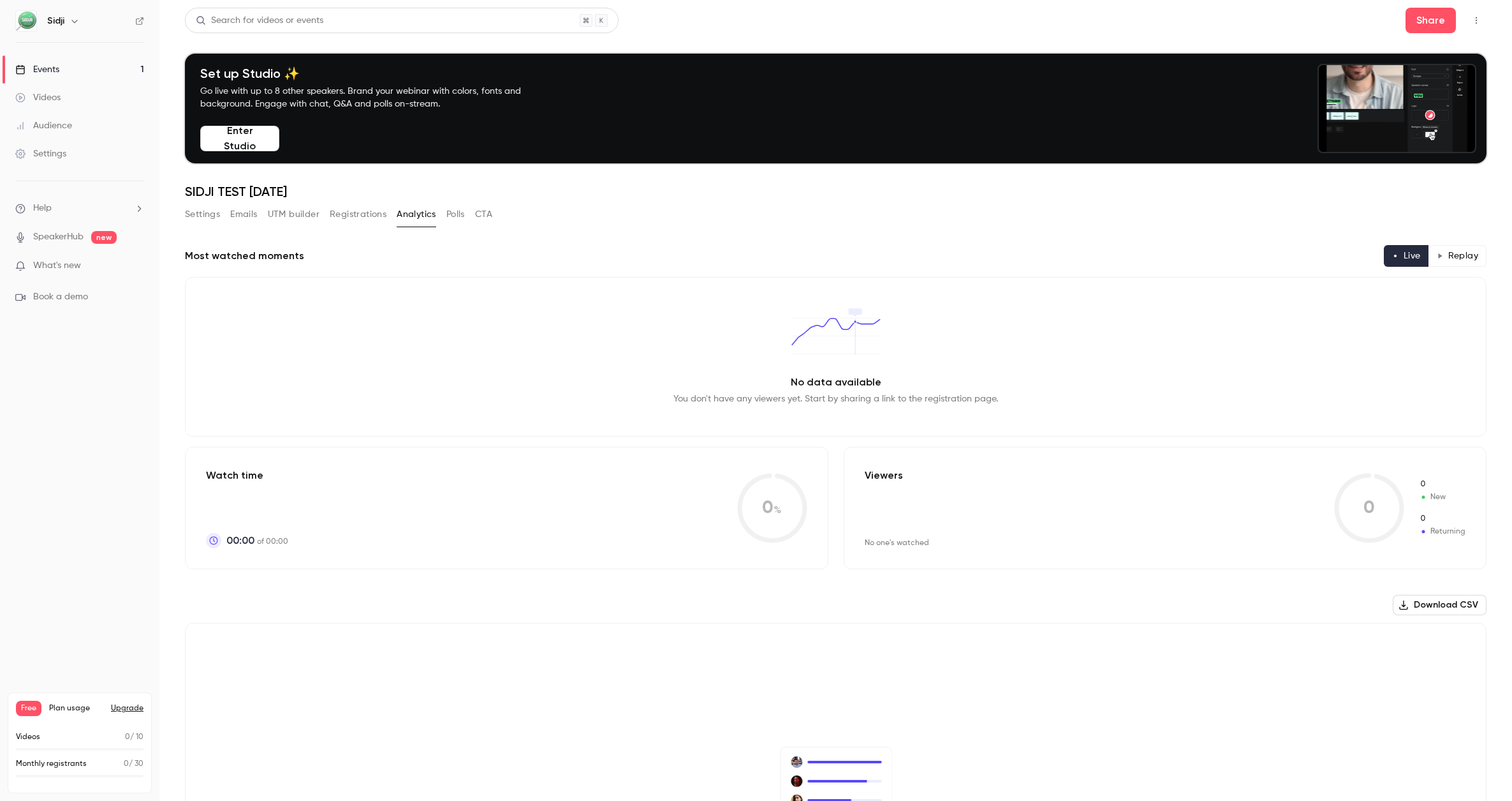
click at [457, 212] on button "Polls" at bounding box center [455, 214] width 18 height 21
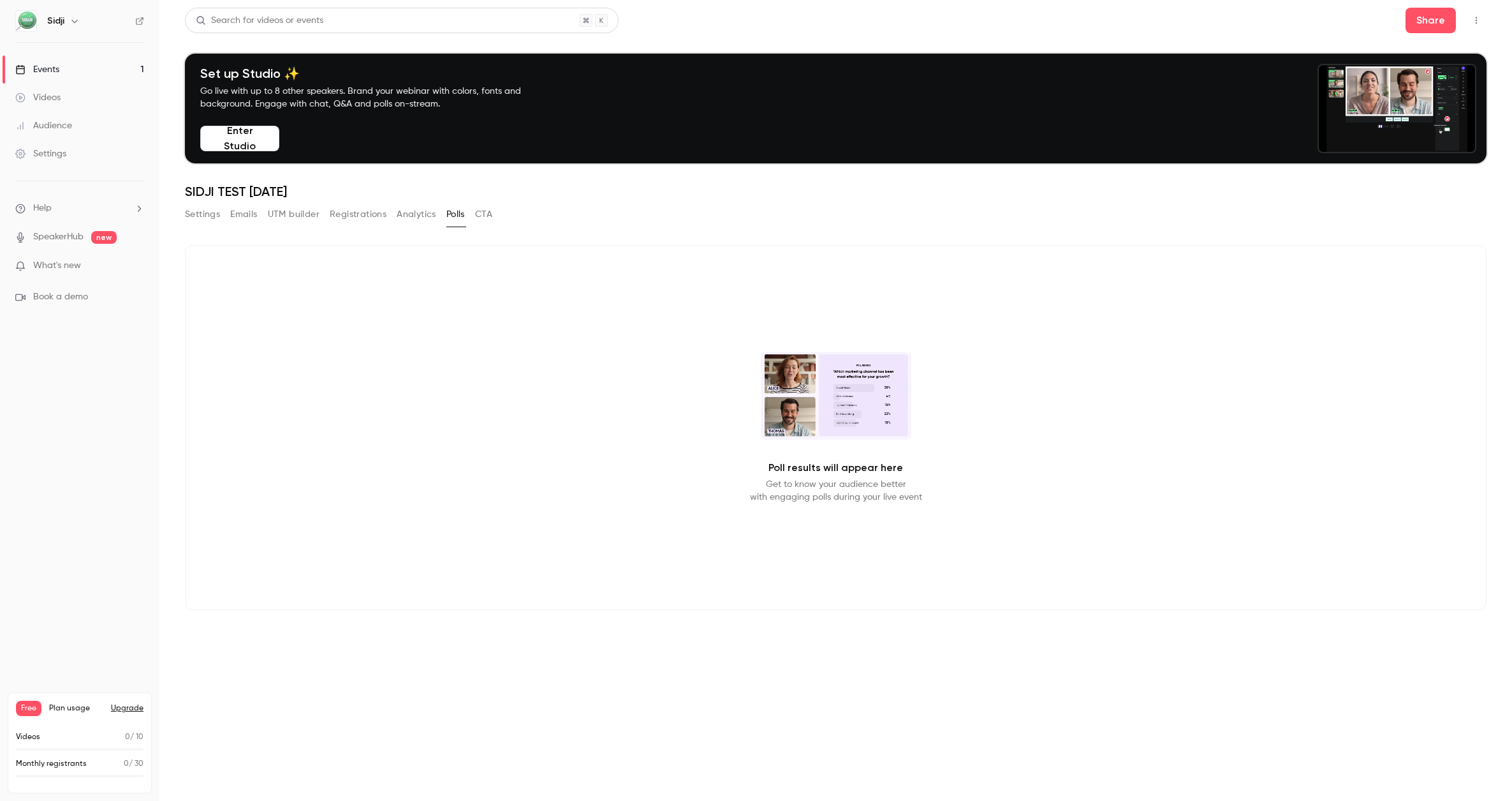
click at [476, 208] on button "CTA" at bounding box center [484, 214] width 17 height 21
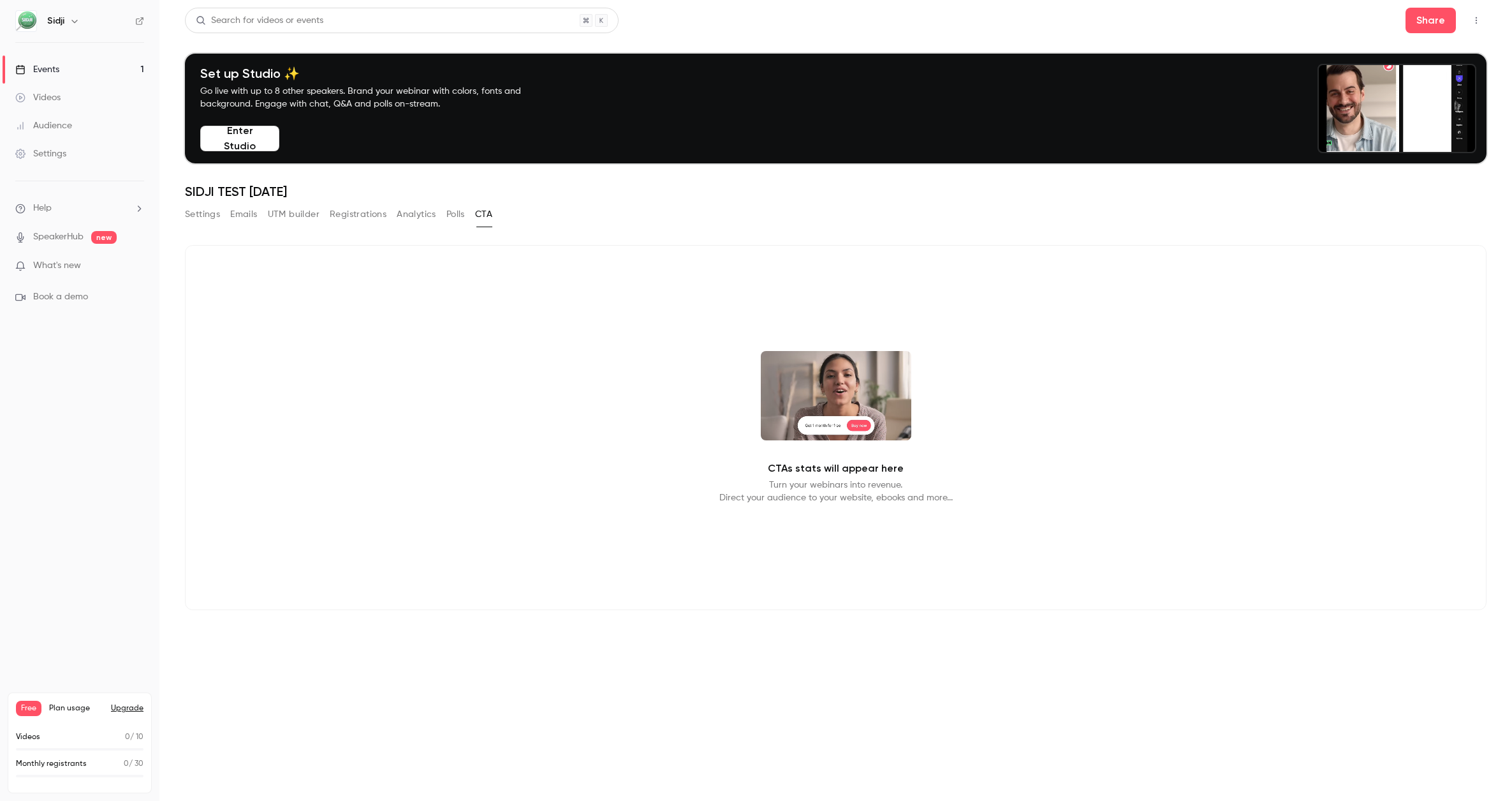
click at [449, 212] on button "Polls" at bounding box center [455, 214] width 18 height 21
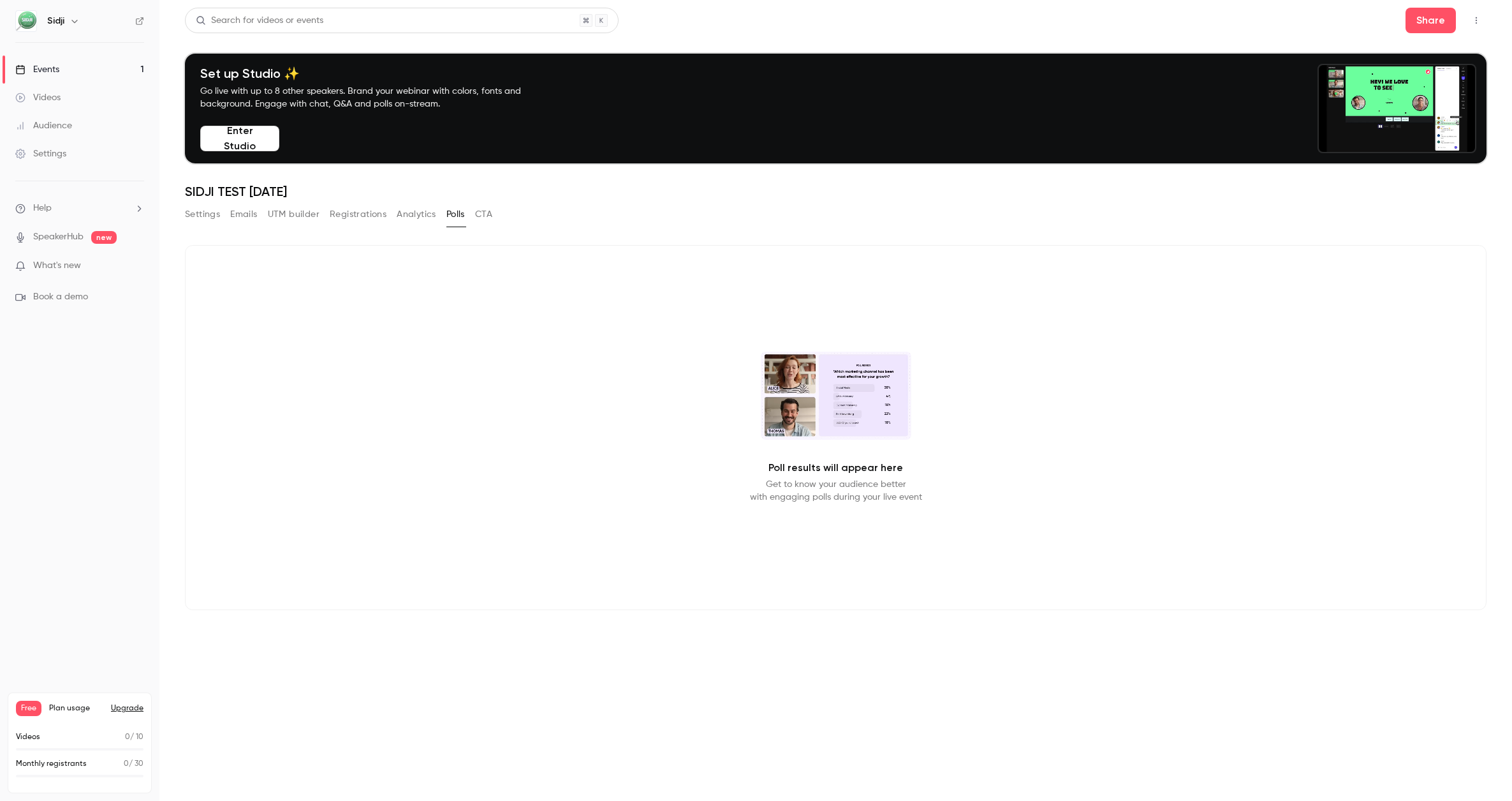
click at [426, 220] on button "Analytics" at bounding box center [416, 214] width 39 height 21
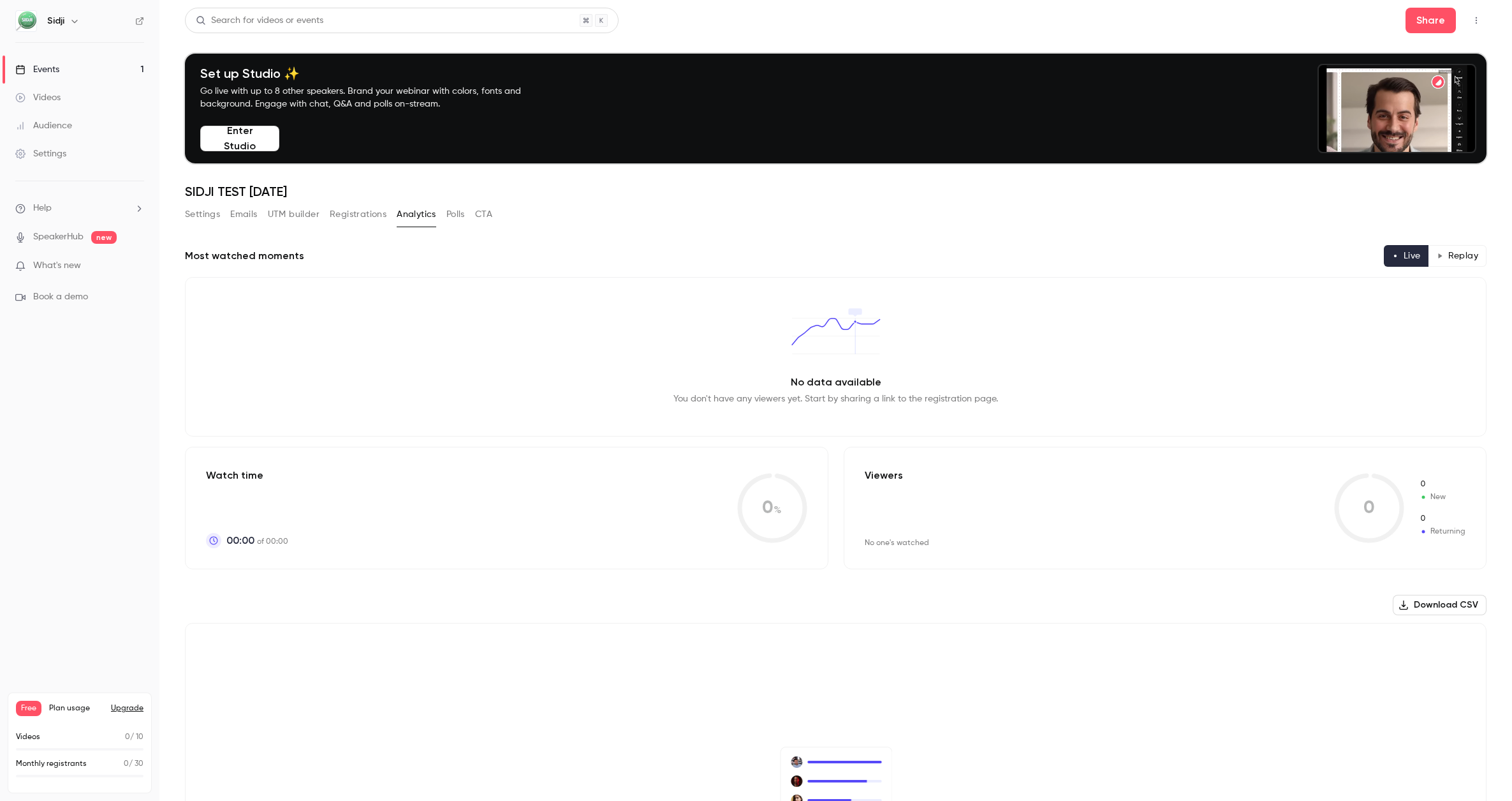
click at [357, 222] on button "Registrations" at bounding box center [358, 214] width 57 height 21
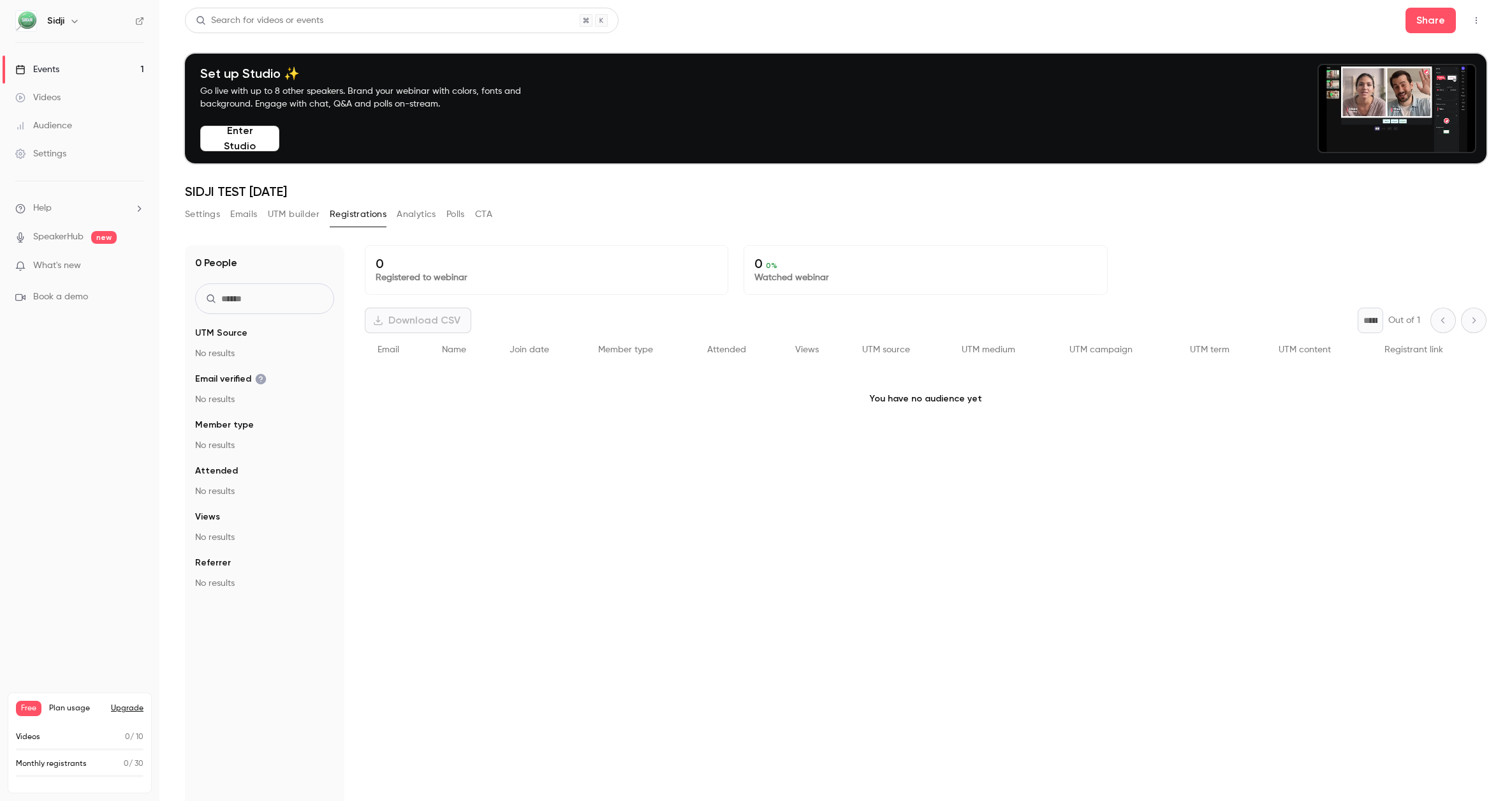
click at [269, 219] on button "UTM builder" at bounding box center [293, 214] width 51 height 21
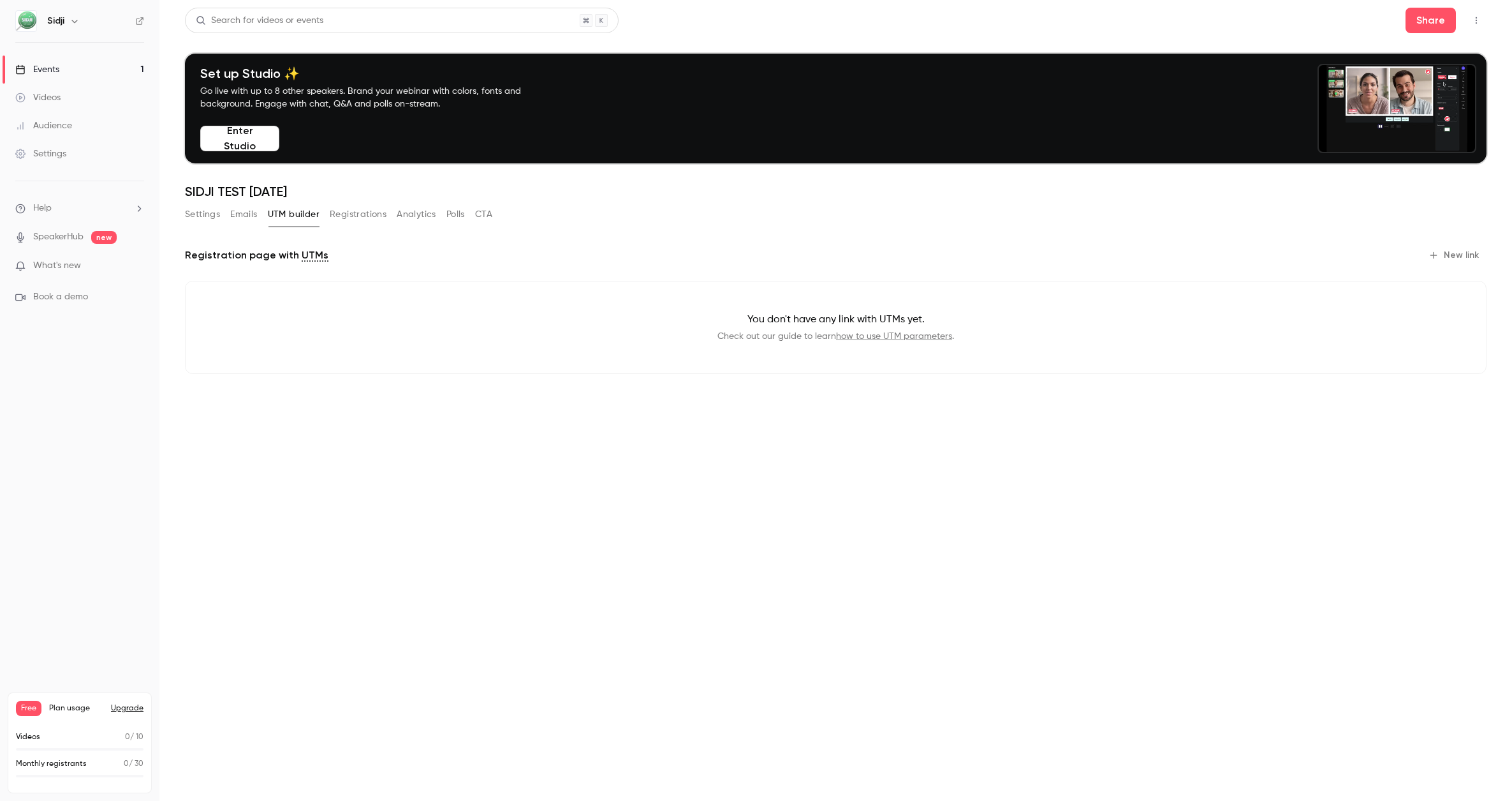
click at [236, 219] on button "Emails" at bounding box center [244, 214] width 27 height 21
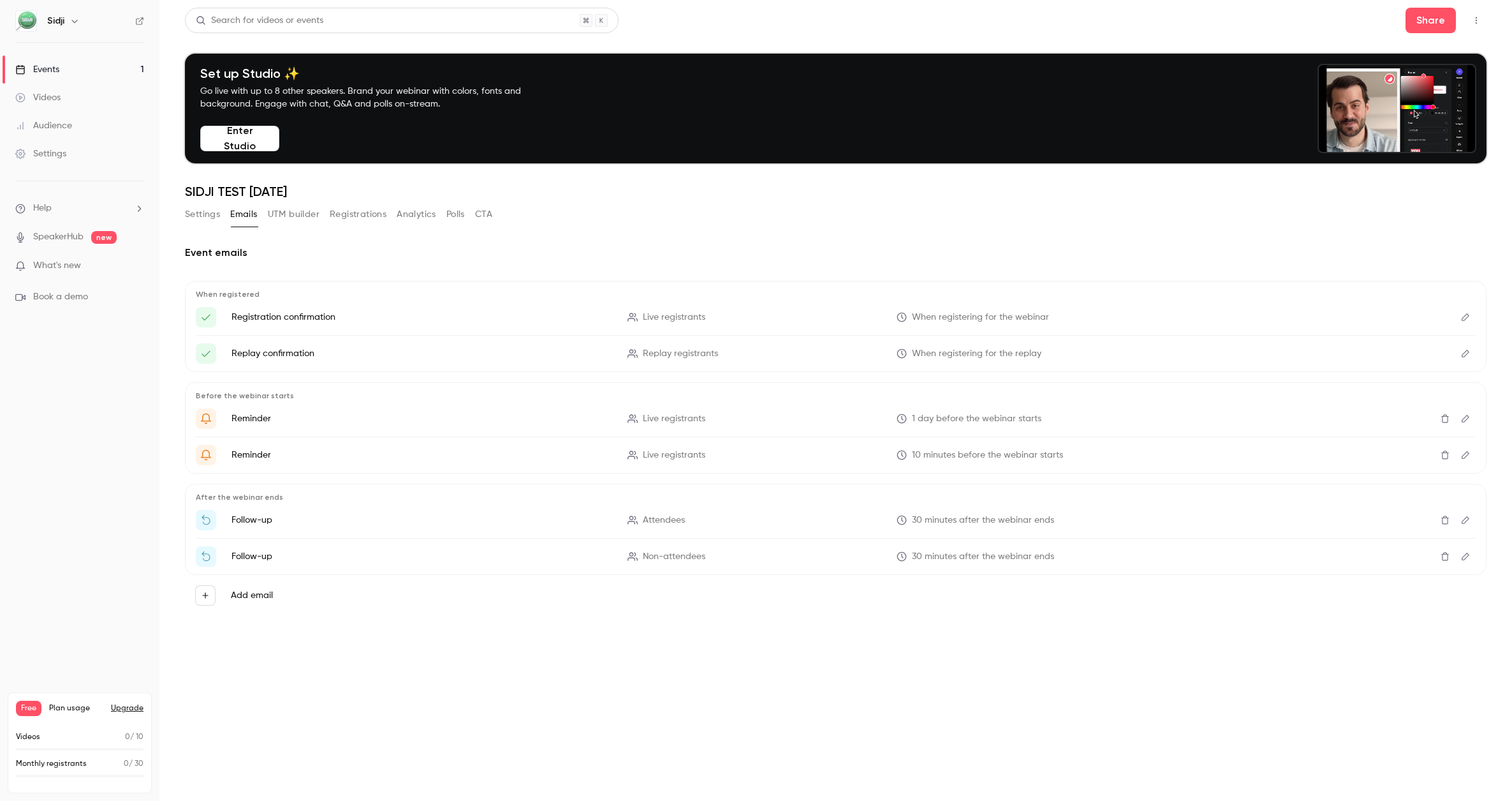
click at [202, 216] on button "Settings" at bounding box center [202, 214] width 35 height 21
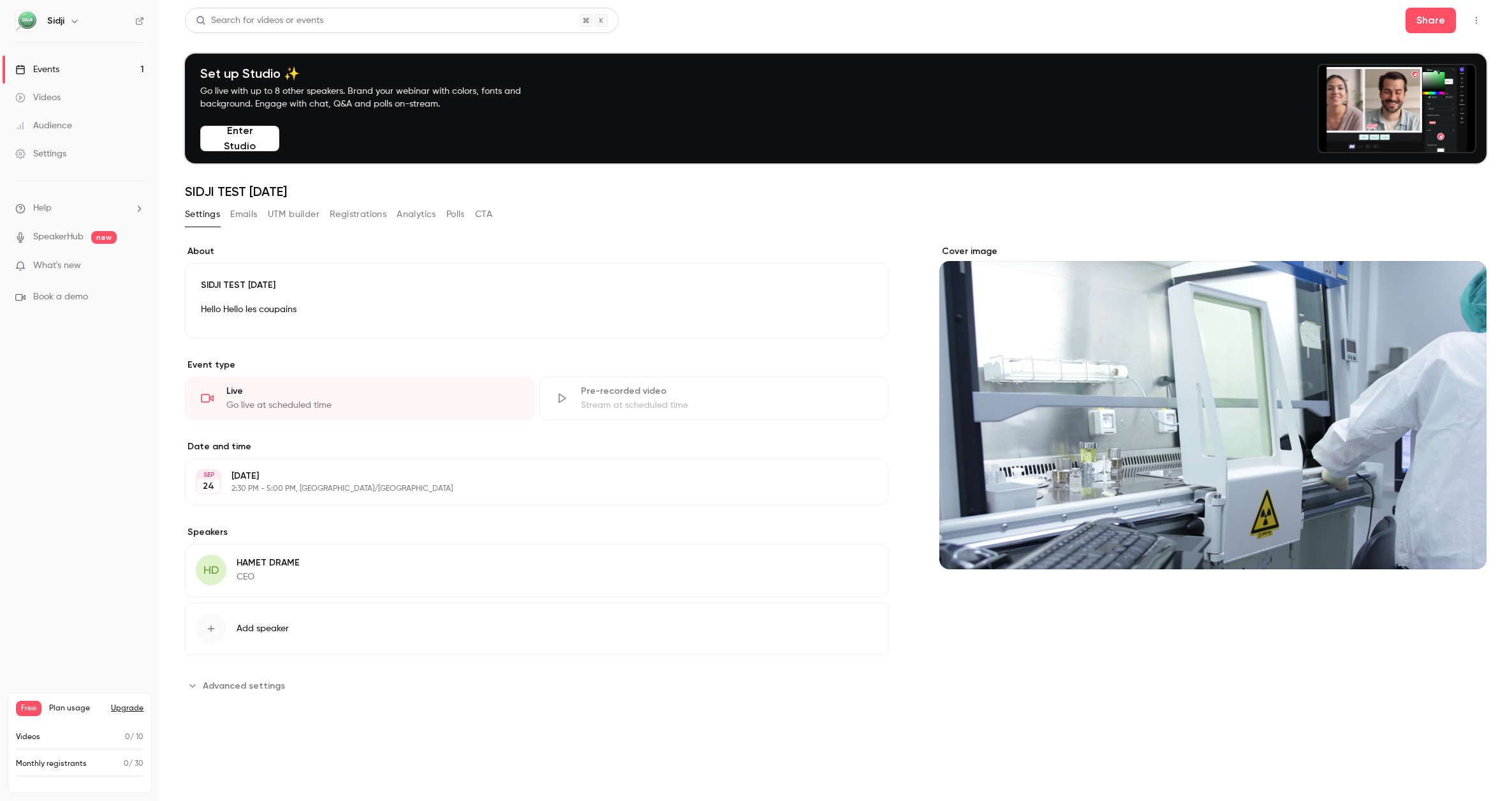
click at [242, 216] on button "Emails" at bounding box center [244, 214] width 27 height 21
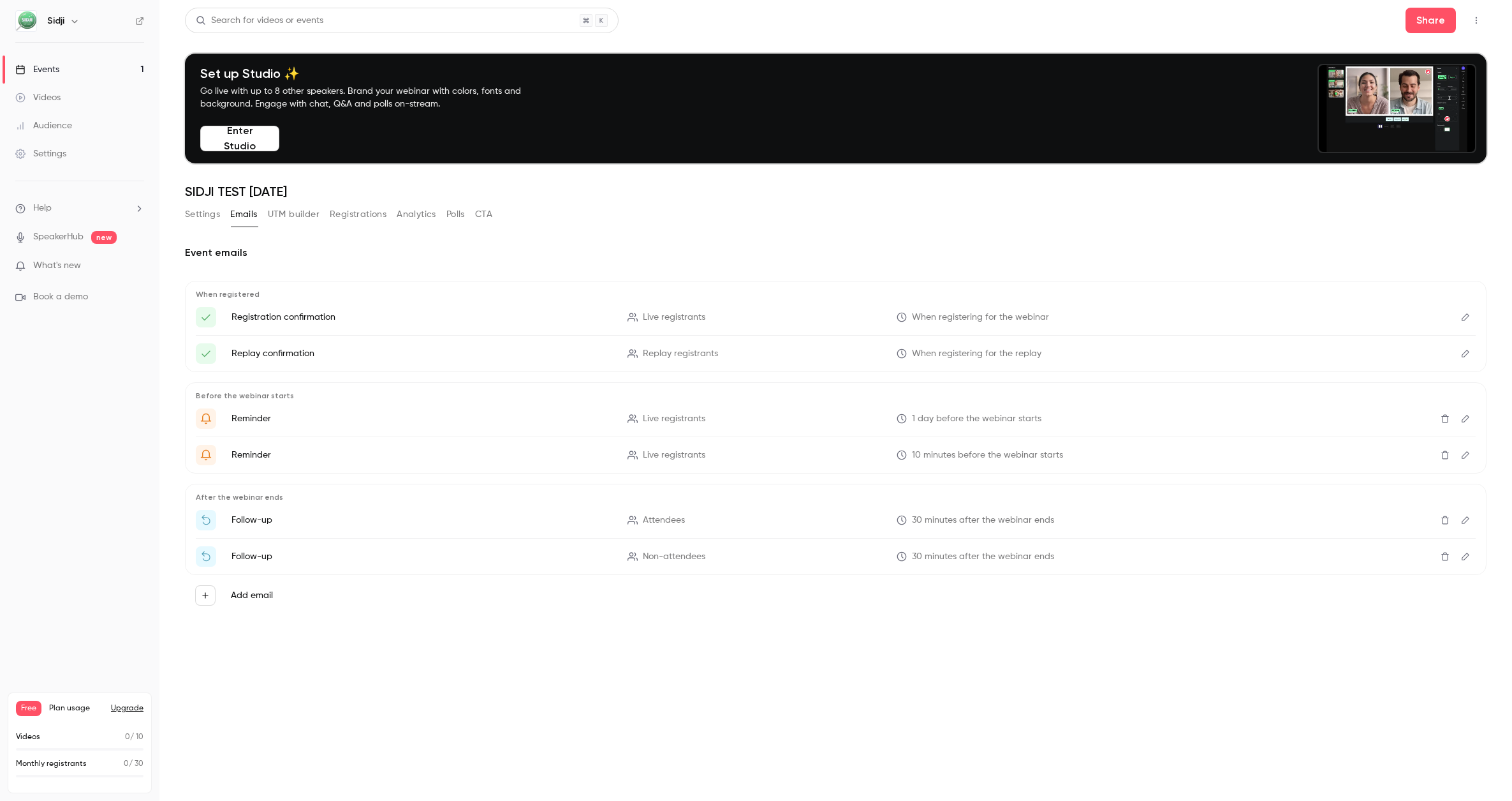
click at [274, 215] on button "UTM builder" at bounding box center [293, 214] width 51 height 21
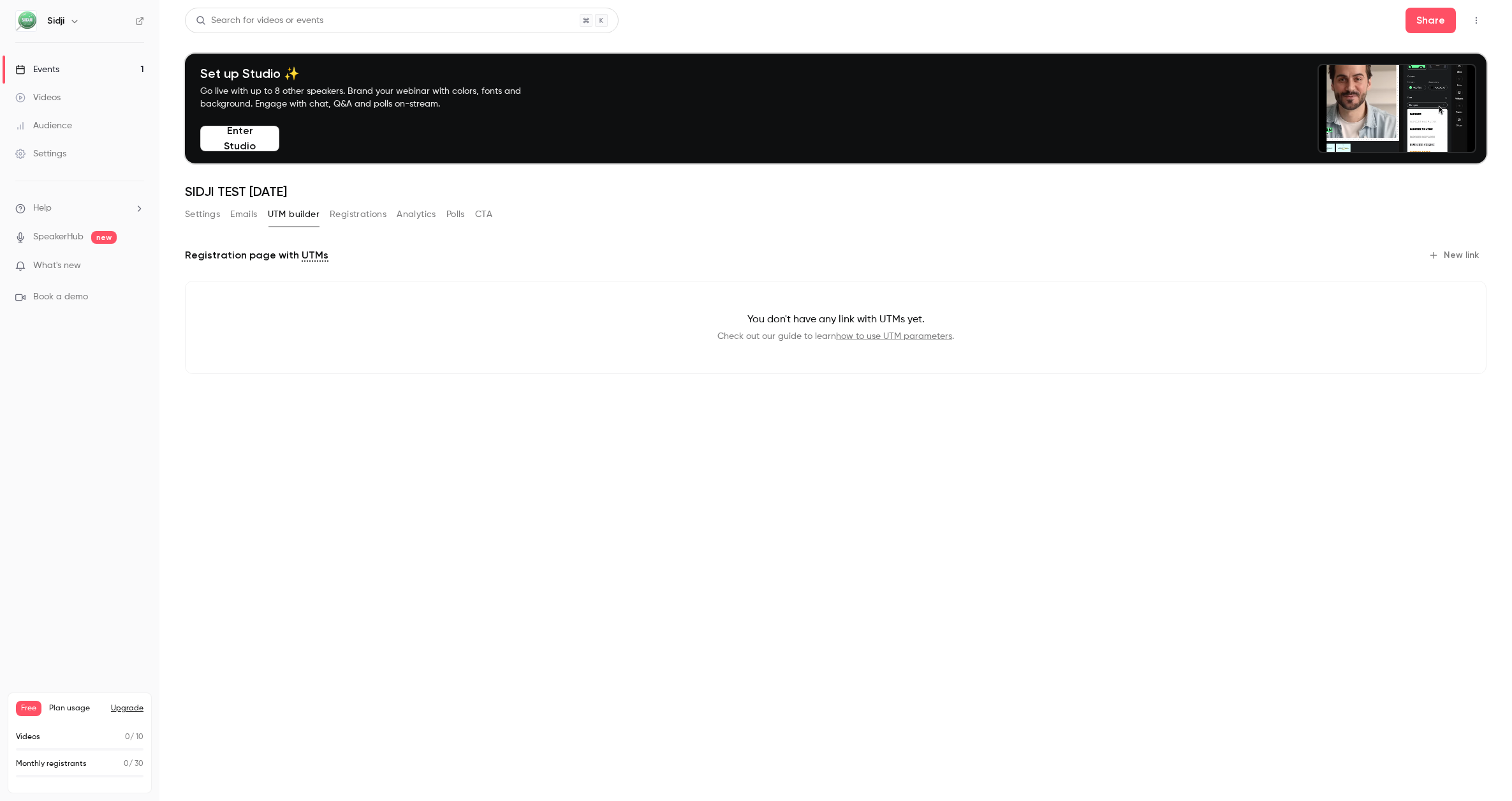
click at [363, 220] on button "Registrations" at bounding box center [358, 214] width 57 height 21
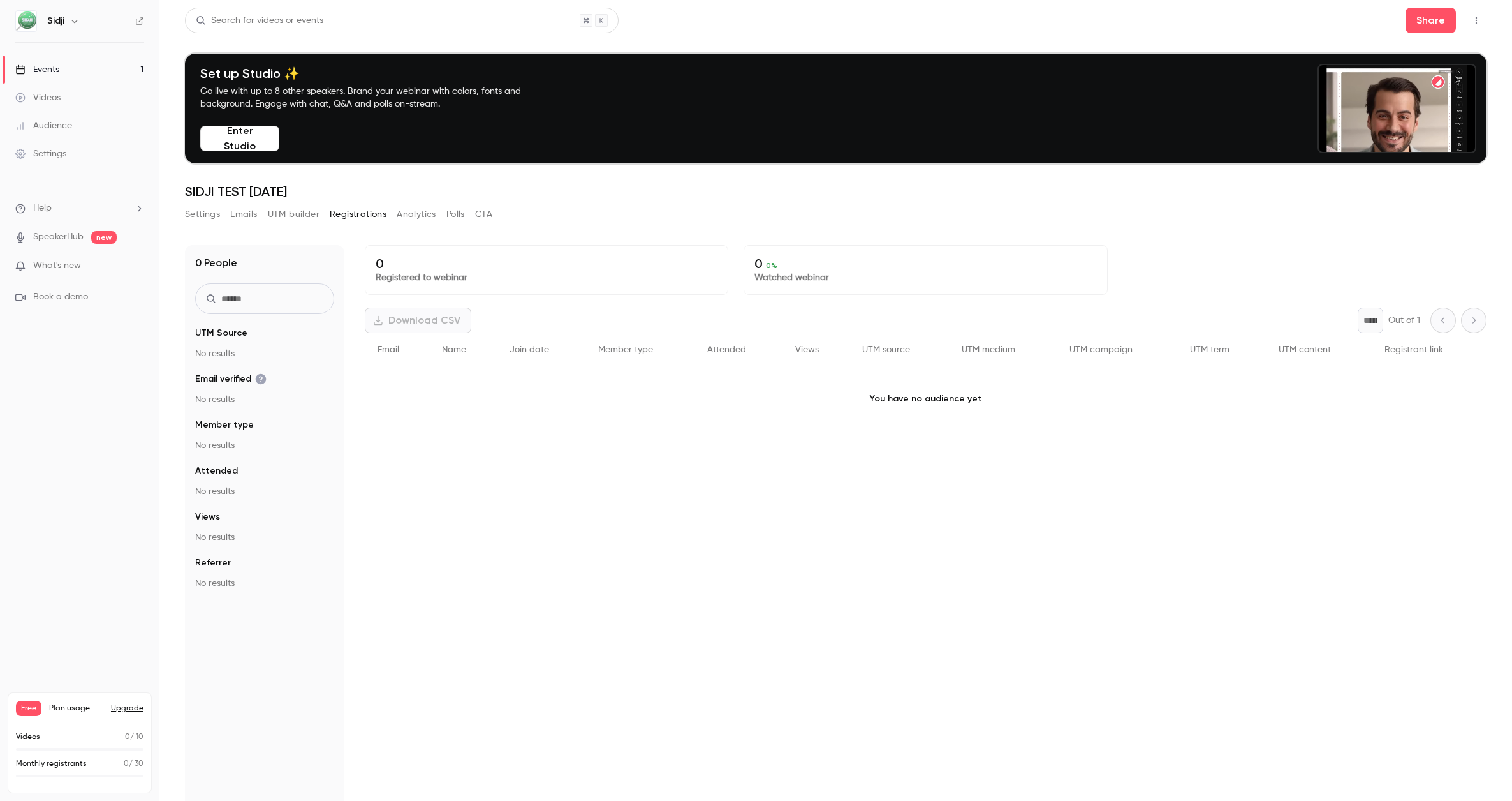
click at [110, 274] on li "What's new" at bounding box center [79, 267] width 129 height 16
click at [97, 265] on p "What's new" at bounding box center [69, 265] width 108 height 13
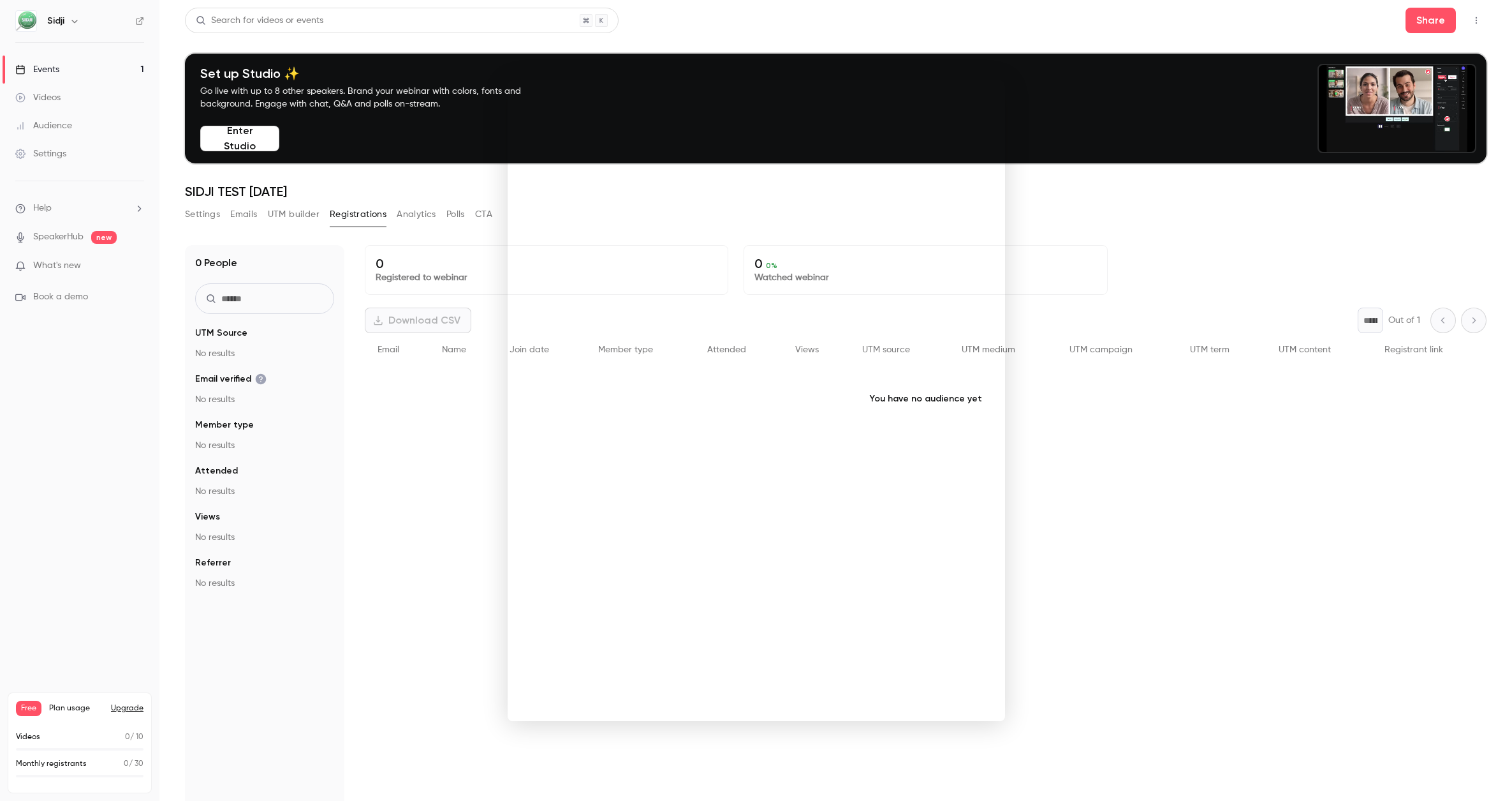
click at [1086, 249] on div at bounding box center [756, 400] width 1512 height 801
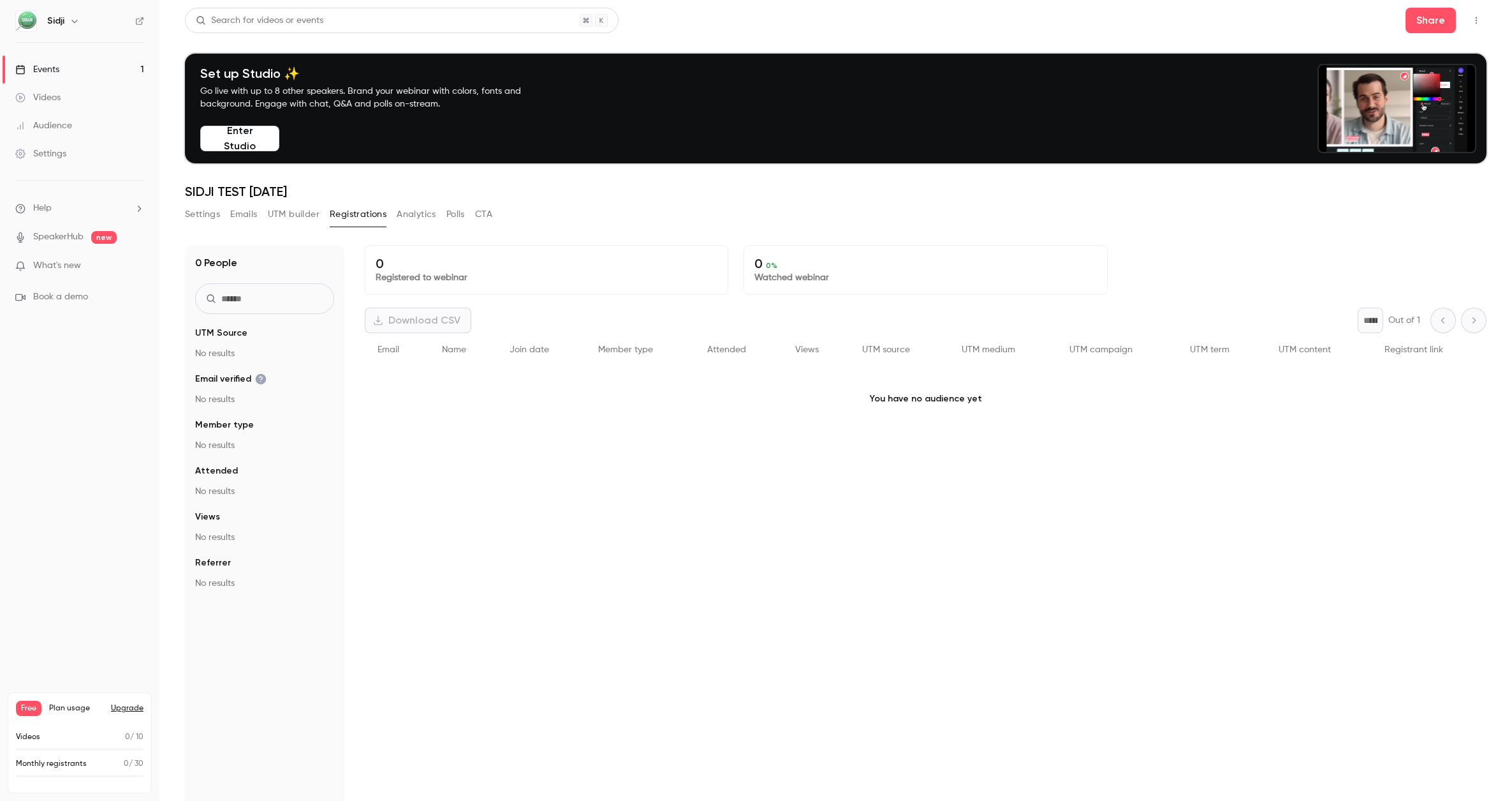
click at [198, 212] on button "Settings" at bounding box center [202, 214] width 35 height 21
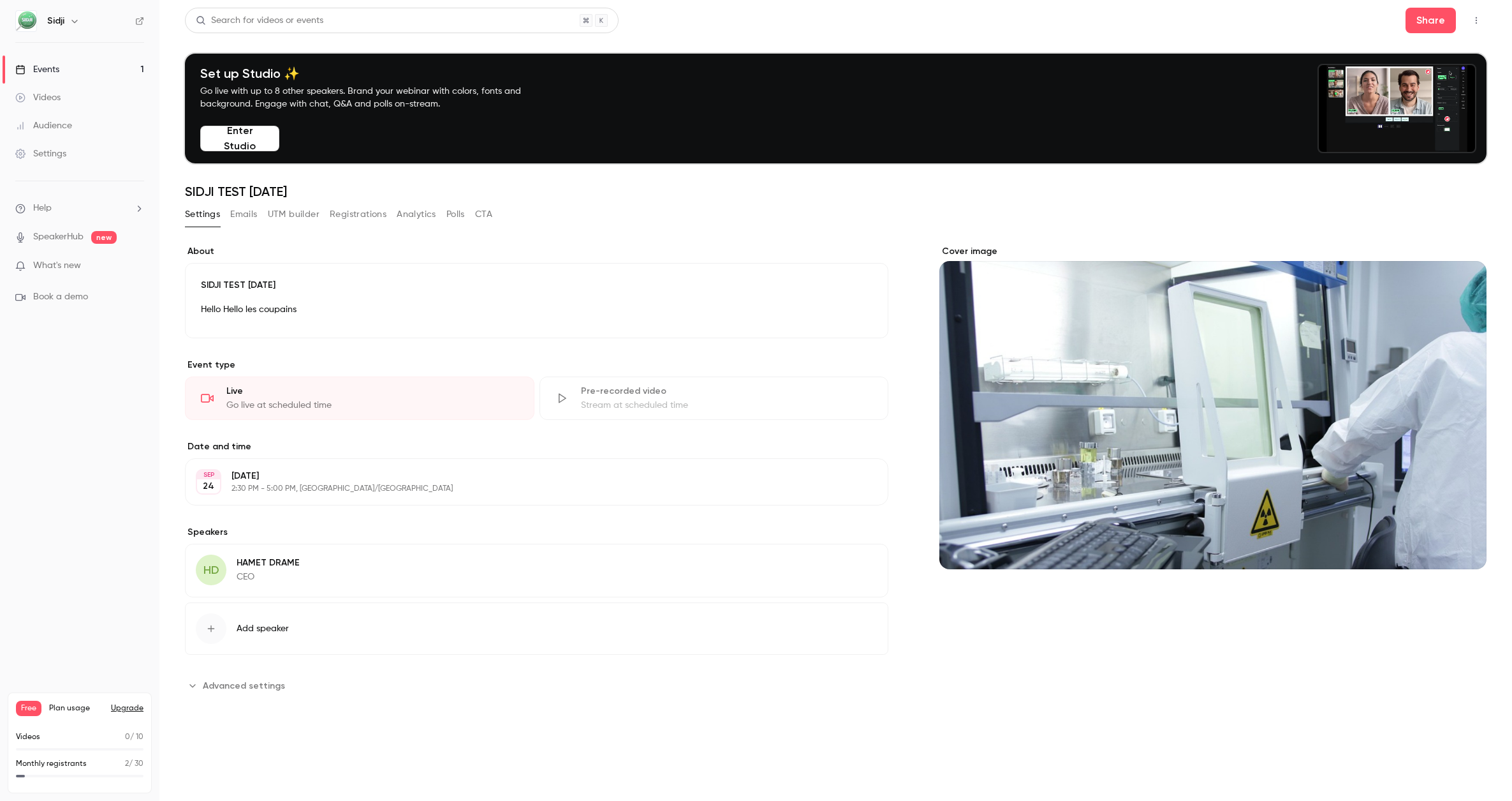
click at [233, 679] on span "Advanced settings" at bounding box center [244, 685] width 82 height 13
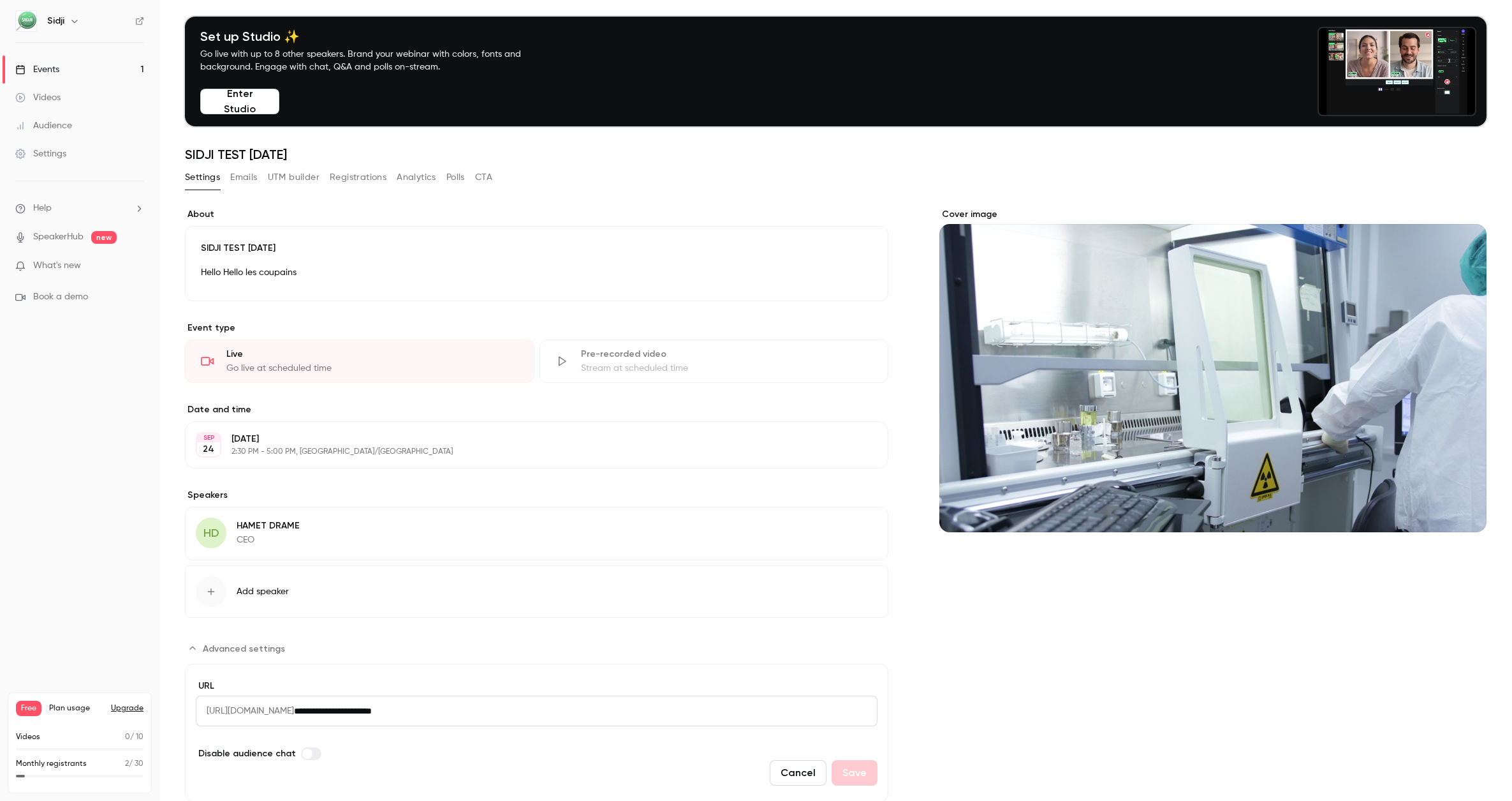
scroll to position [76, 0]
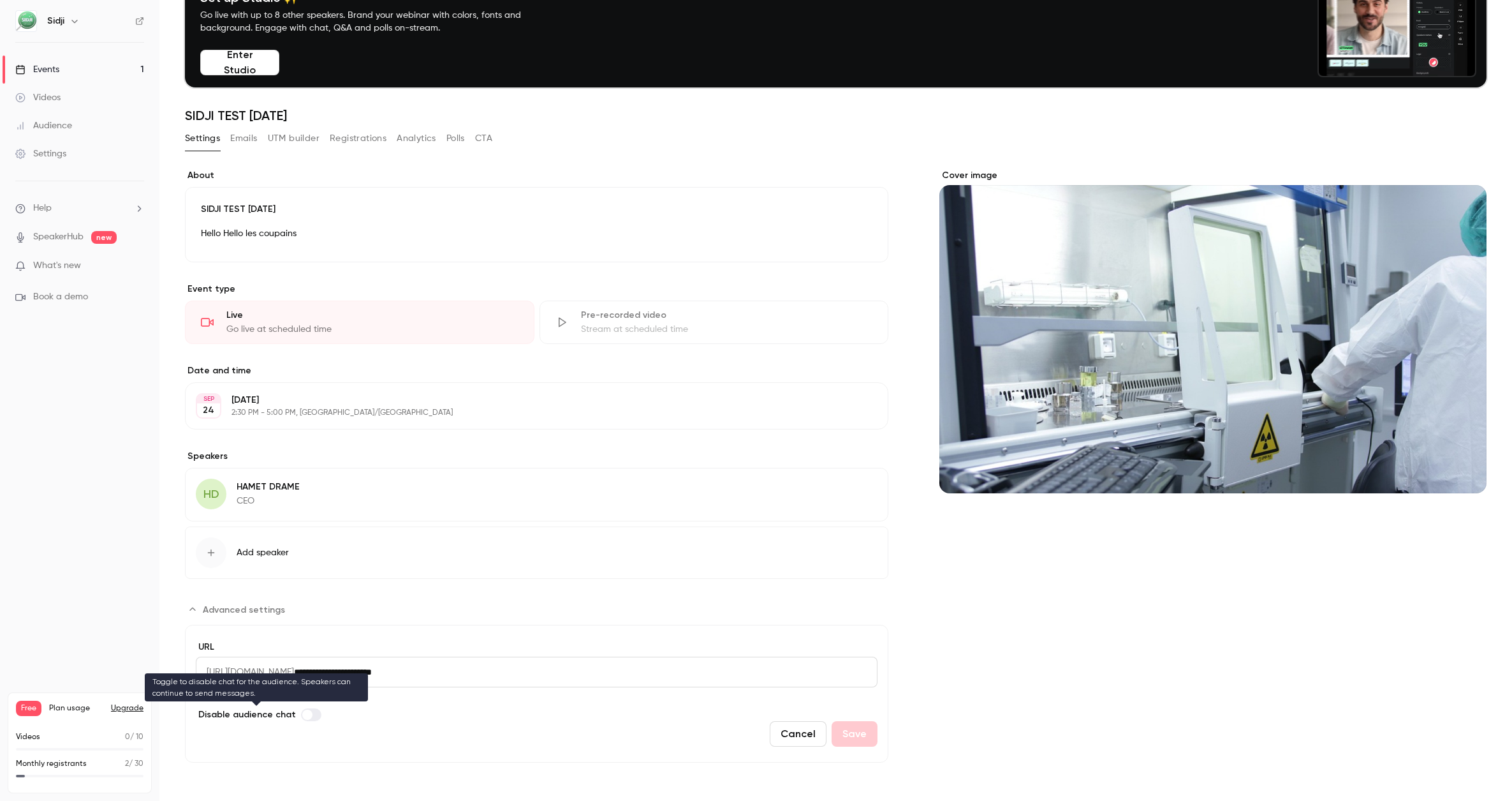
click at [310, 715] on label "Advanced settings" at bounding box center [311, 715] width 21 height 13
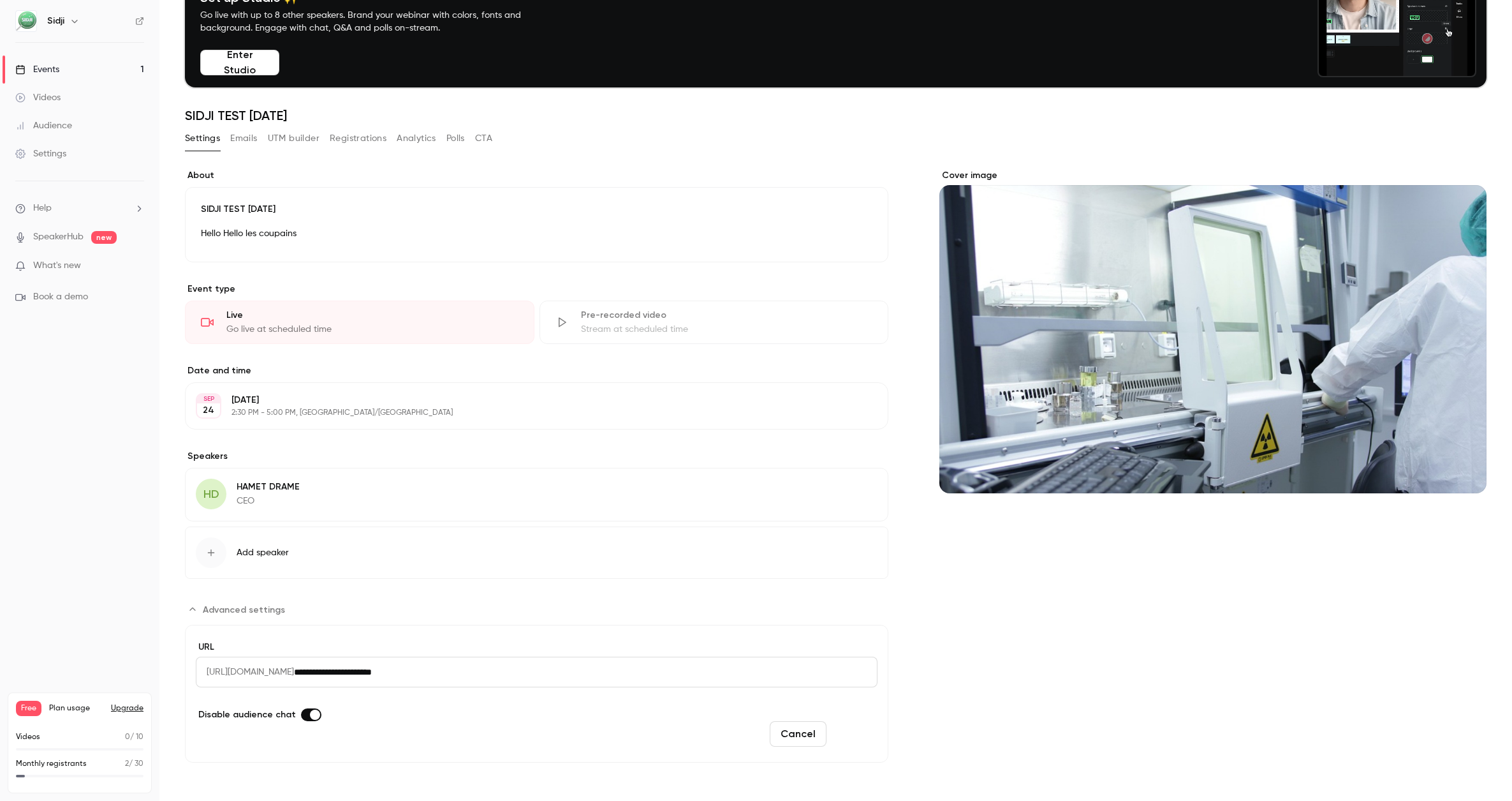
click at [859, 740] on button "Save" at bounding box center [854, 734] width 46 height 25
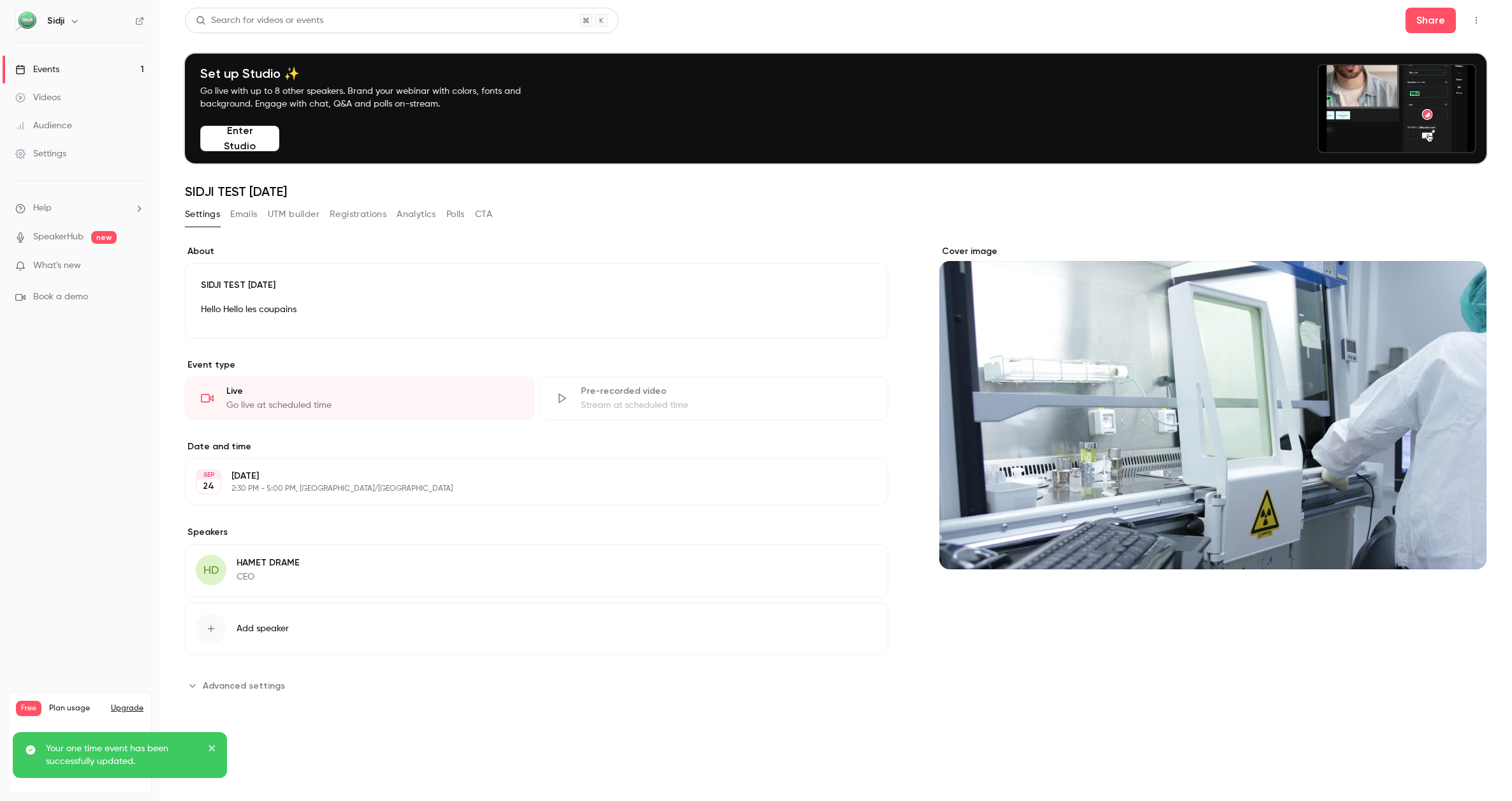
click at [264, 688] on span "Advanced settings" at bounding box center [244, 685] width 82 height 13
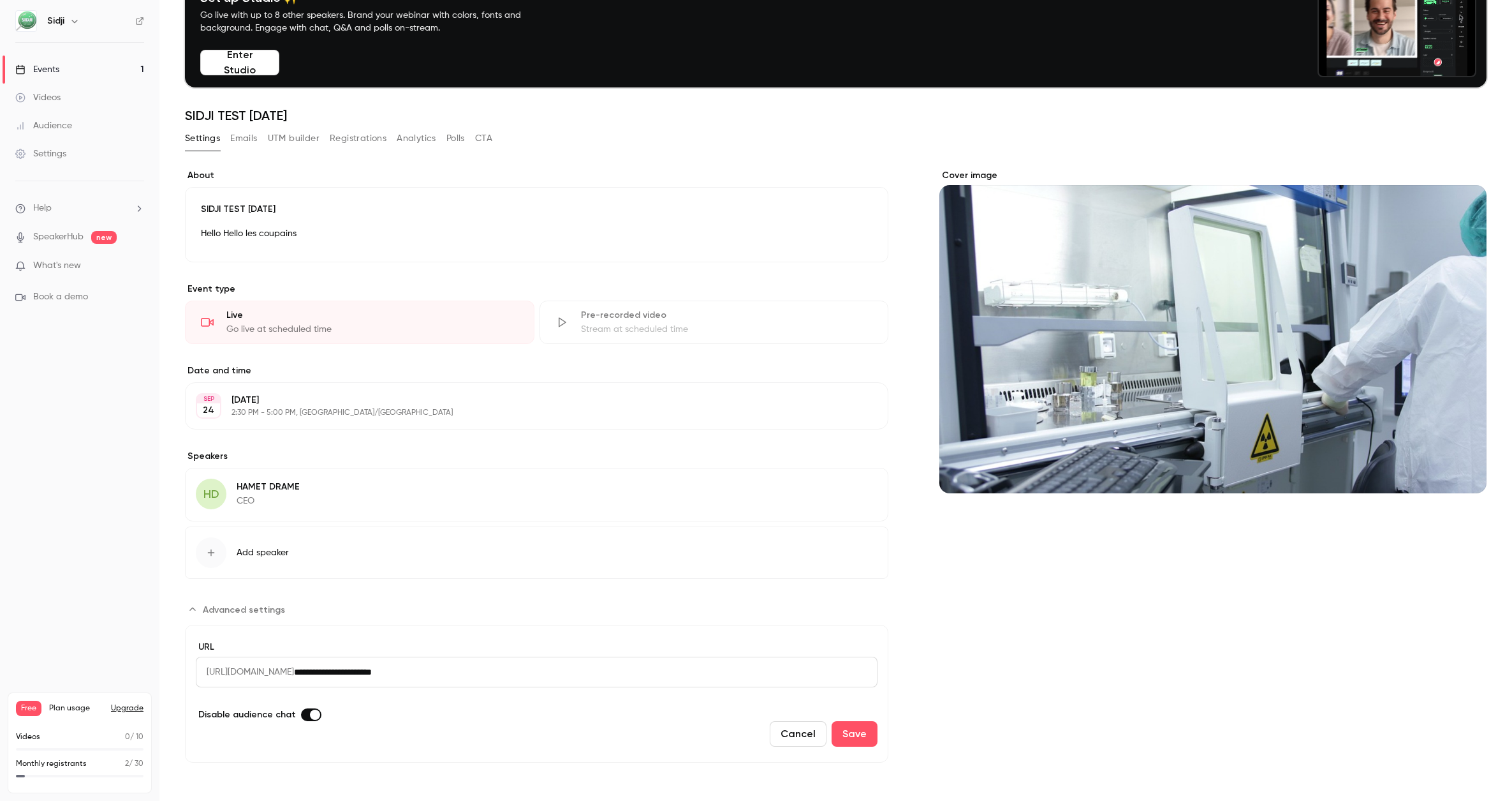
click at [259, 144] on div "Settings Emails UTM builder Registrations Analytics Polls CTA" at bounding box center [338, 138] width 307 height 21
click at [238, 144] on button "Emails" at bounding box center [244, 138] width 27 height 21
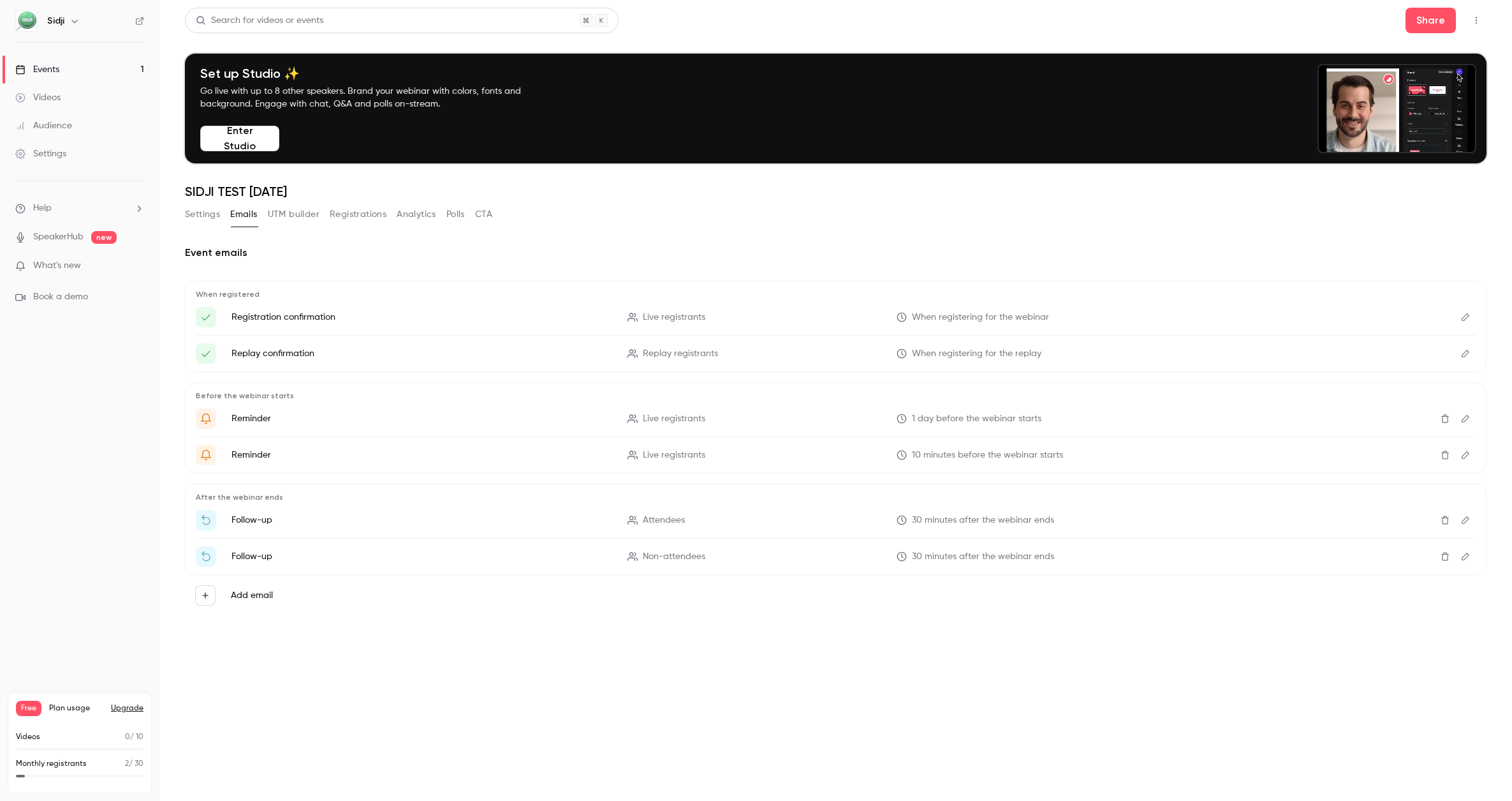
click at [301, 216] on button "UTM builder" at bounding box center [293, 214] width 51 height 21
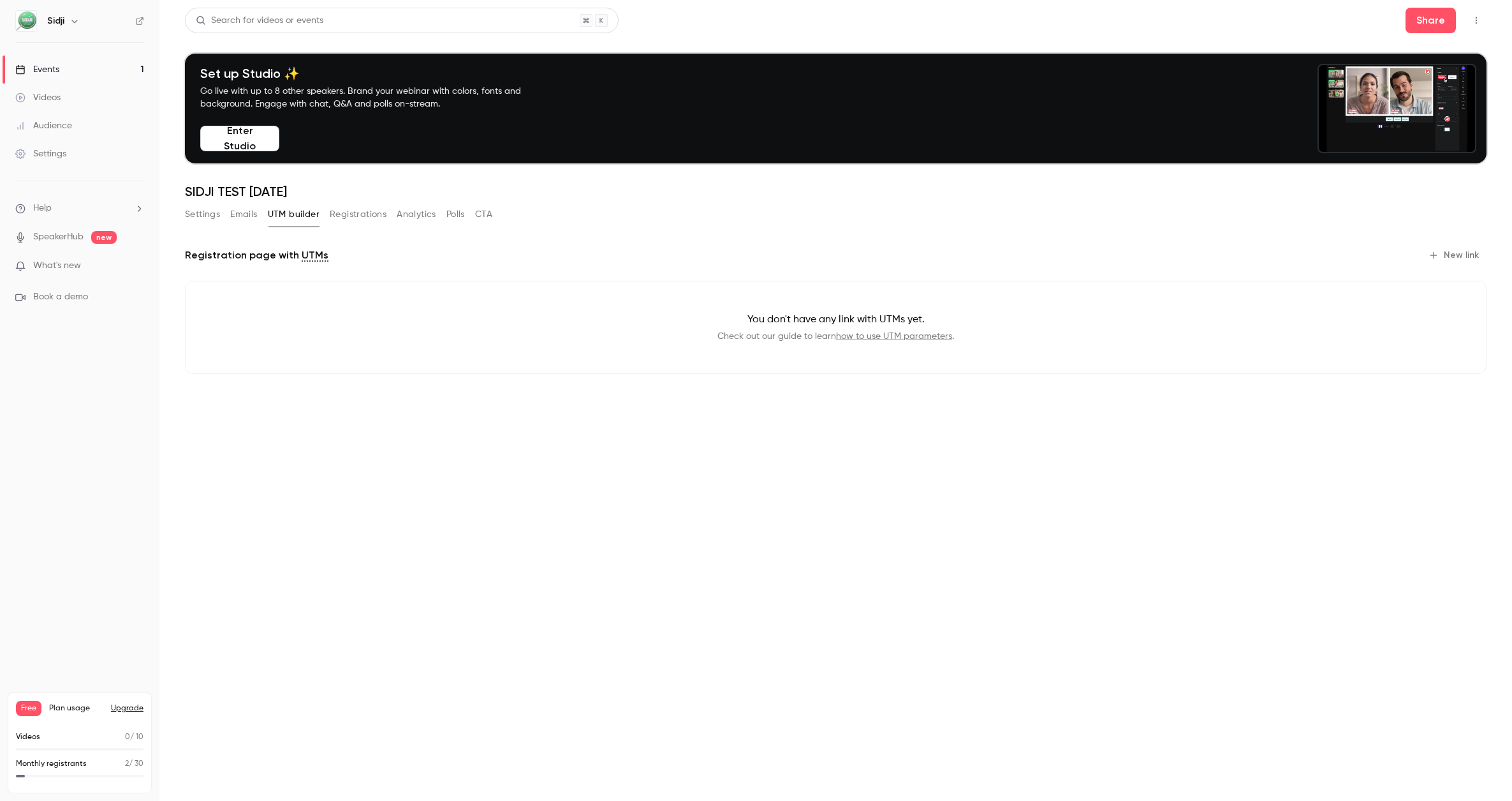
click at [197, 208] on button "Settings" at bounding box center [202, 214] width 35 height 21
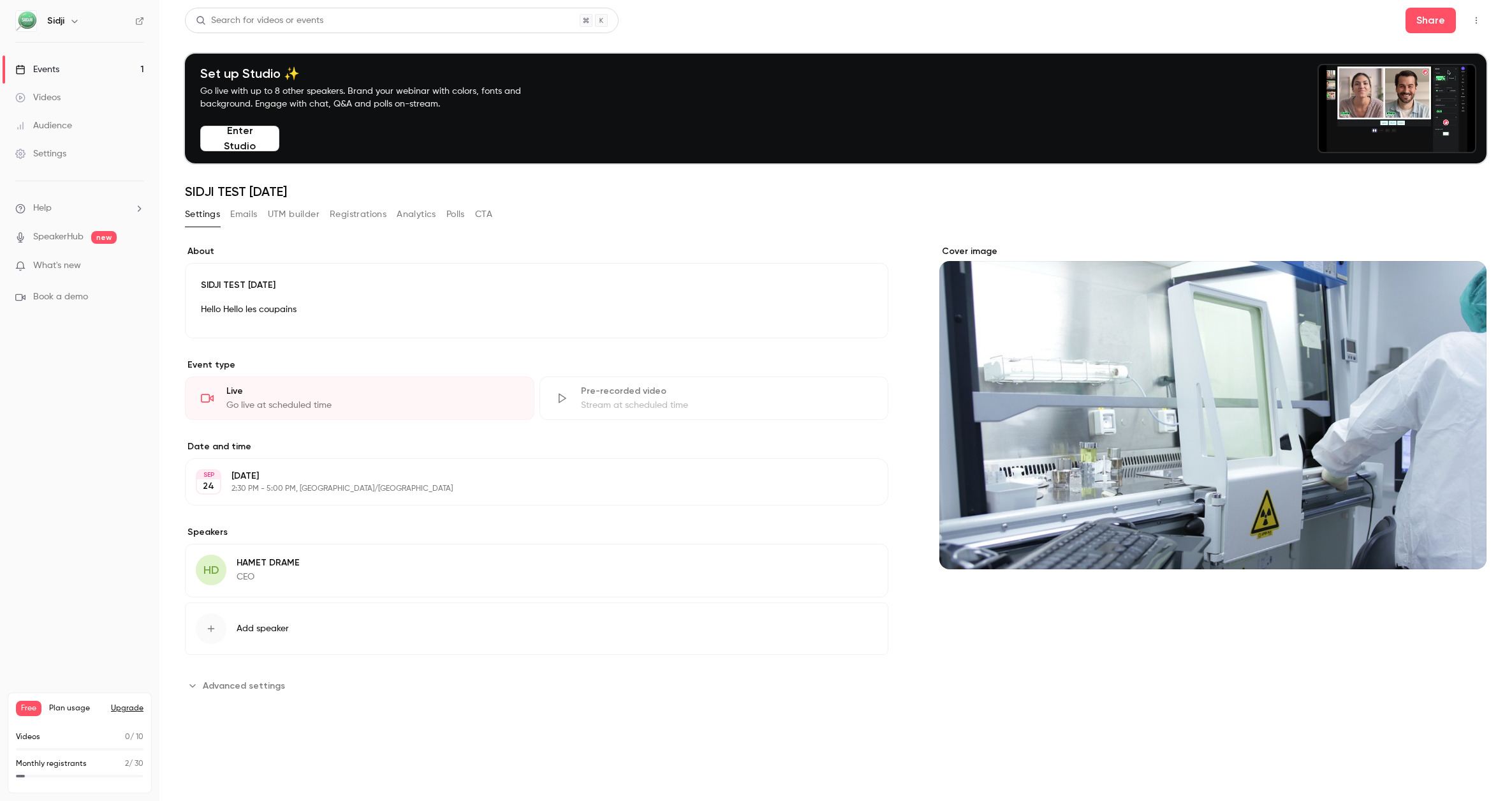
click at [234, 141] on button "Enter Studio" at bounding box center [240, 138] width 79 height 25
click at [1428, 514] on div "Cover image" at bounding box center [1213, 407] width 547 height 324
click at [0, 0] on input "Cover image" at bounding box center [0, 0] width 0 height 0
click at [239, 215] on button "Emails" at bounding box center [244, 214] width 27 height 21
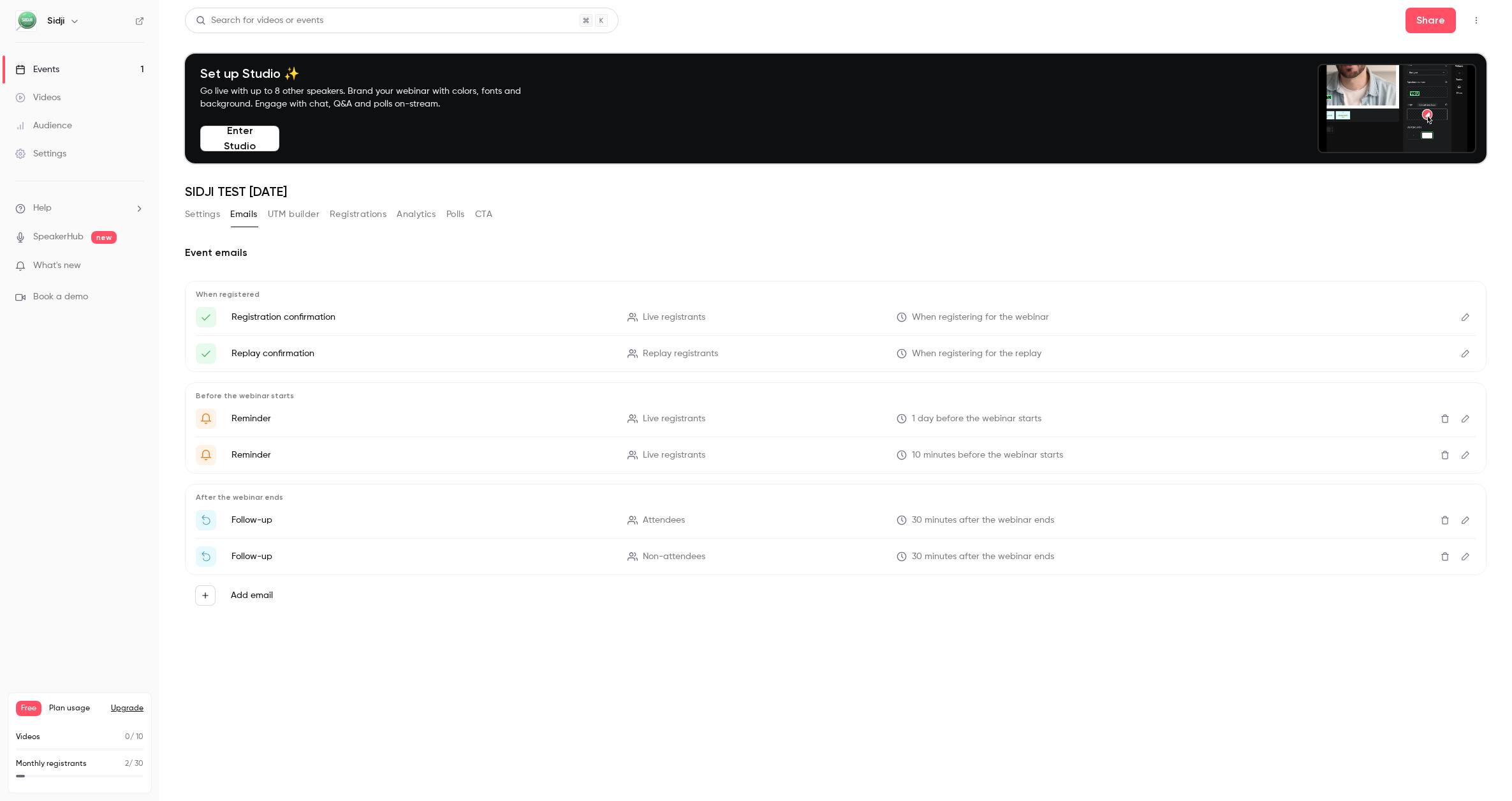
click at [296, 215] on button "UTM builder" at bounding box center [293, 214] width 51 height 21
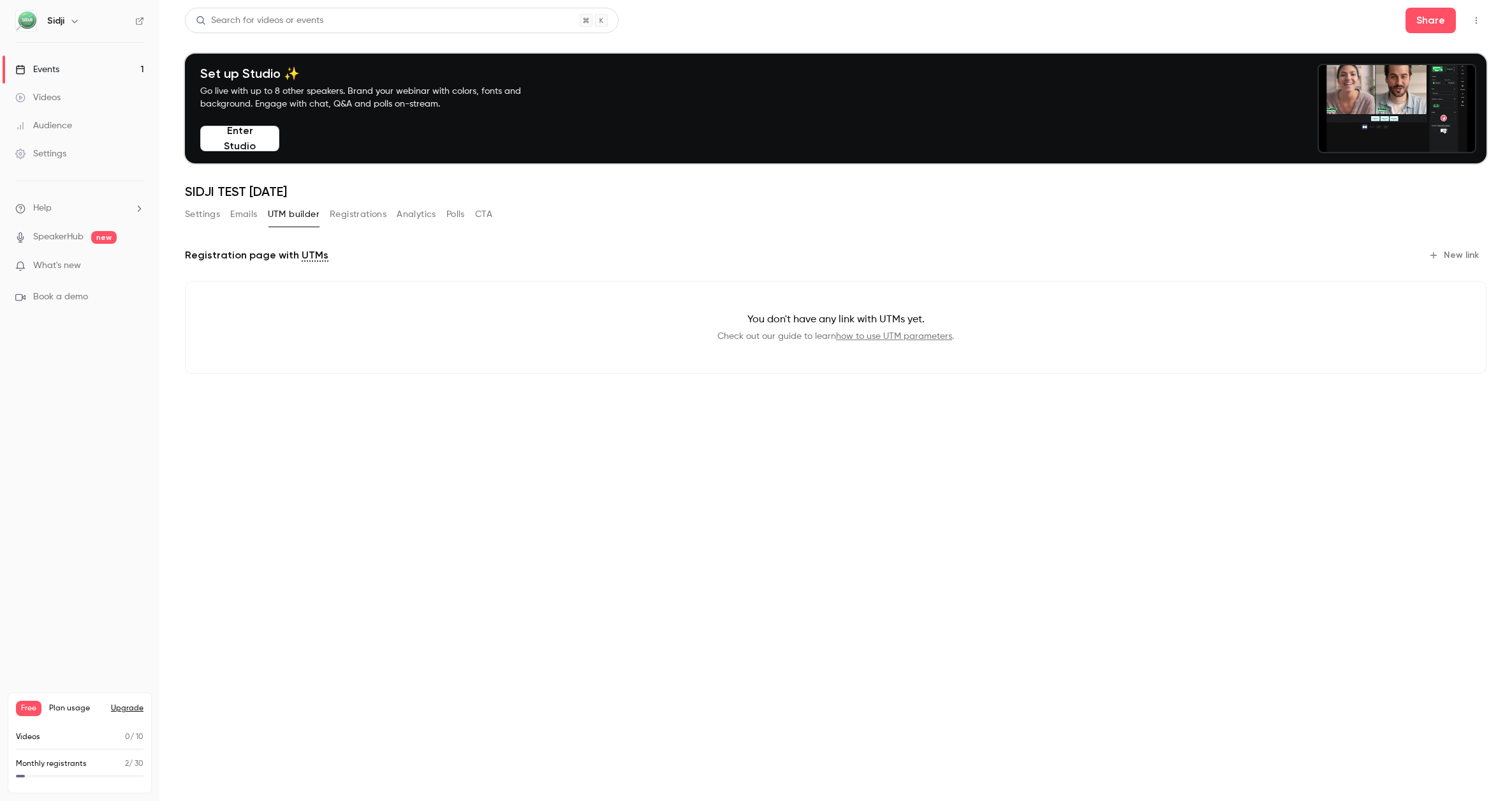
click at [373, 217] on button "Registrations" at bounding box center [358, 214] width 57 height 21
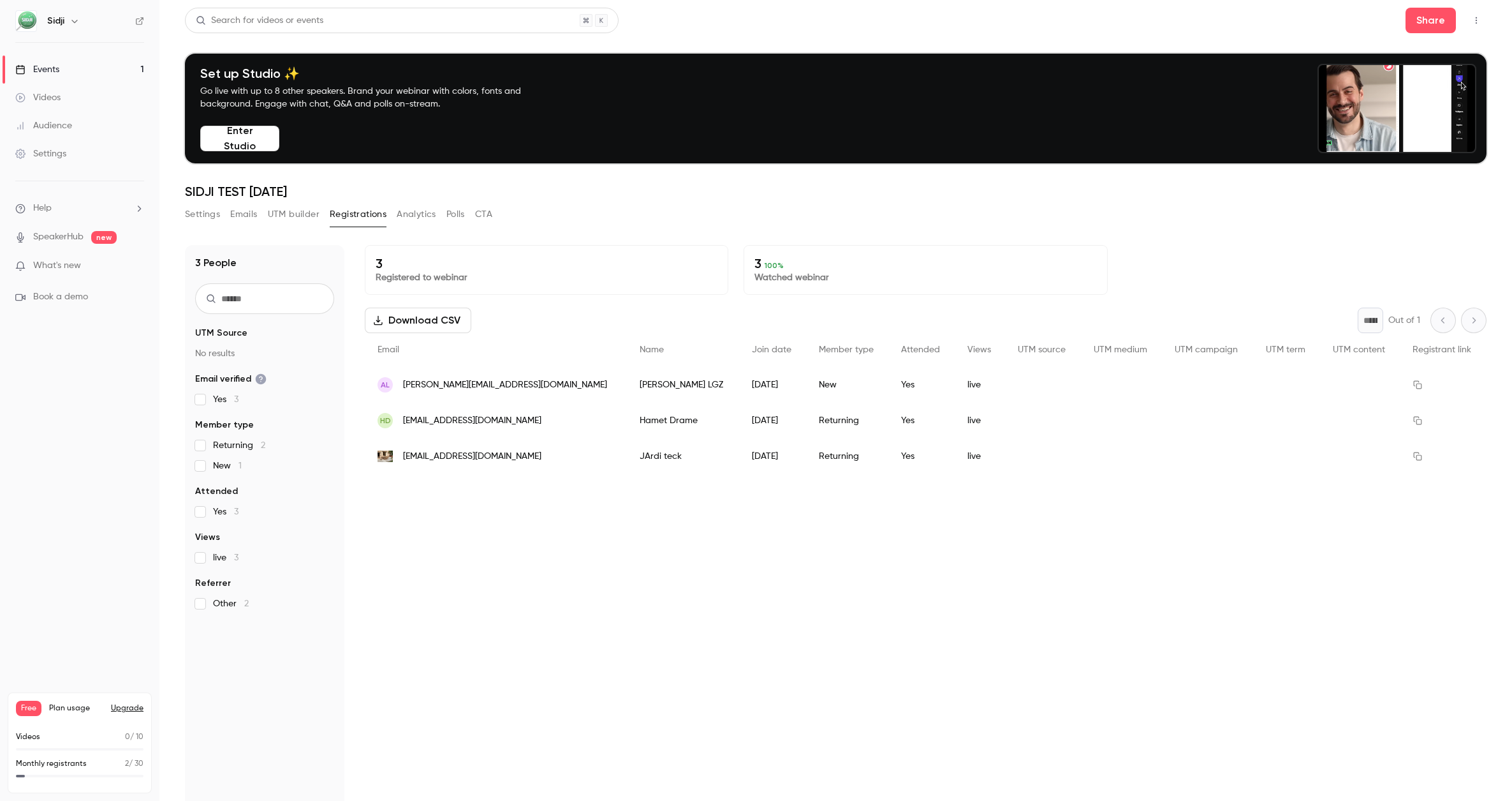
click at [407, 216] on button "Analytics" at bounding box center [416, 214] width 39 height 21
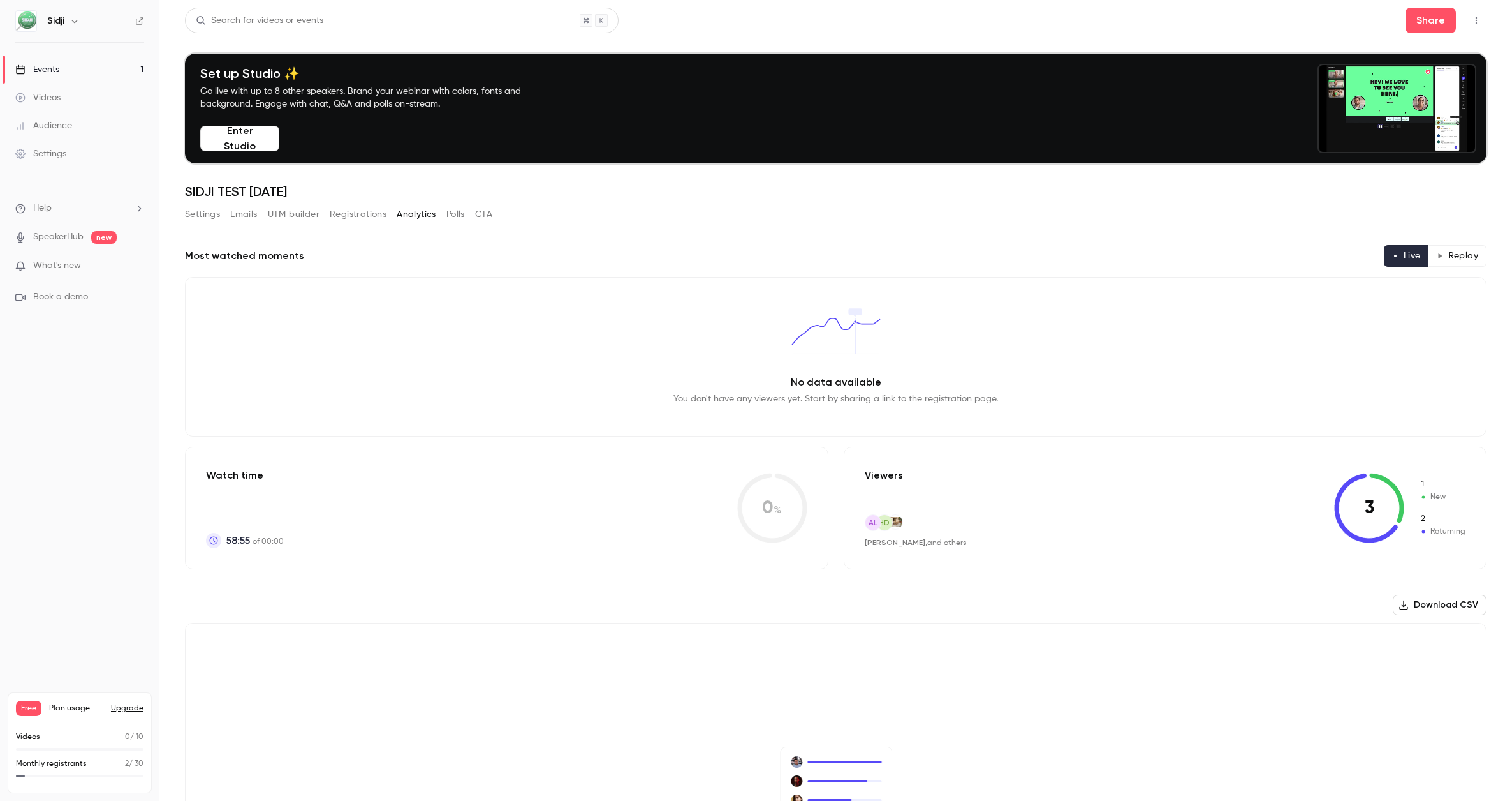
click at [452, 212] on button "Polls" at bounding box center [455, 214] width 18 height 21
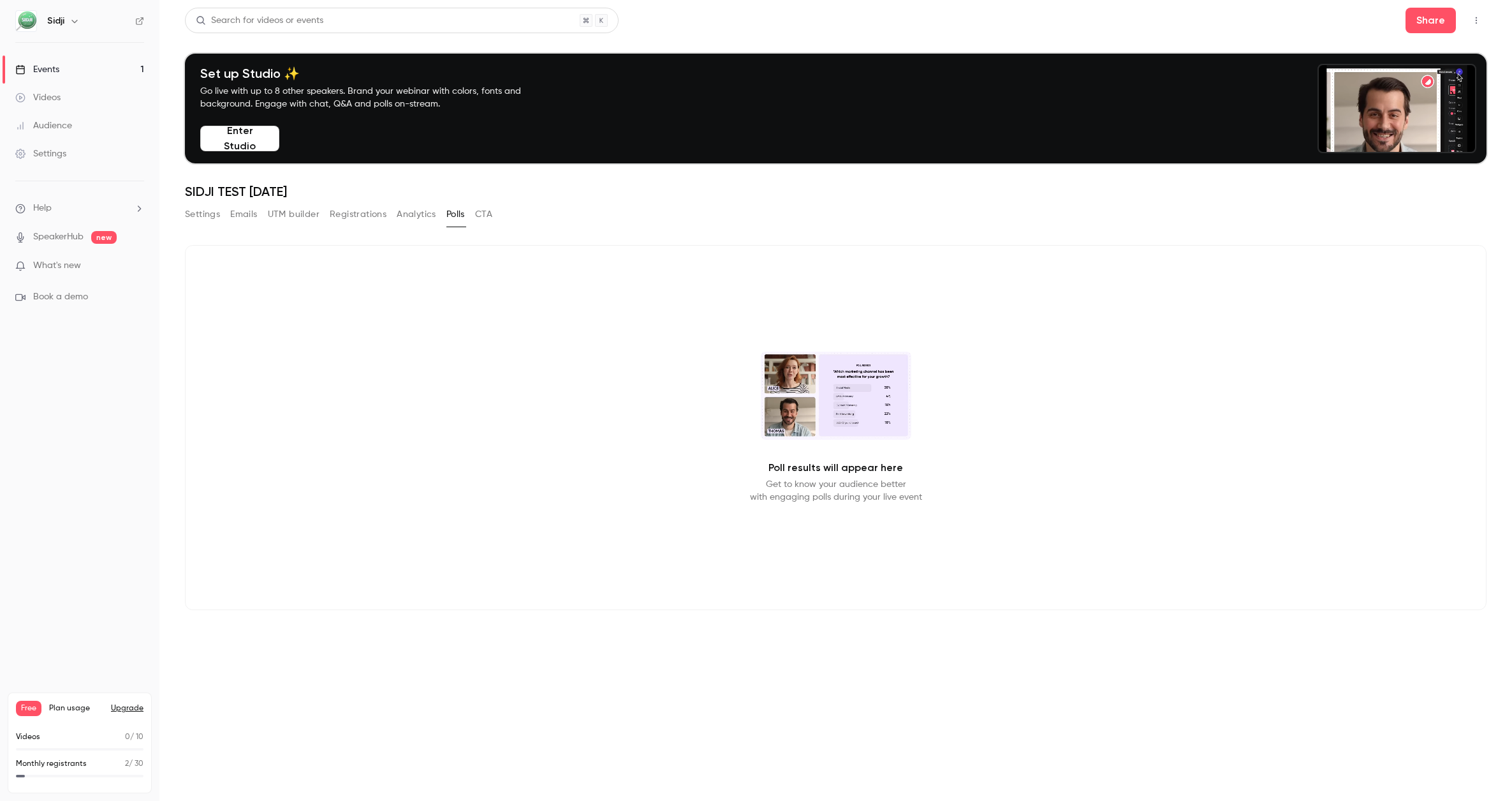
click at [493, 214] on button "CTA" at bounding box center [484, 214] width 17 height 21
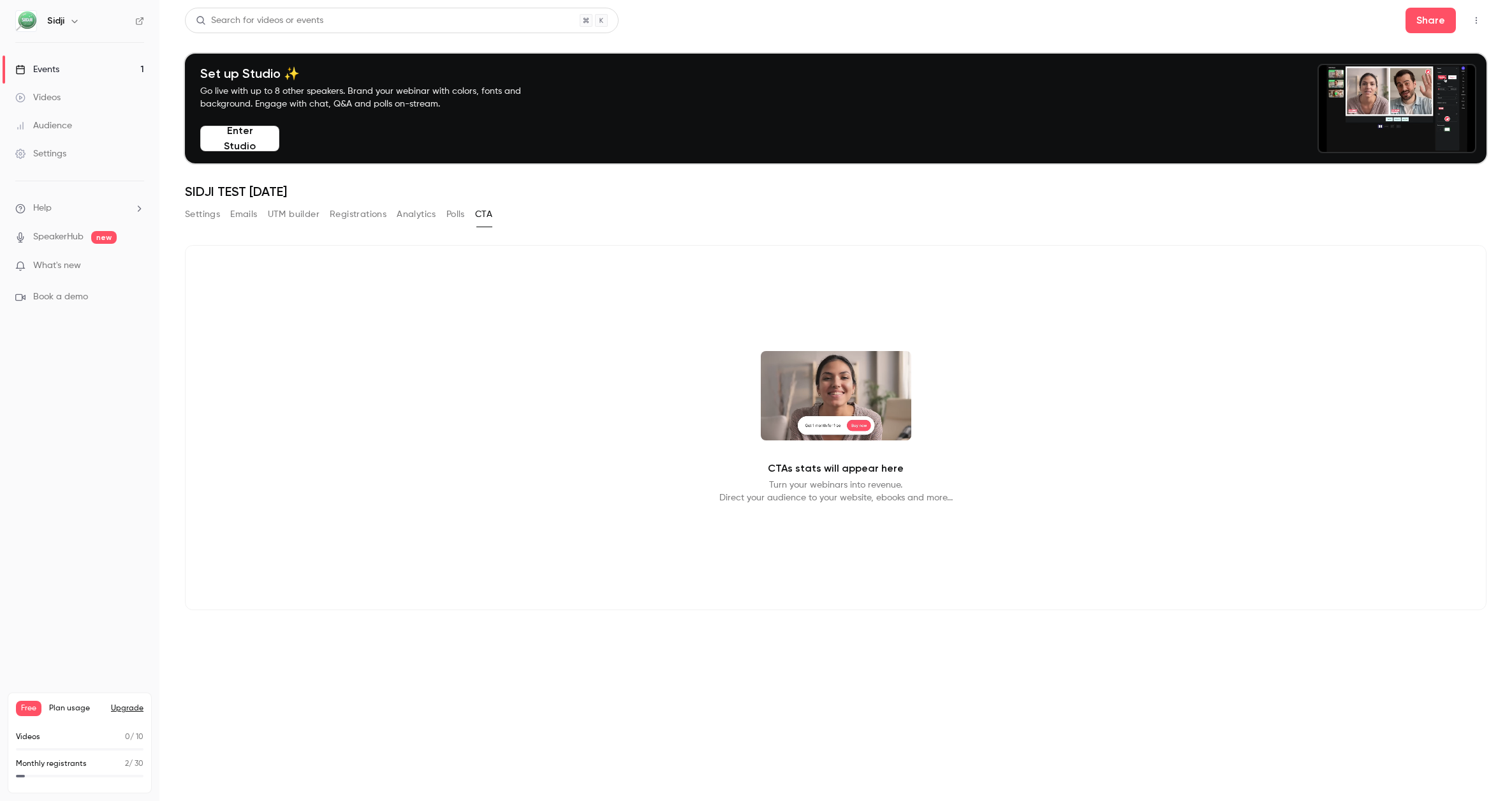
click at [204, 216] on button "Settings" at bounding box center [202, 214] width 35 height 21
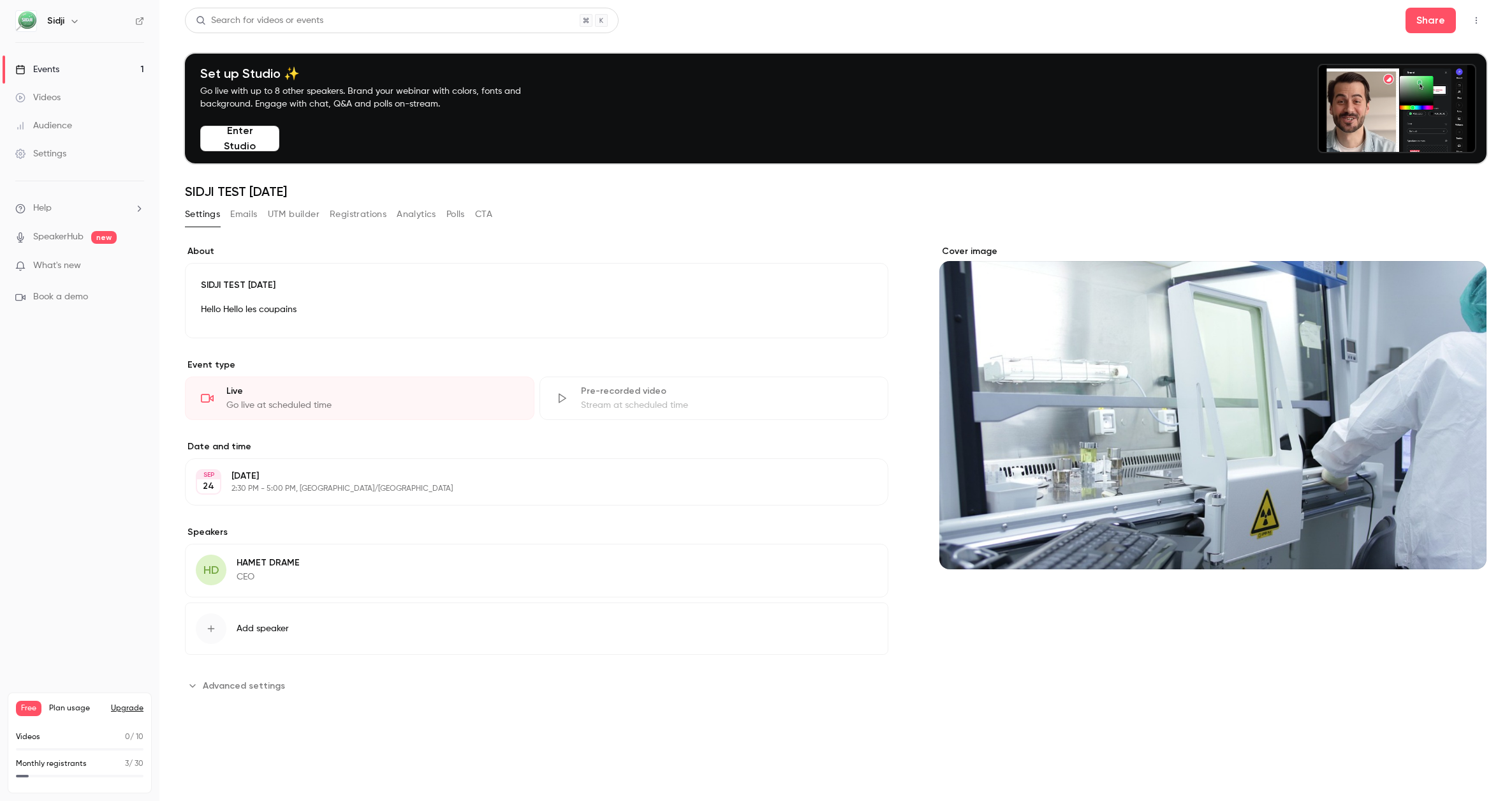
click at [280, 683] on span "Advanced settings" at bounding box center [244, 685] width 82 height 13
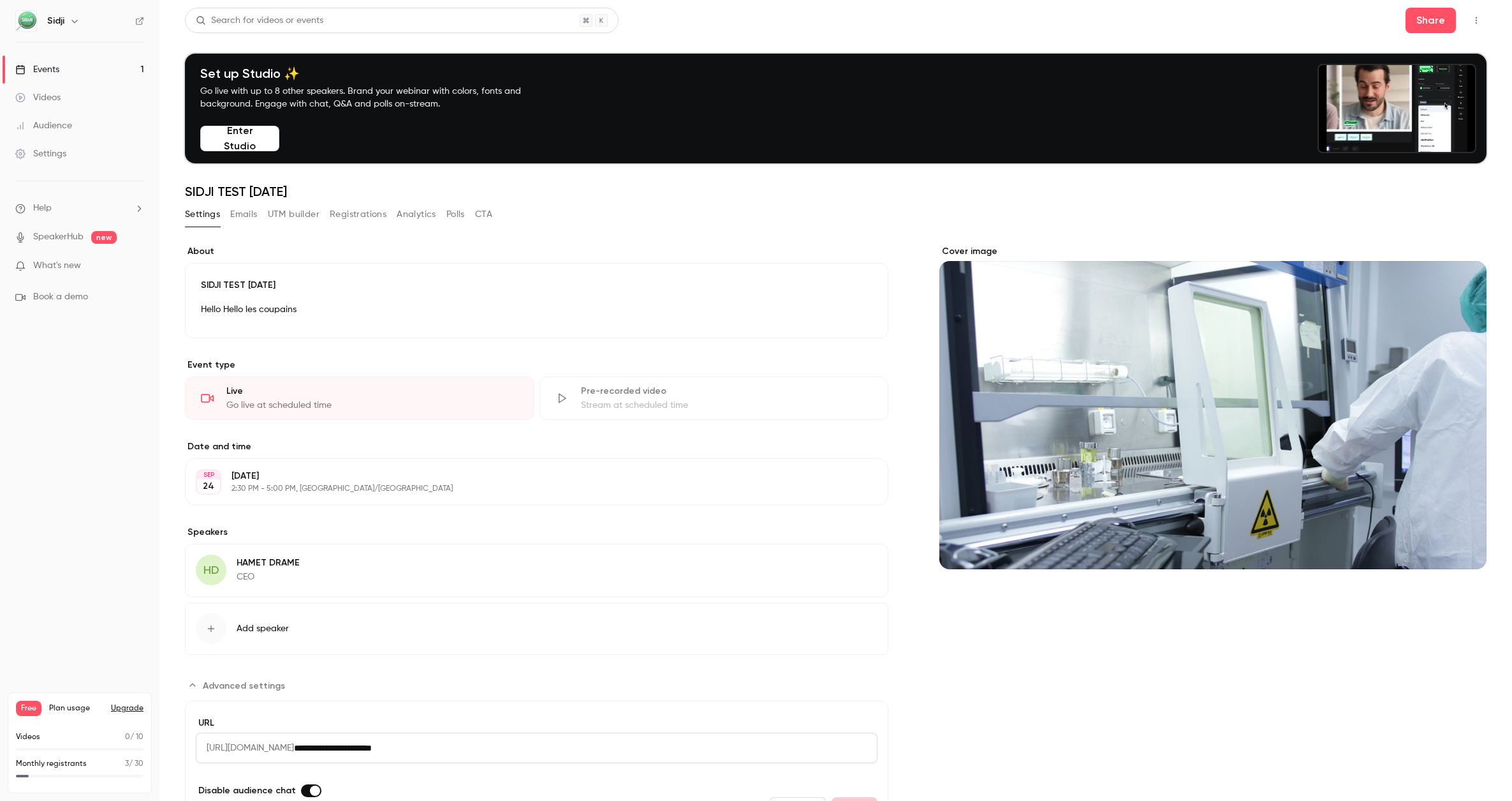
click at [292, 310] on p "Hello Hello les coupains" at bounding box center [536, 309] width 672 height 15
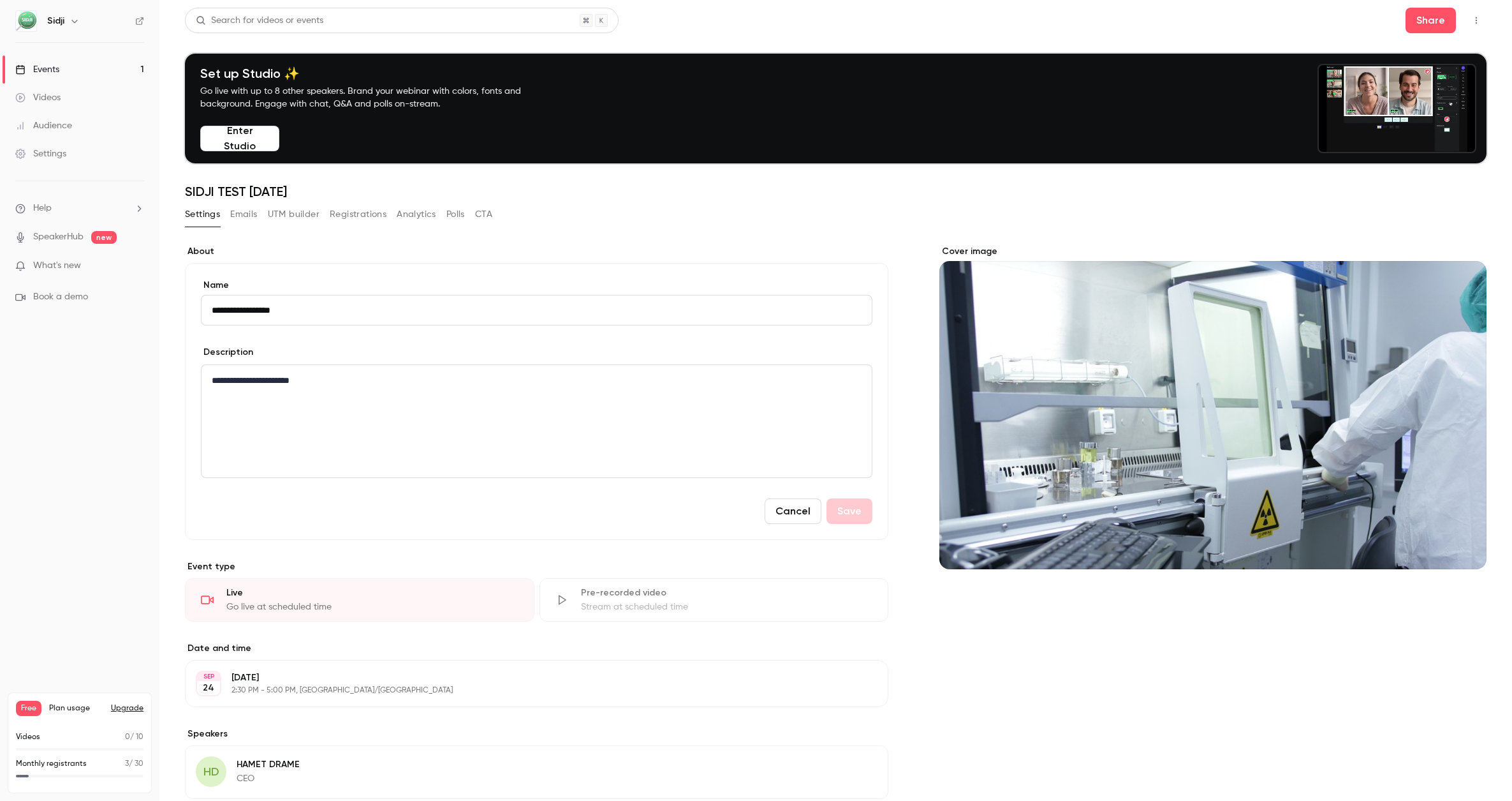
click at [274, 246] on label "About" at bounding box center [536, 251] width 703 height 13
click at [244, 219] on button "Emails" at bounding box center [244, 214] width 27 height 21
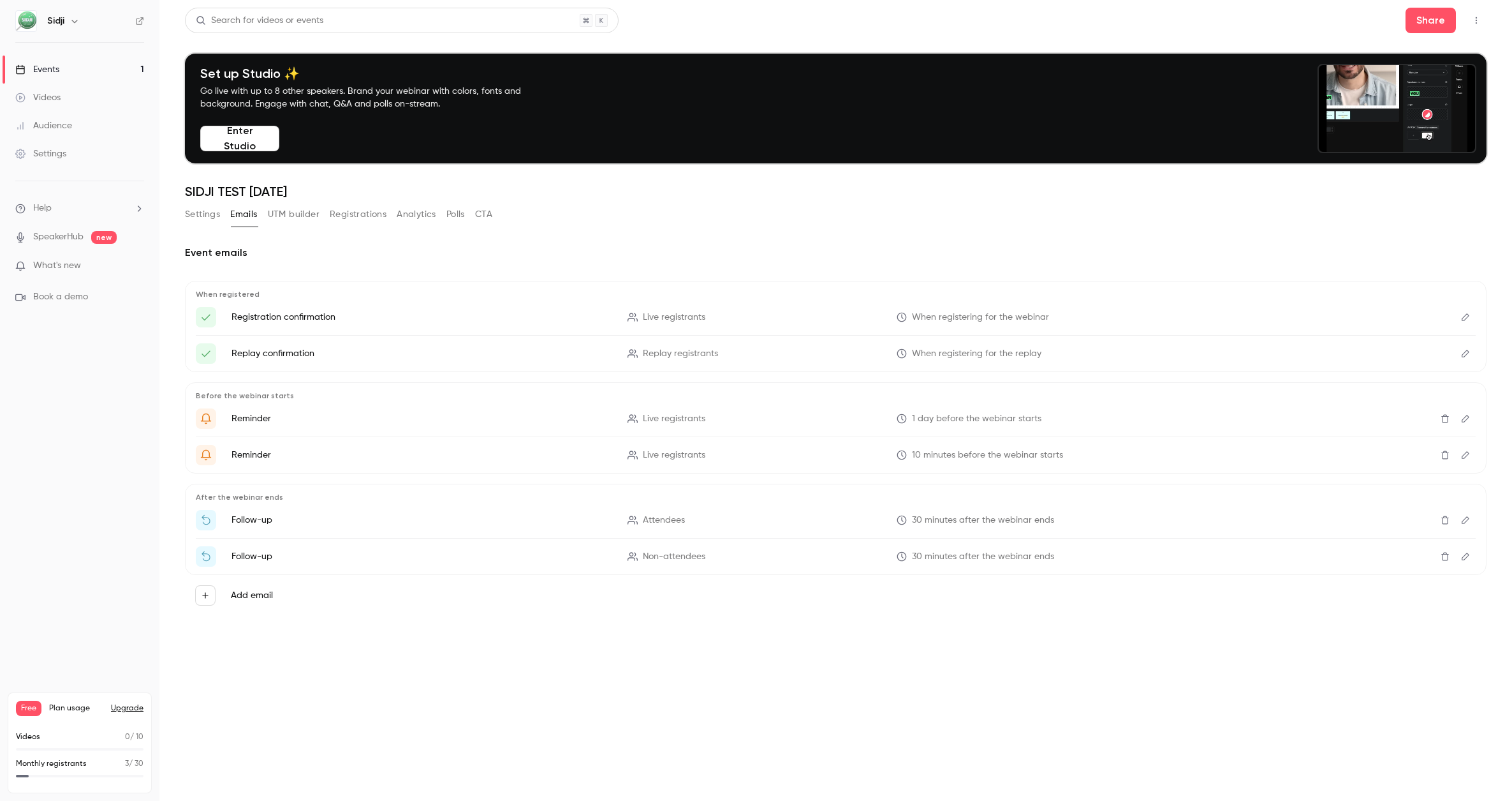
click at [58, 100] on div "Videos" at bounding box center [37, 98] width 45 height 13
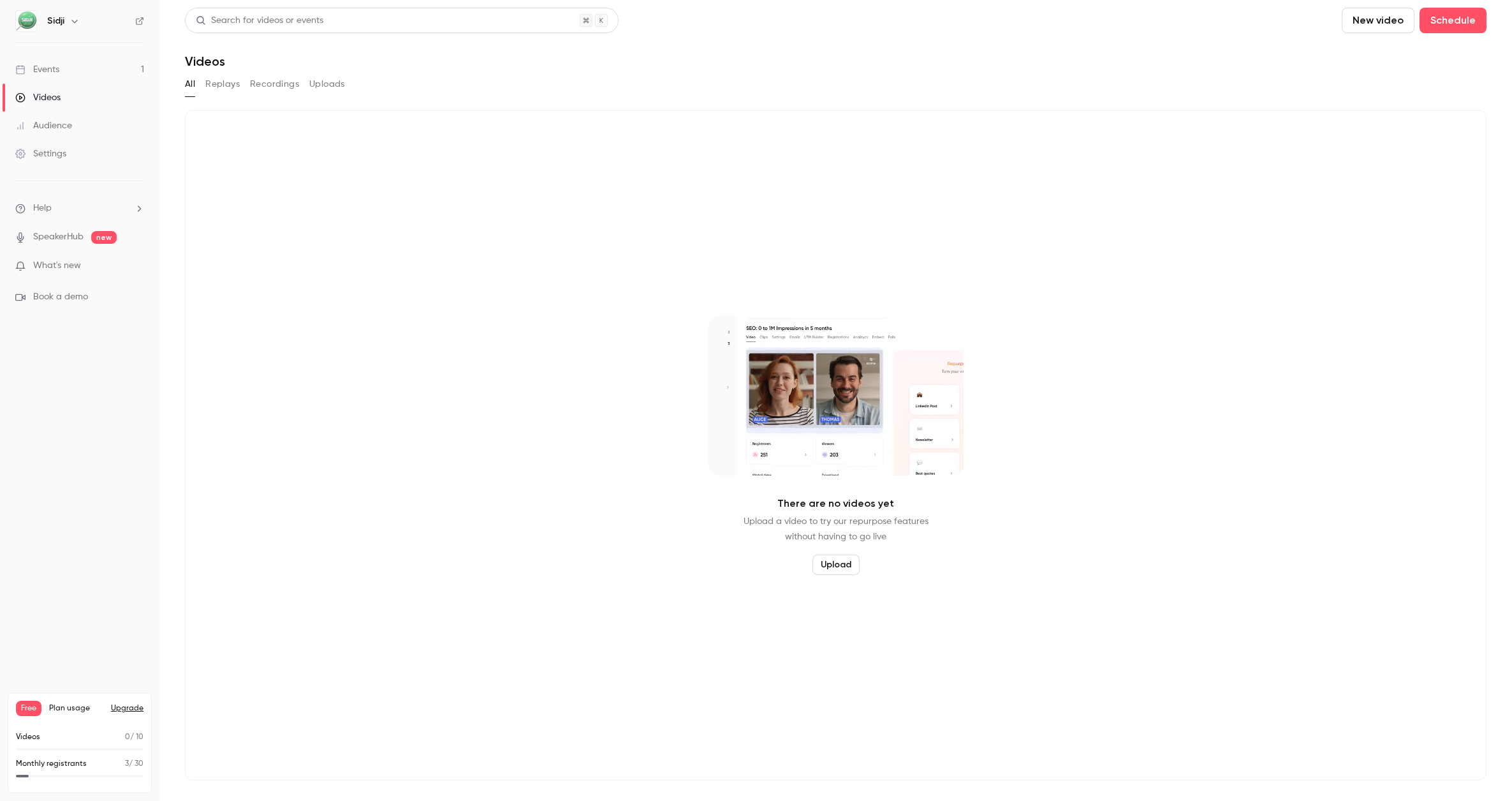
click at [45, 124] on div "Audience" at bounding box center [43, 126] width 57 height 13
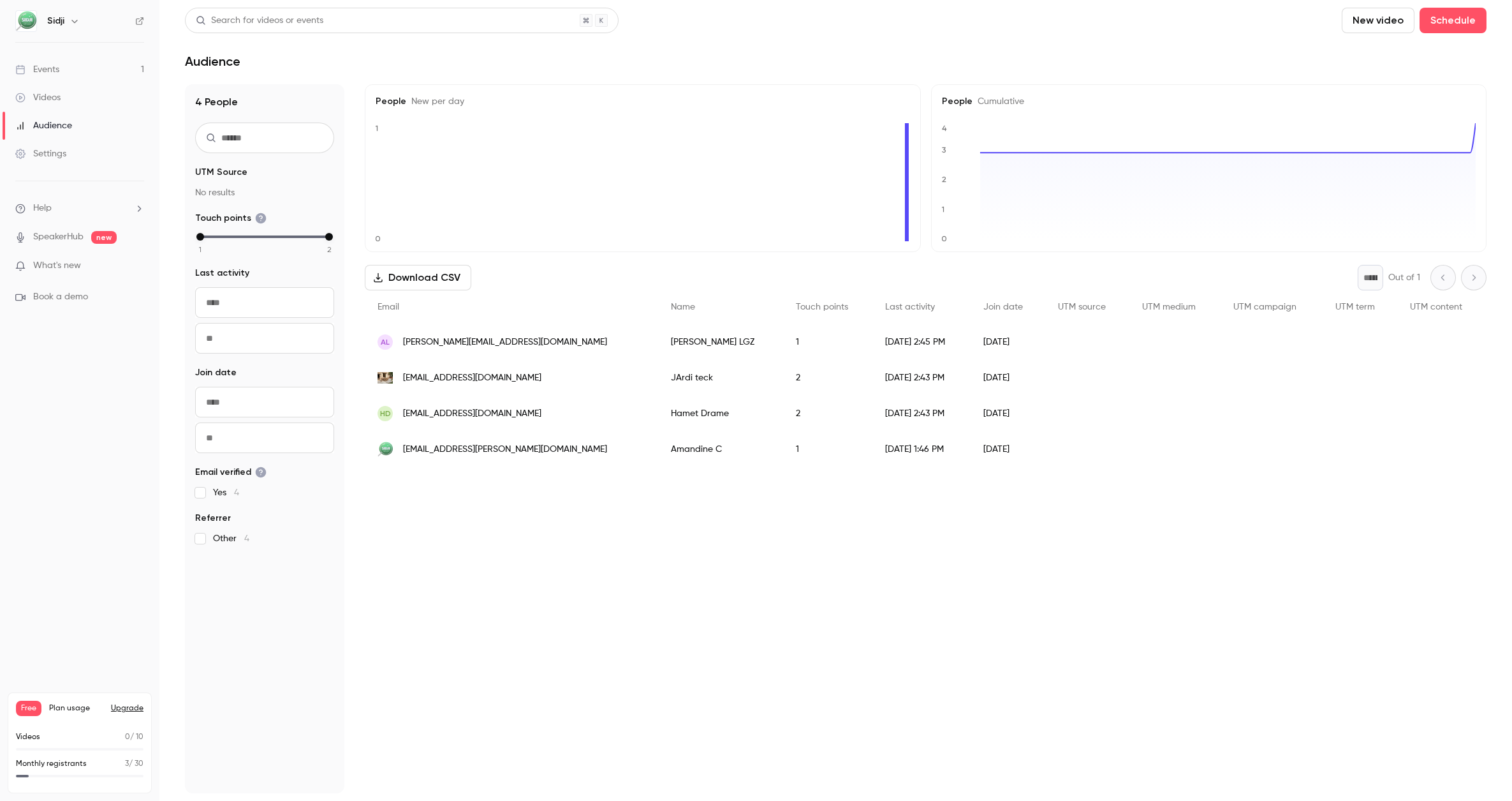
click at [60, 140] on link "Settings" at bounding box center [80, 154] width 159 height 28
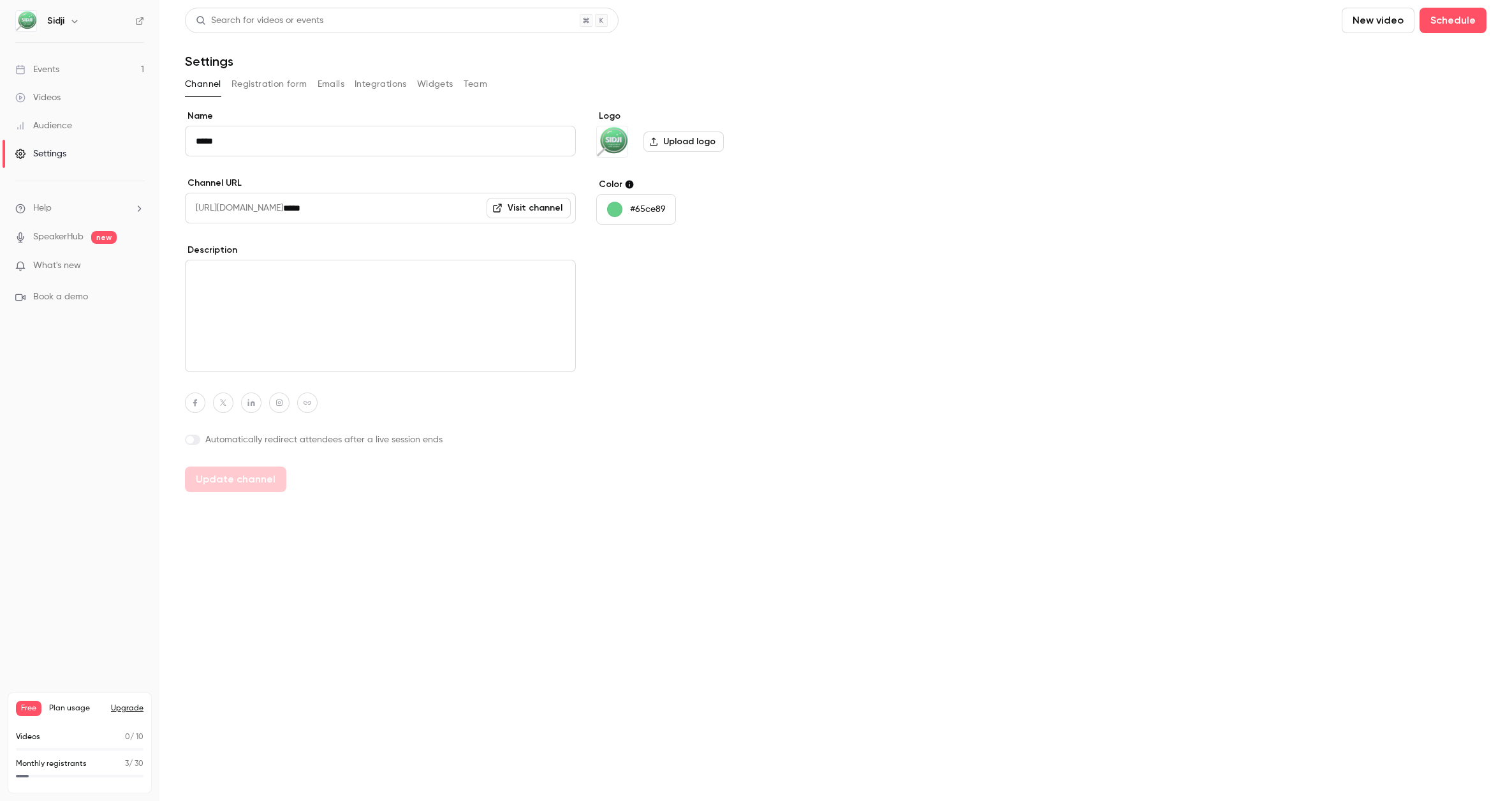
click at [303, 87] on button "Registration form" at bounding box center [269, 85] width 76 height 21
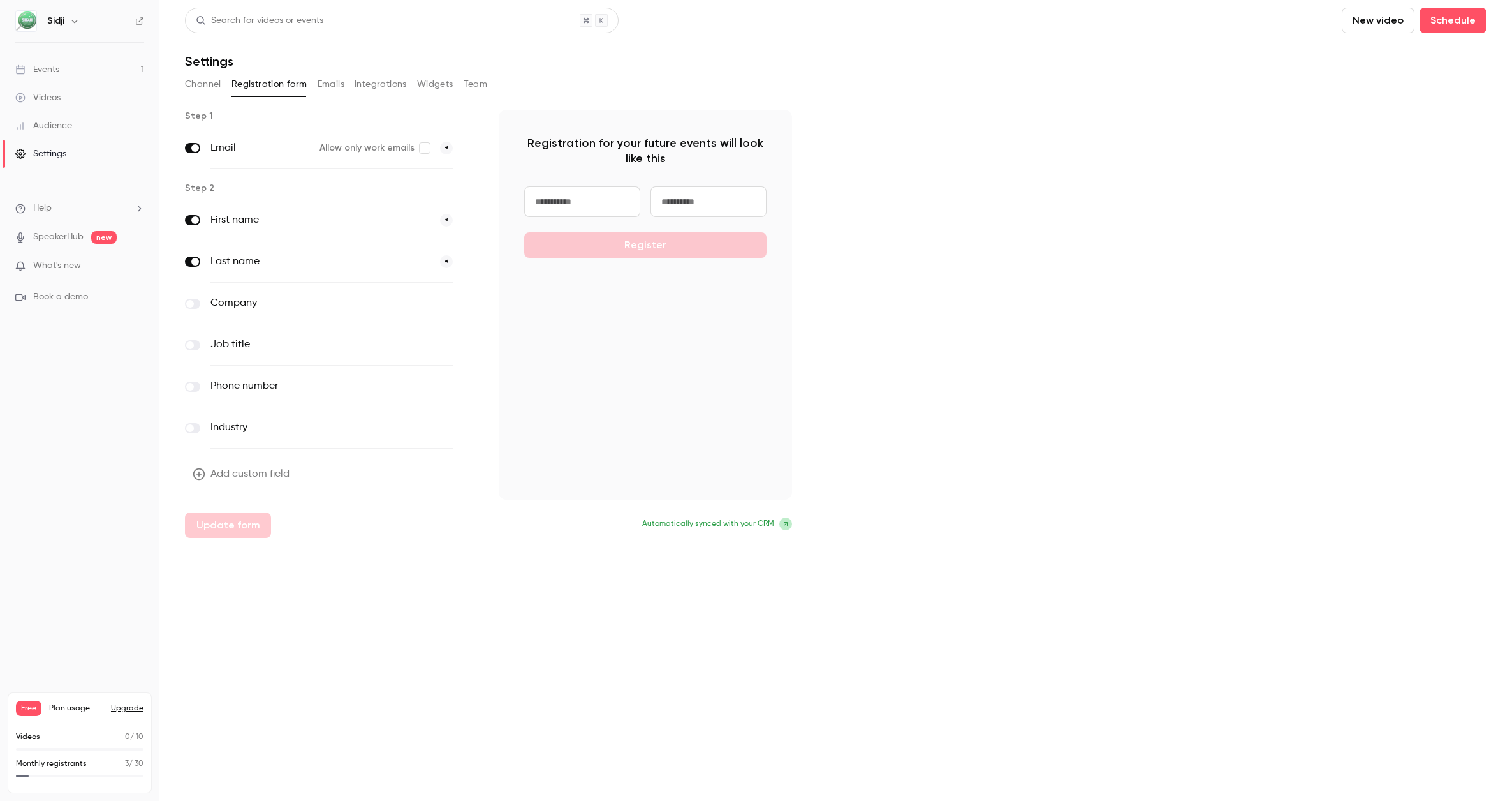
click at [373, 87] on button "Integrations" at bounding box center [381, 85] width 52 height 21
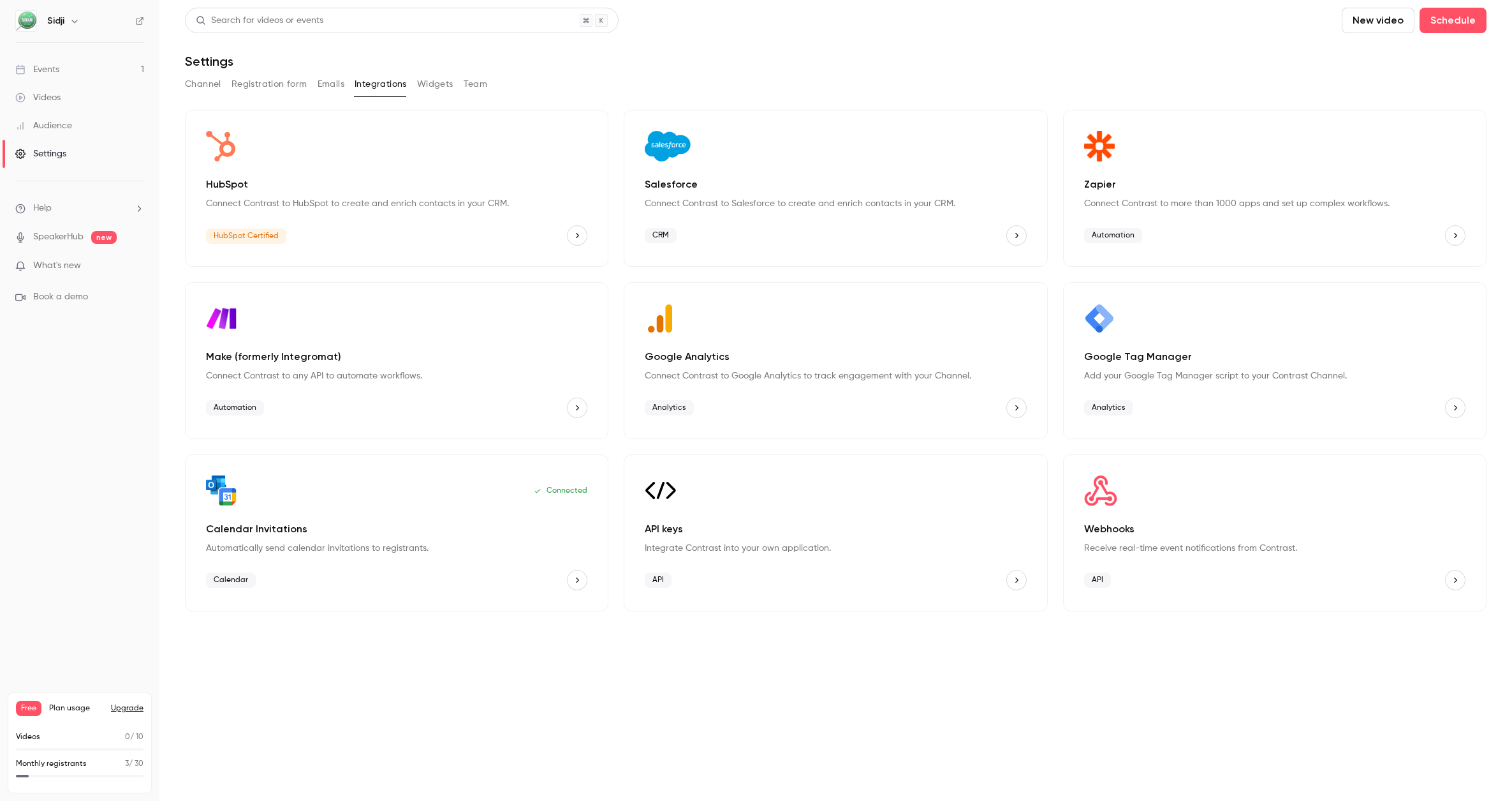
click at [443, 86] on button "Widgets" at bounding box center [435, 85] width 36 height 21
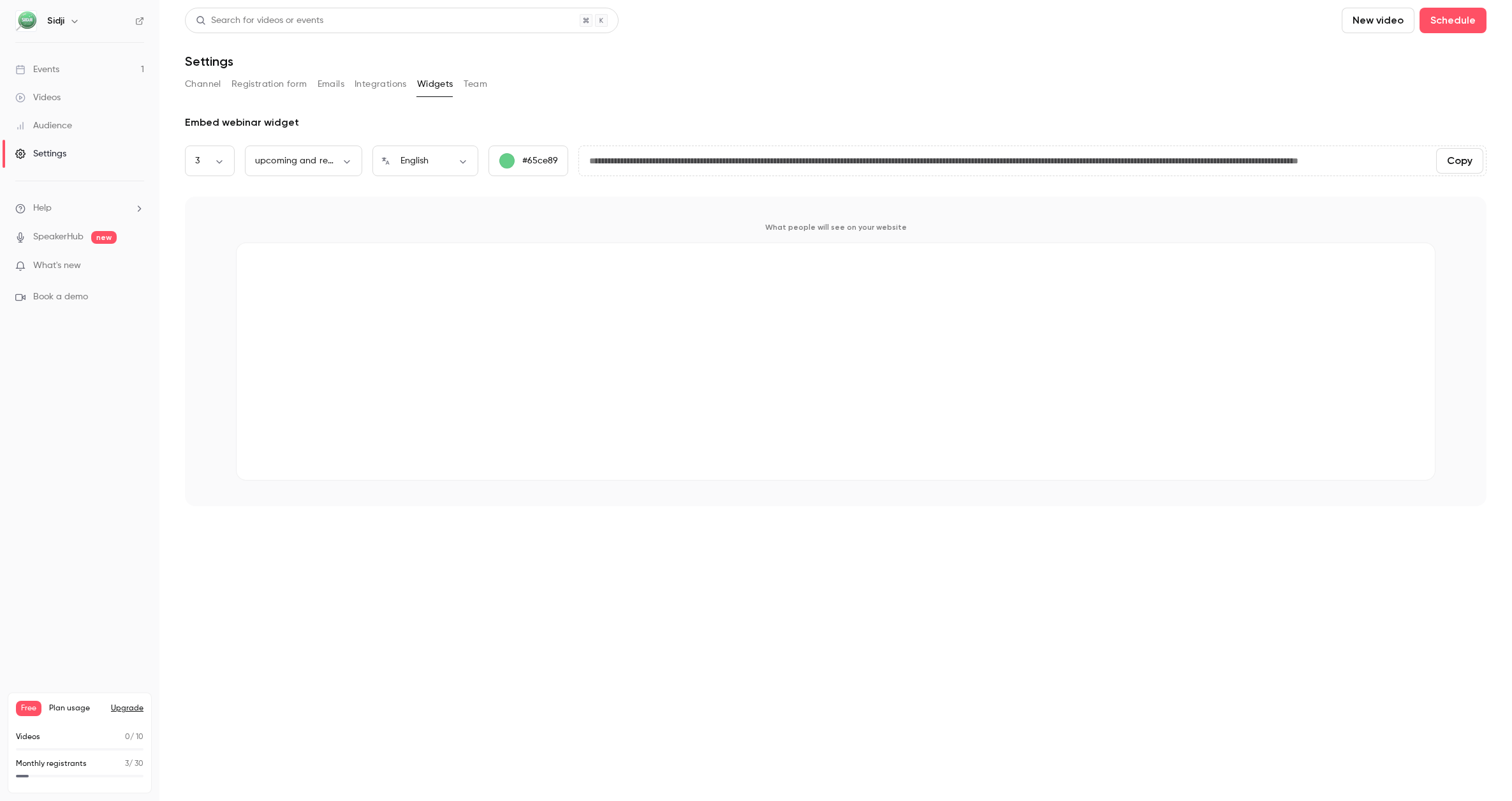
click at [476, 86] on button "Team" at bounding box center [475, 85] width 24 height 21
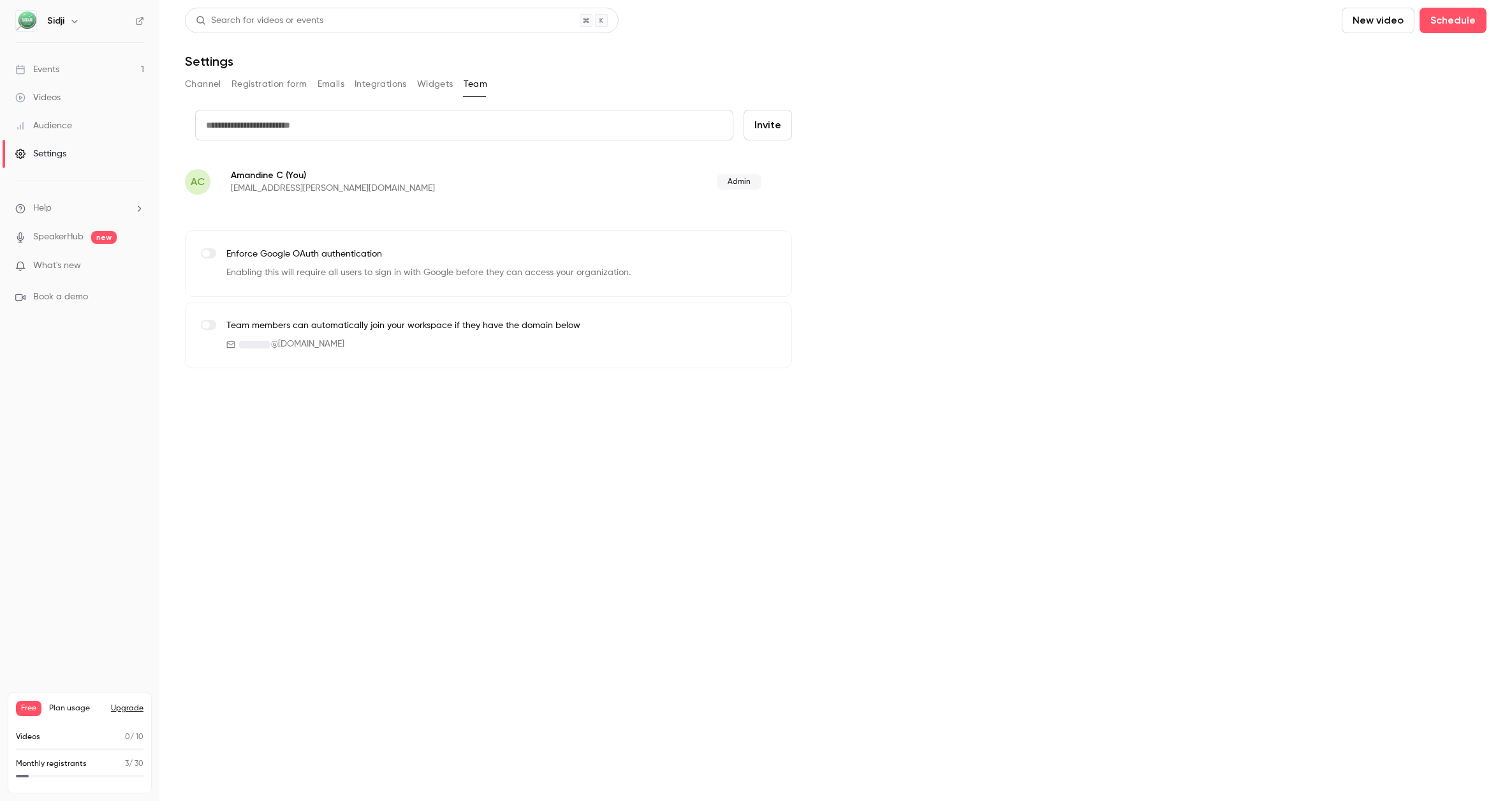
click at [277, 85] on button "Registration form" at bounding box center [269, 85] width 76 height 21
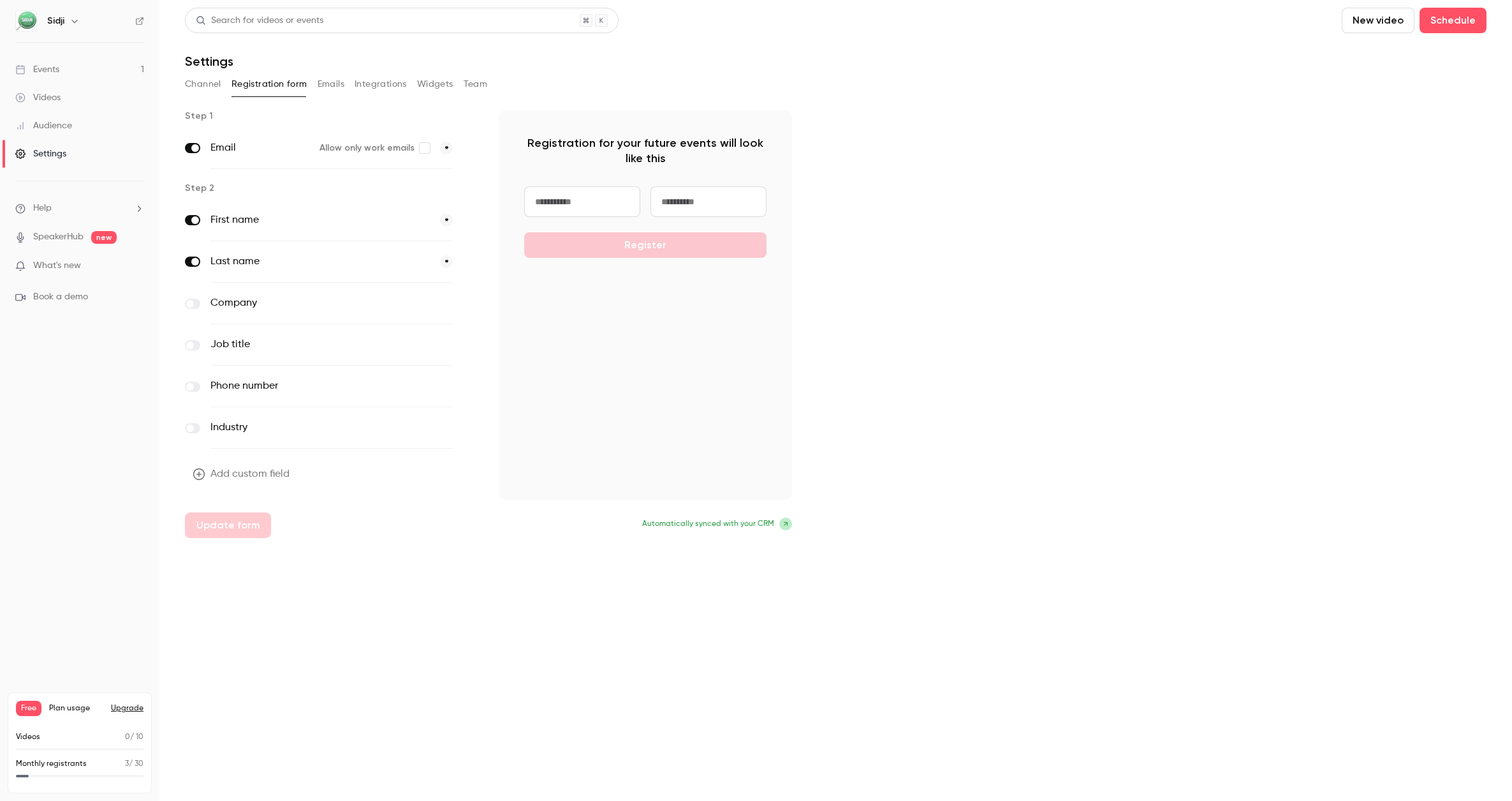
click at [217, 85] on button "Channel" at bounding box center [203, 85] width 36 height 21
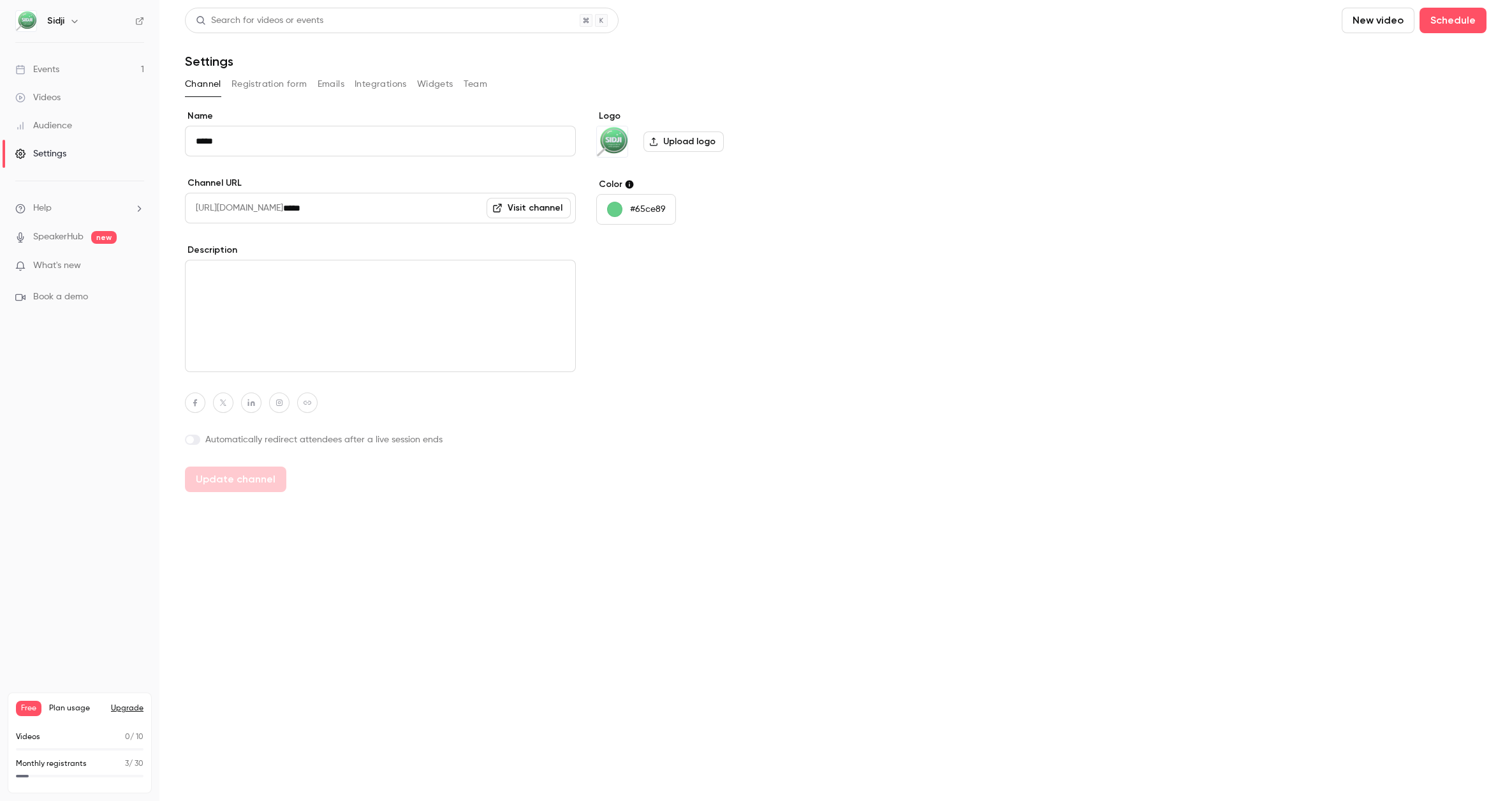
click at [32, 239] on p "SpeakerHub new" at bounding box center [66, 237] width 101 height 13
click at [64, 269] on span "What's new" at bounding box center [57, 265] width 48 height 13
click at [1065, 210] on div at bounding box center [756, 400] width 1512 height 801
click at [65, 74] on link "Events 1" at bounding box center [80, 70] width 159 height 28
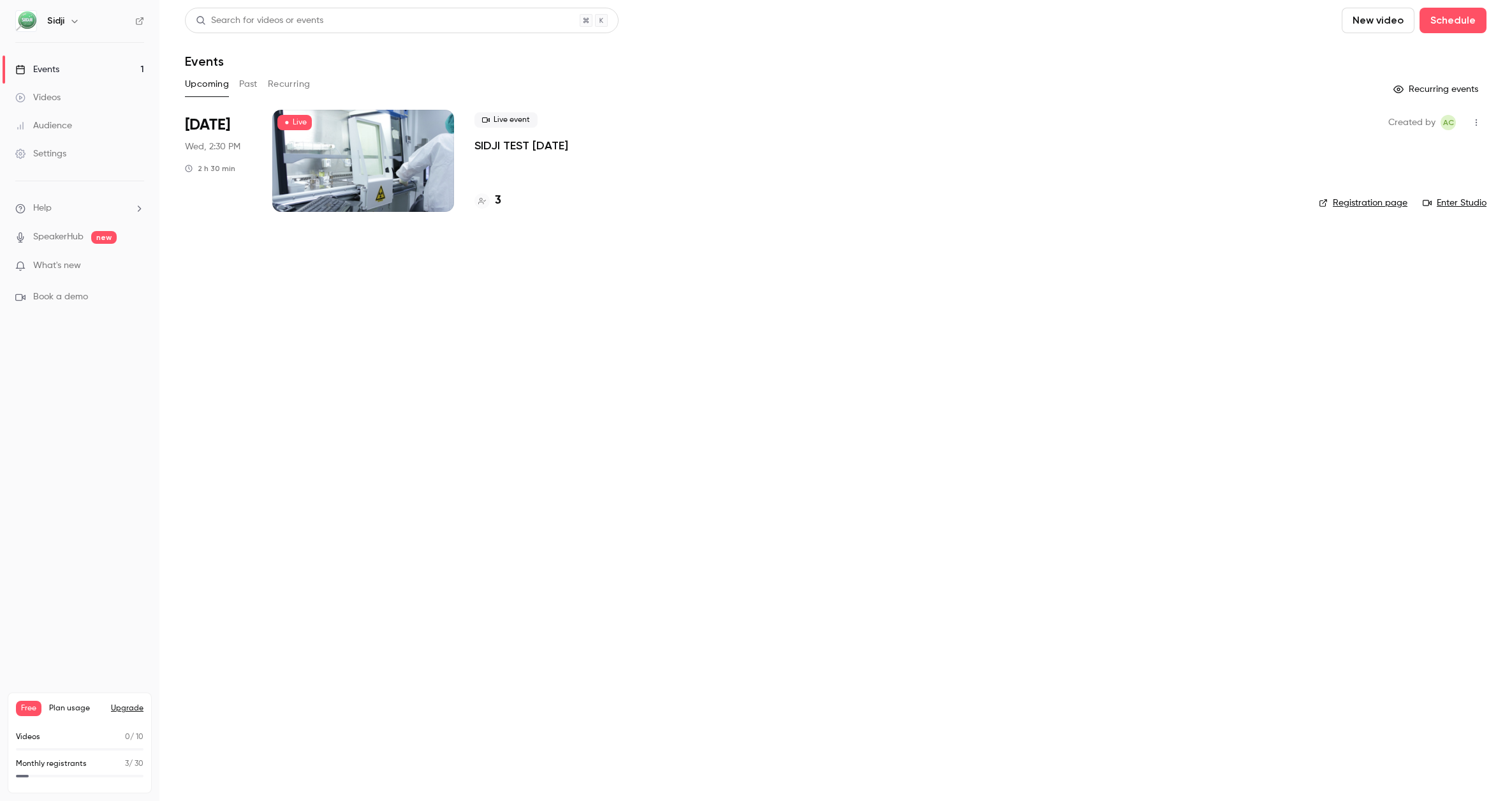
click at [242, 85] on button "Past" at bounding box center [248, 85] width 18 height 21
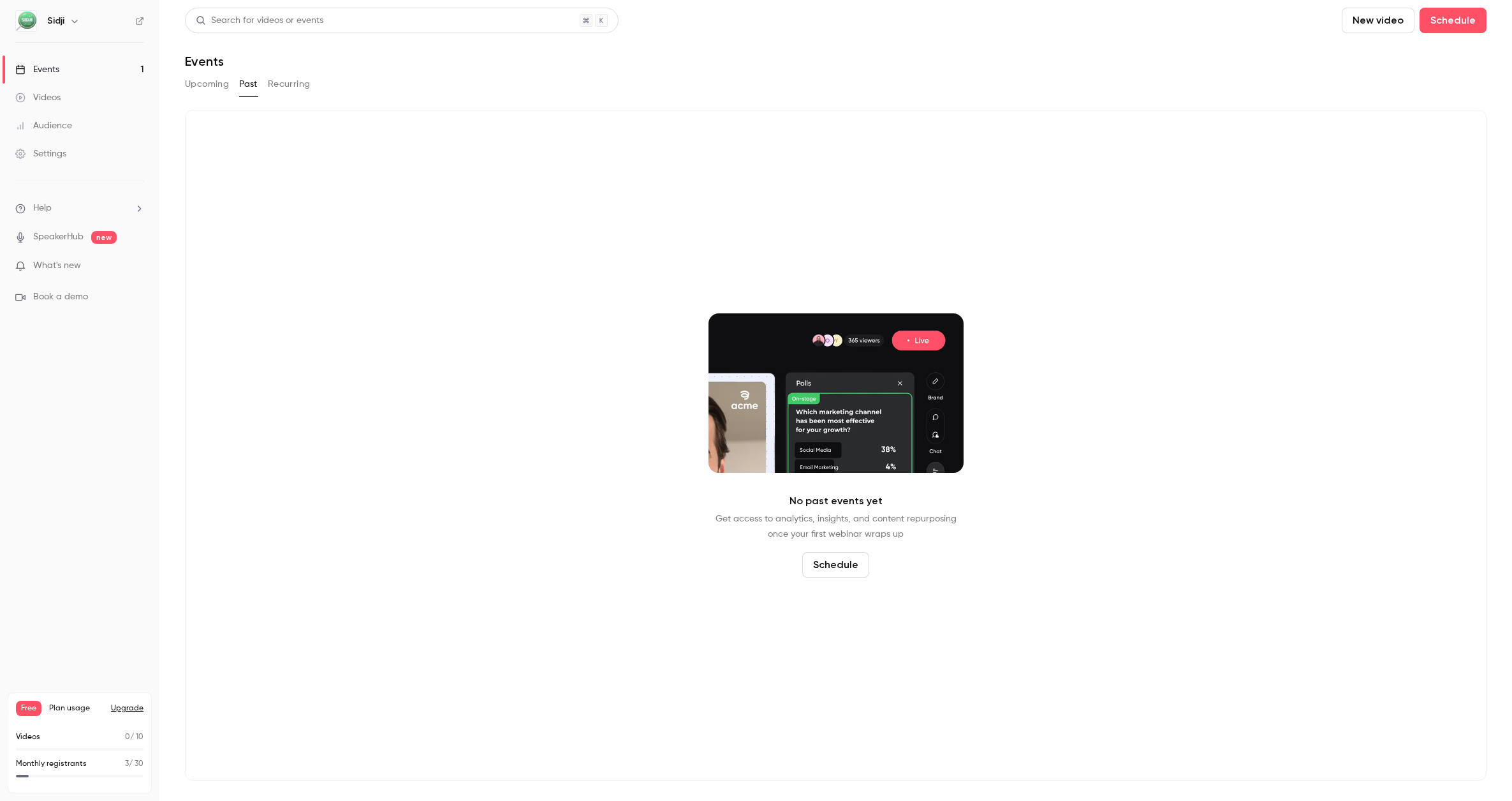
click at [297, 85] on button "Recurring" at bounding box center [289, 85] width 43 height 21
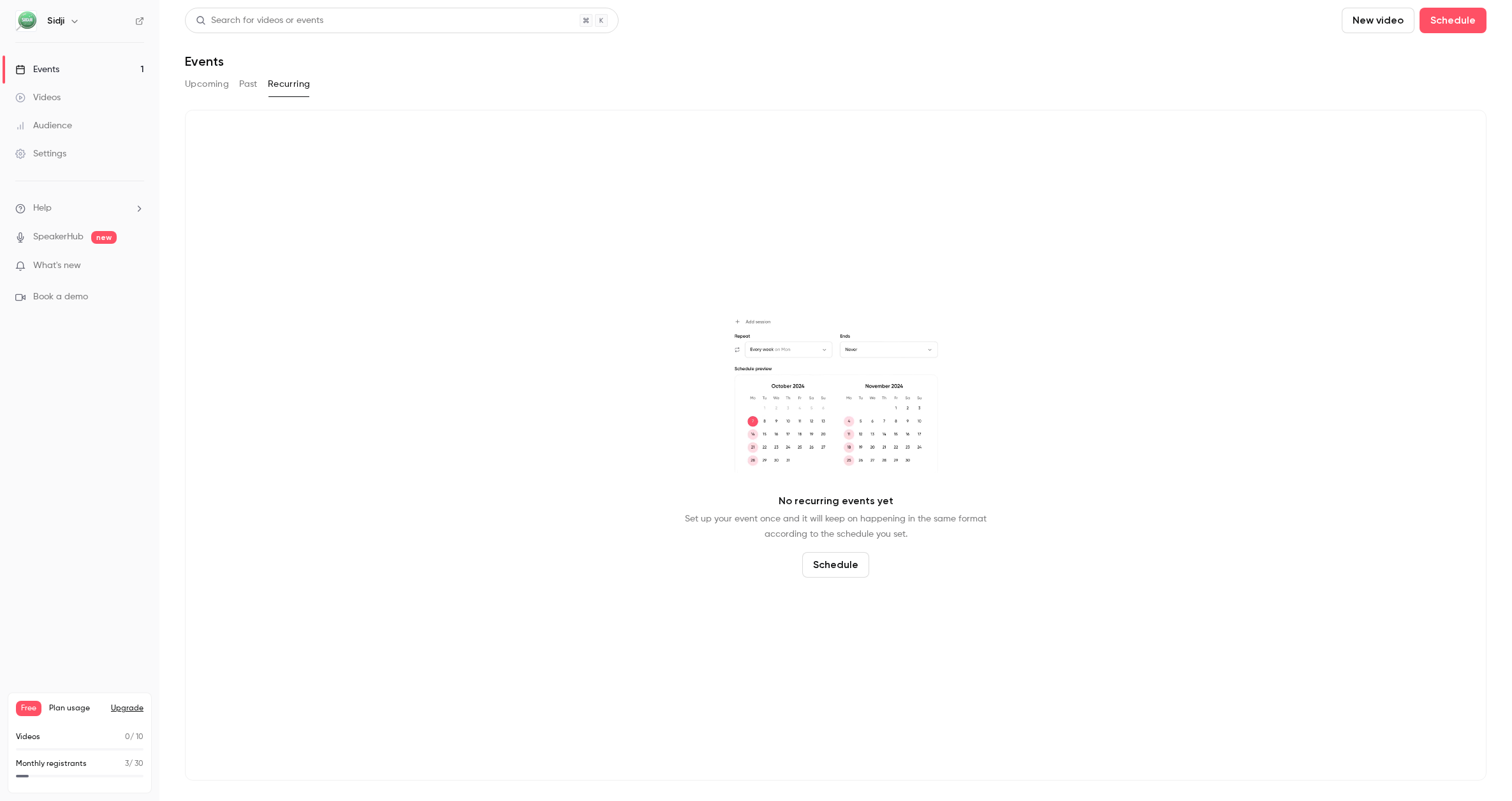
click at [210, 88] on button "Upcoming" at bounding box center [207, 85] width 44 height 21
